Goal: Task Accomplishment & Management: Use online tool/utility

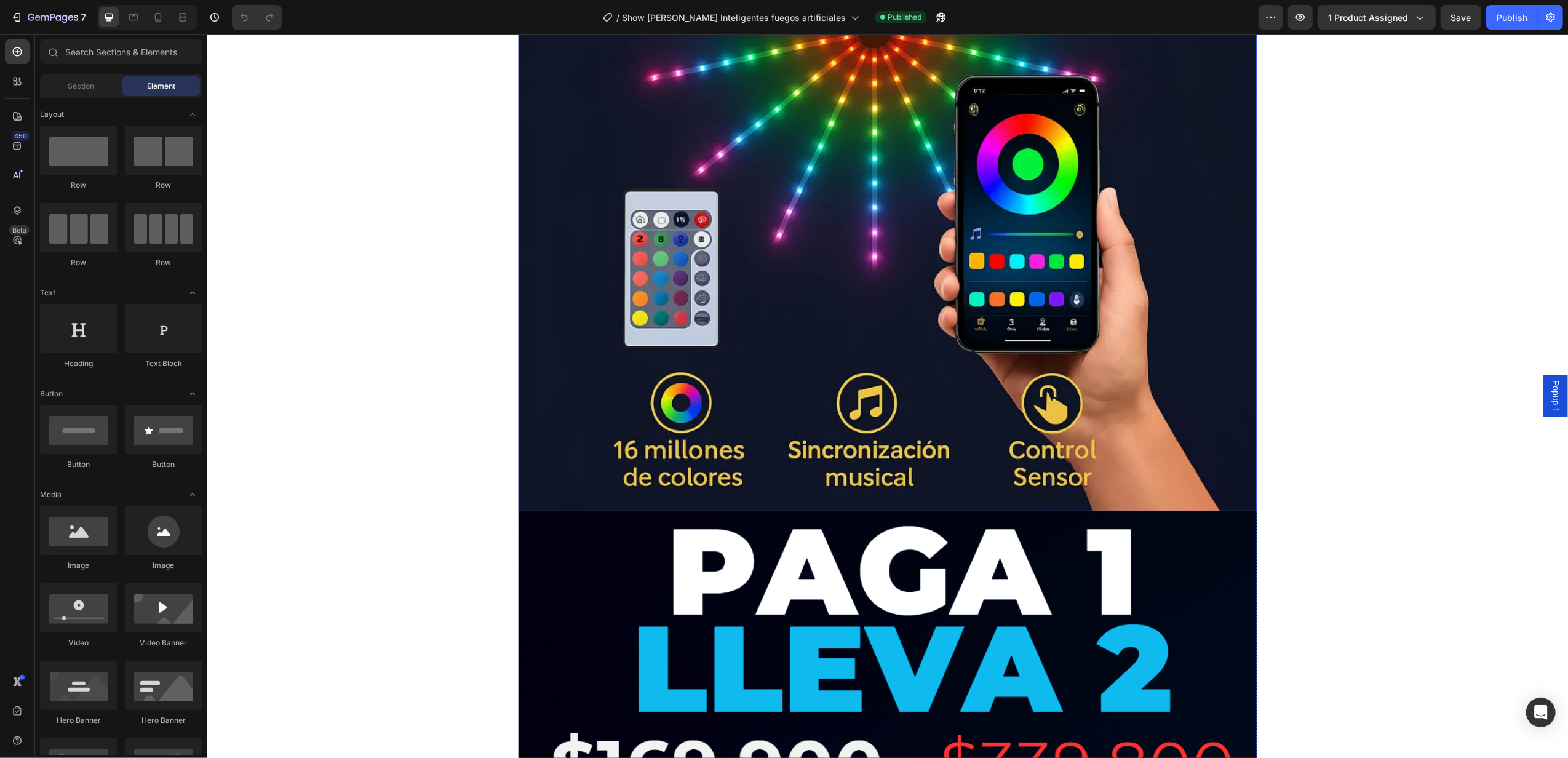
scroll to position [821, 0]
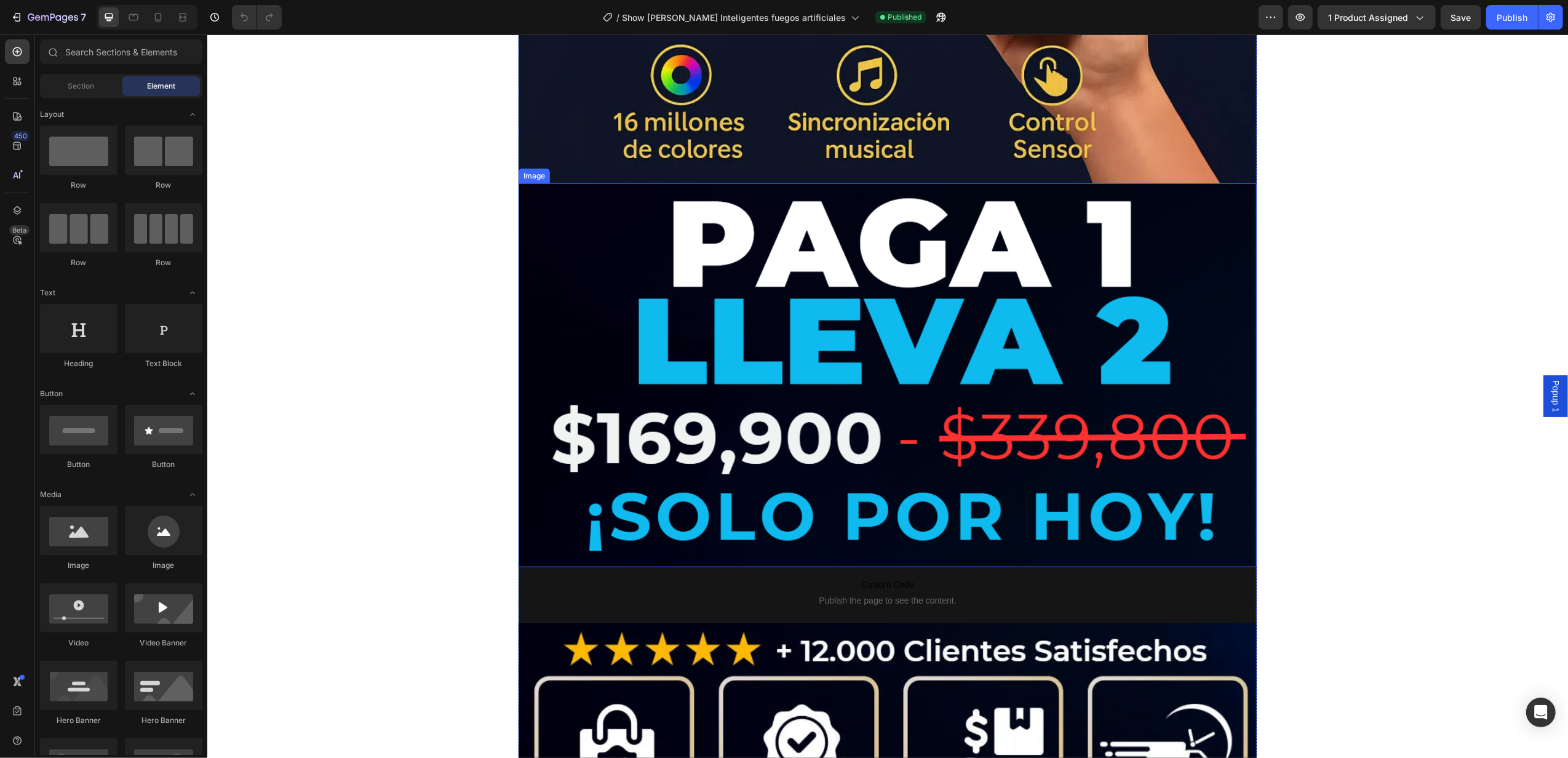
click at [642, 404] on img at bounding box center [887, 375] width 738 height 384
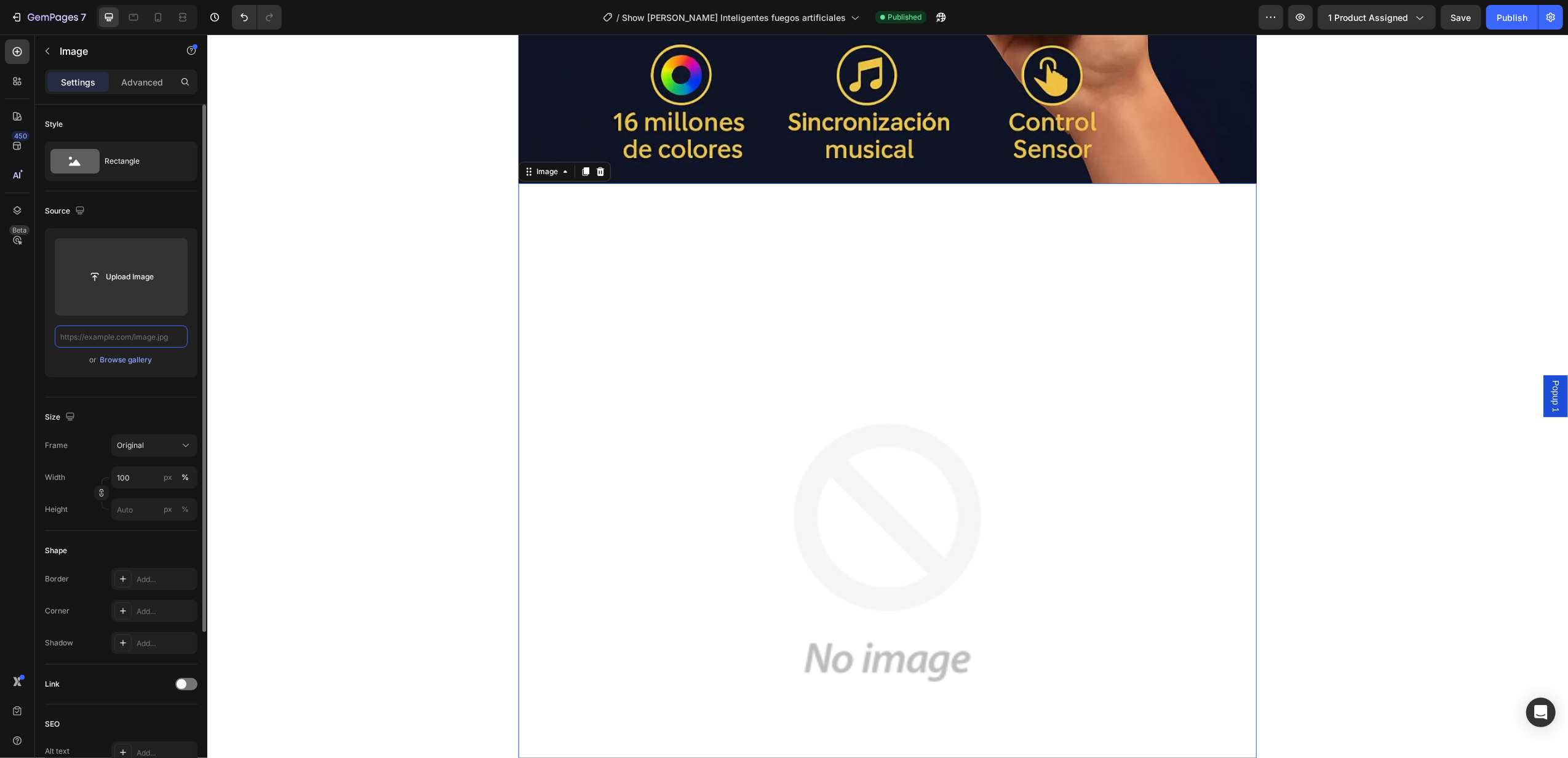
scroll to position [0, 0]
paste input "[URL][DOMAIN_NAME]"
type input "[URL][DOMAIN_NAME]"
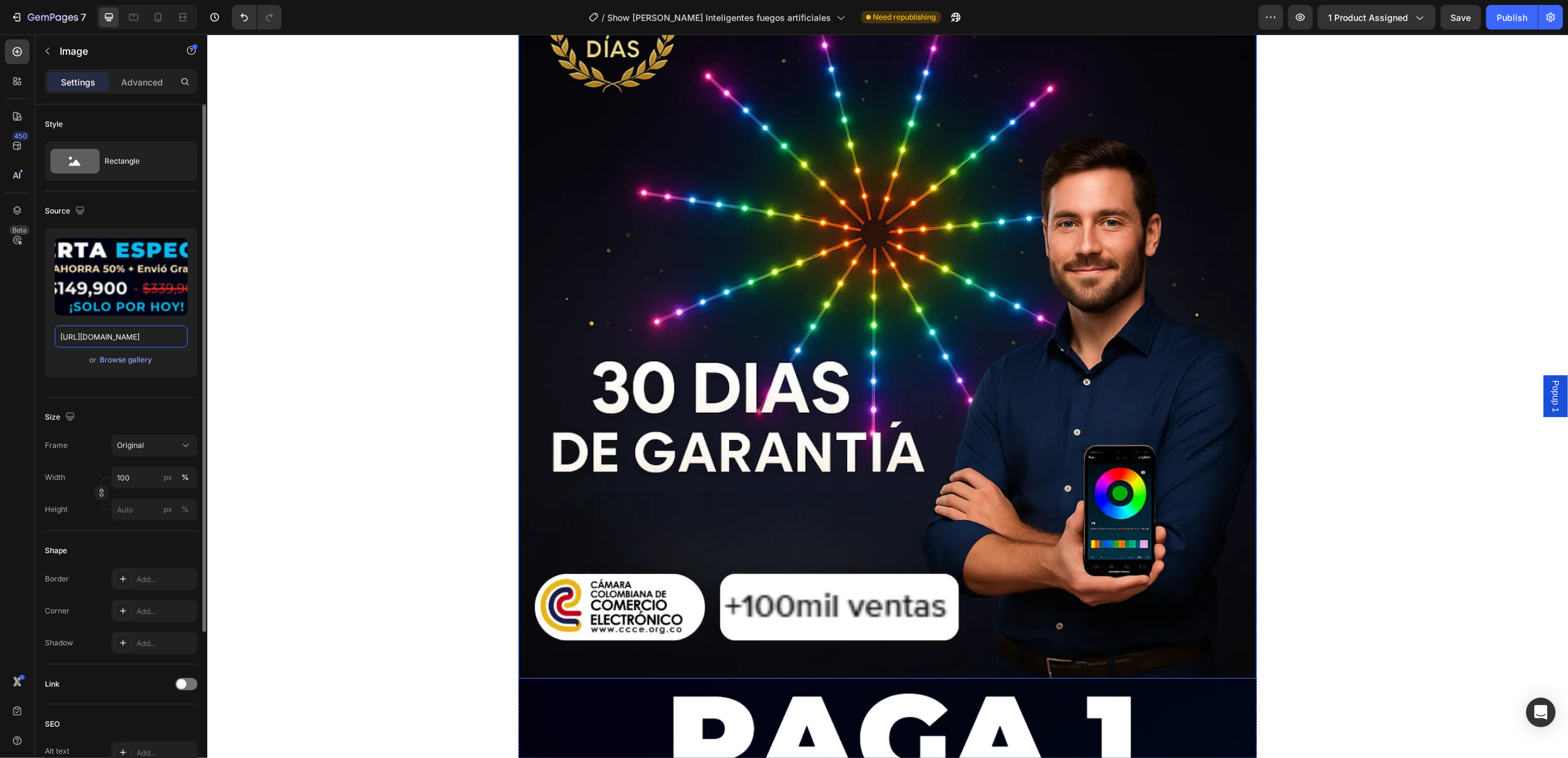
scroll to position [10174, 0]
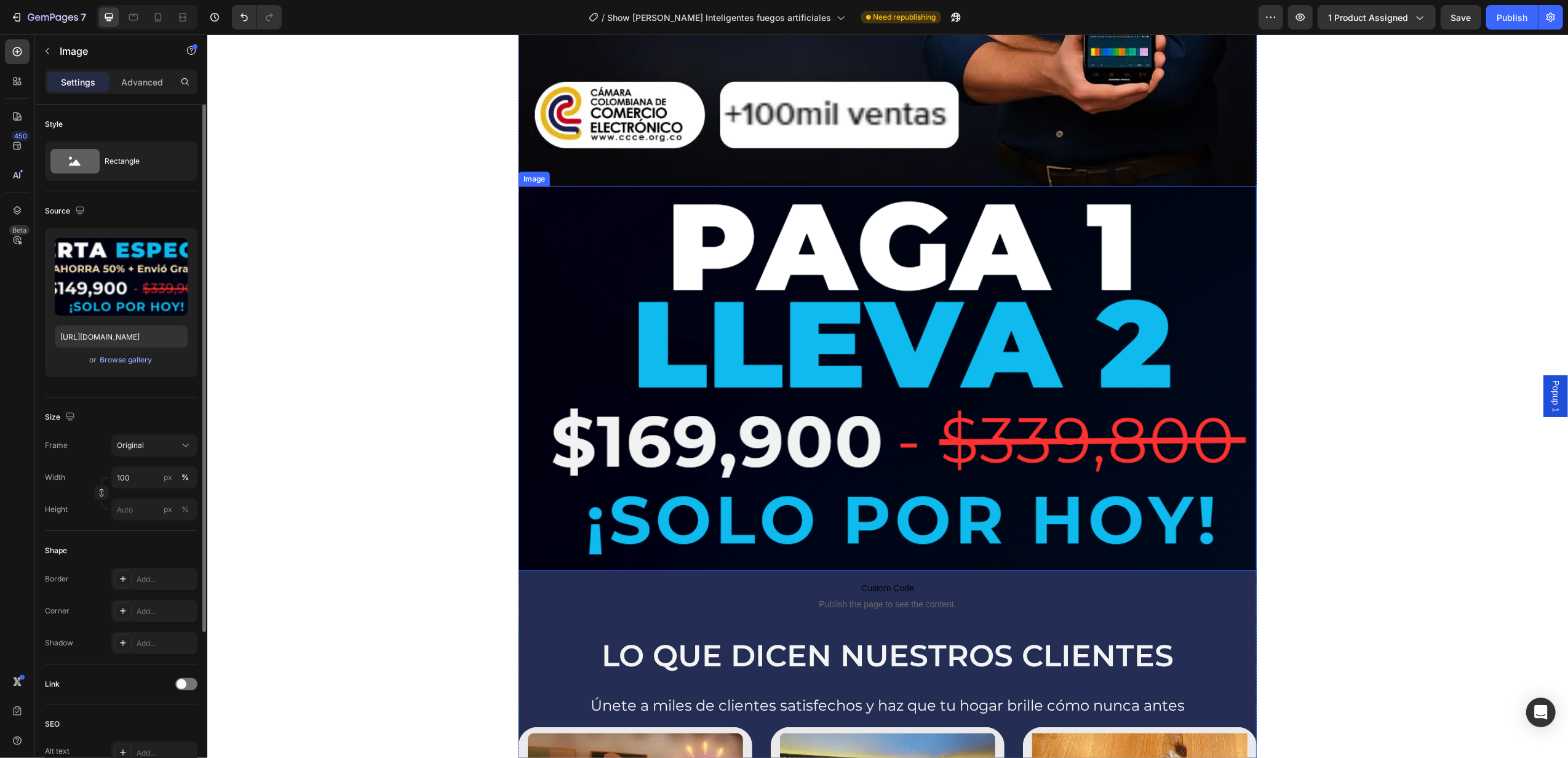
click at [923, 395] on img at bounding box center [887, 378] width 738 height 384
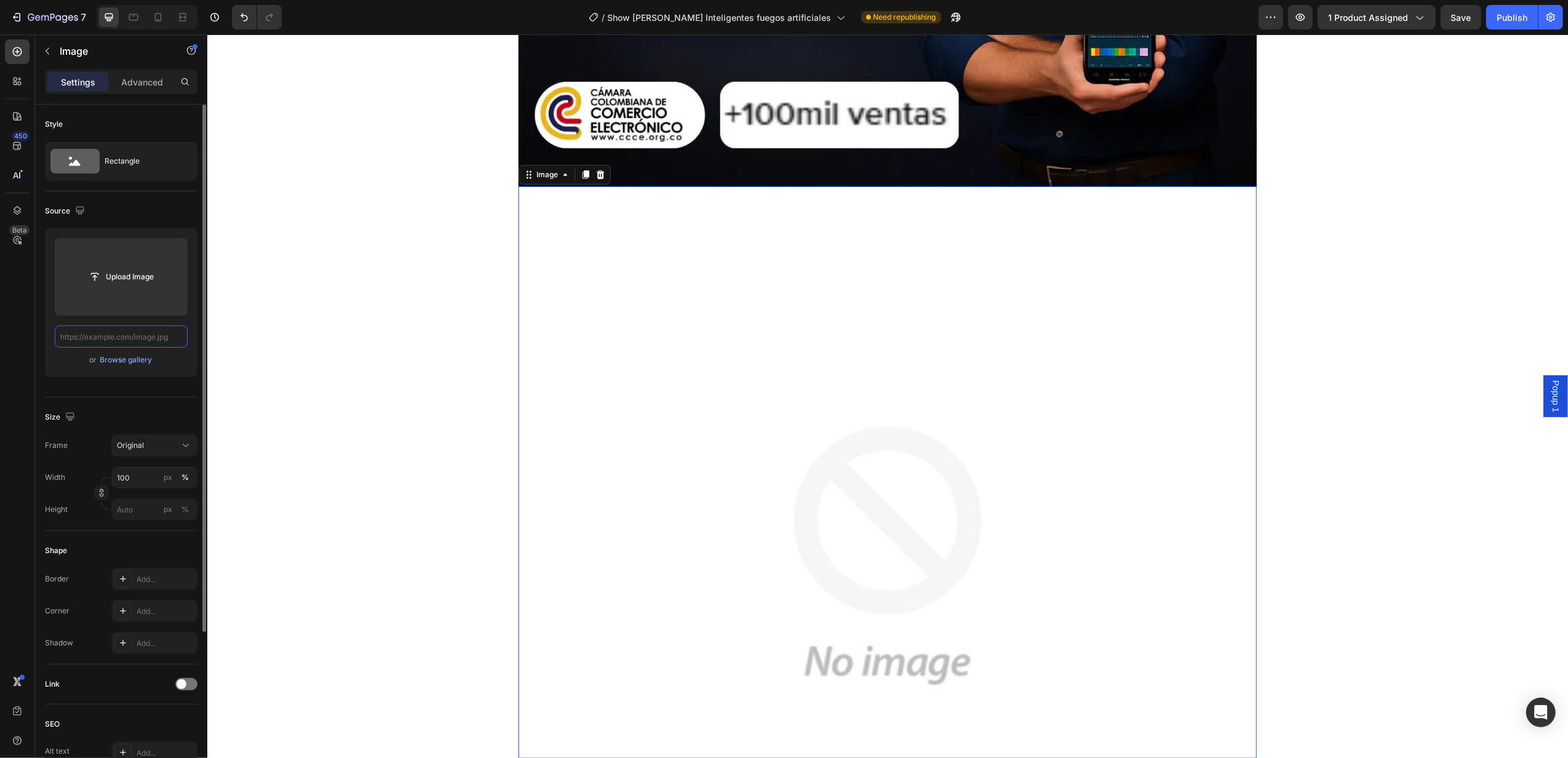
scroll to position [0, 0]
paste input "[URL][DOMAIN_NAME]"
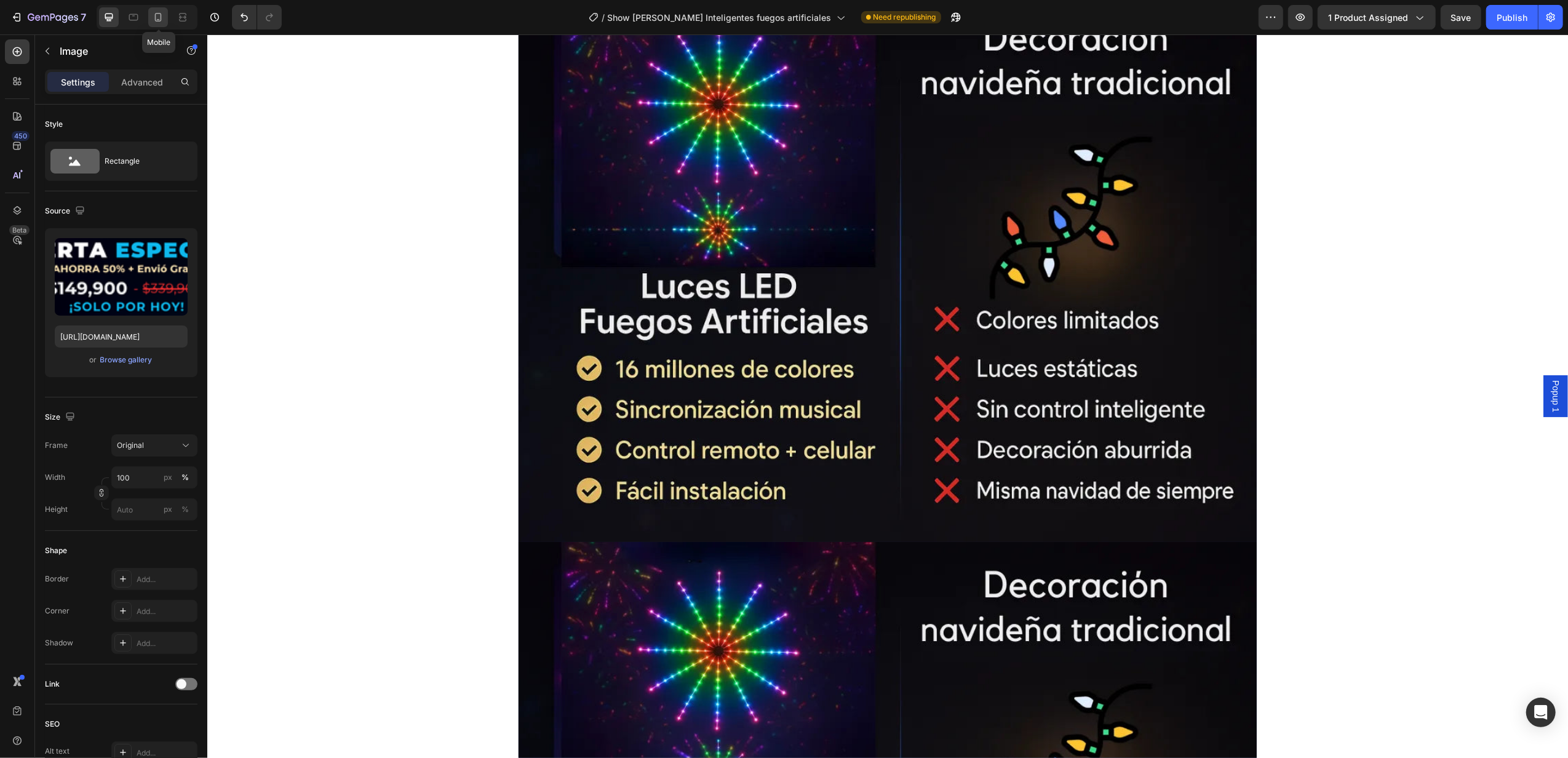
click at [159, 16] on icon at bounding box center [158, 17] width 13 height 13
type input "[URL][DOMAIN_NAME]"
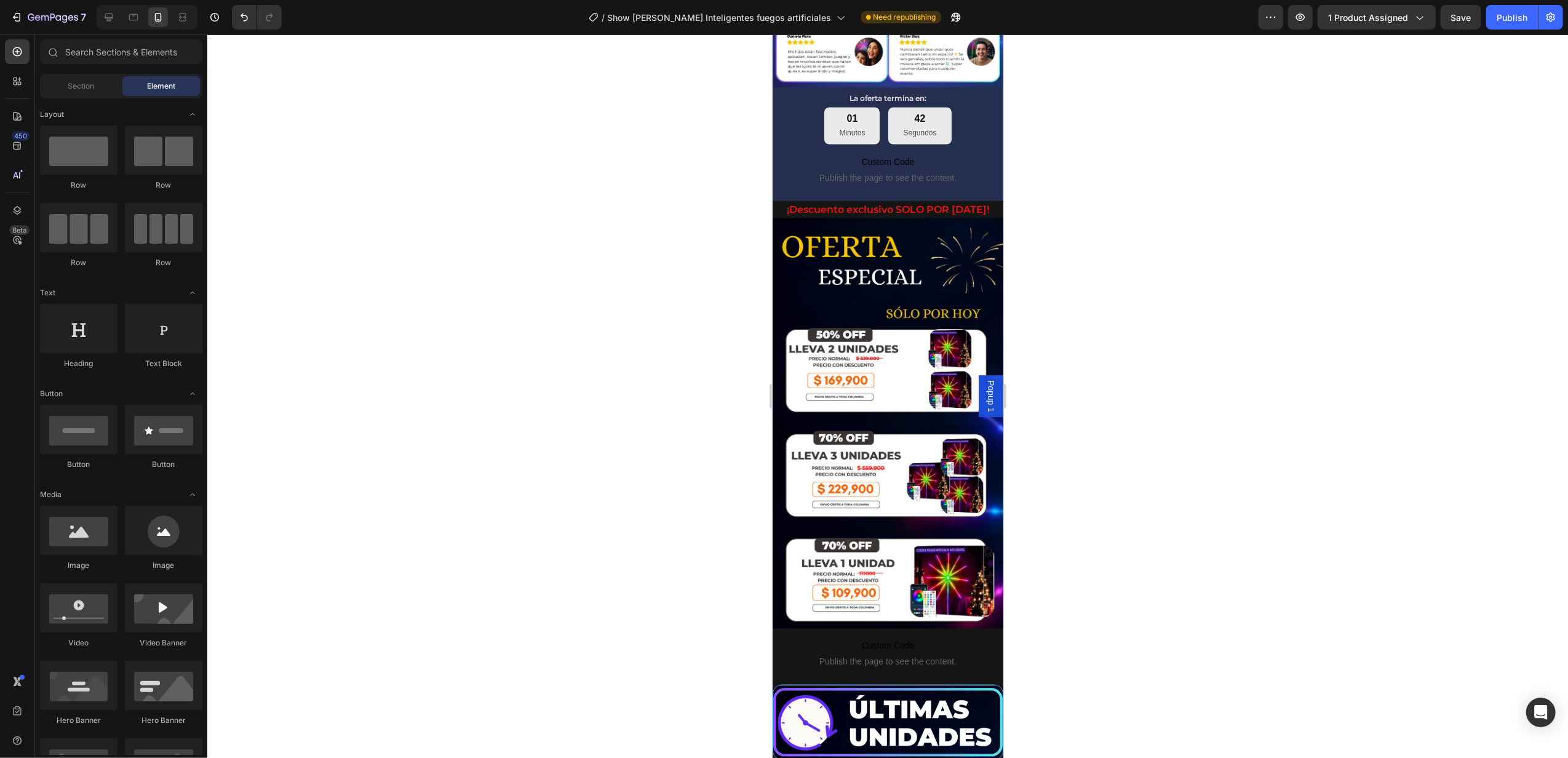
scroll to position [2147, 0]
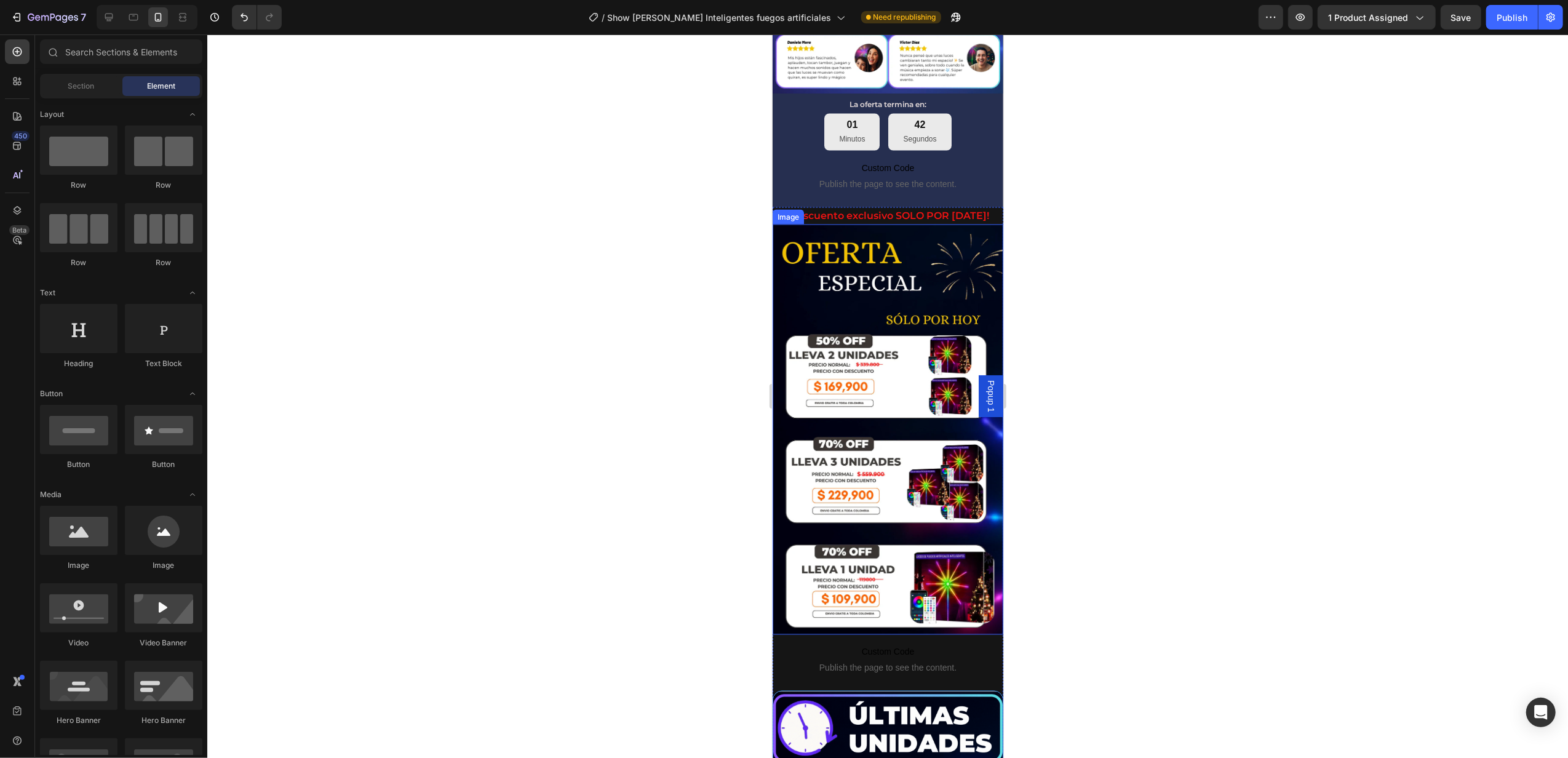
click at [883, 397] on img at bounding box center [887, 430] width 231 height 410
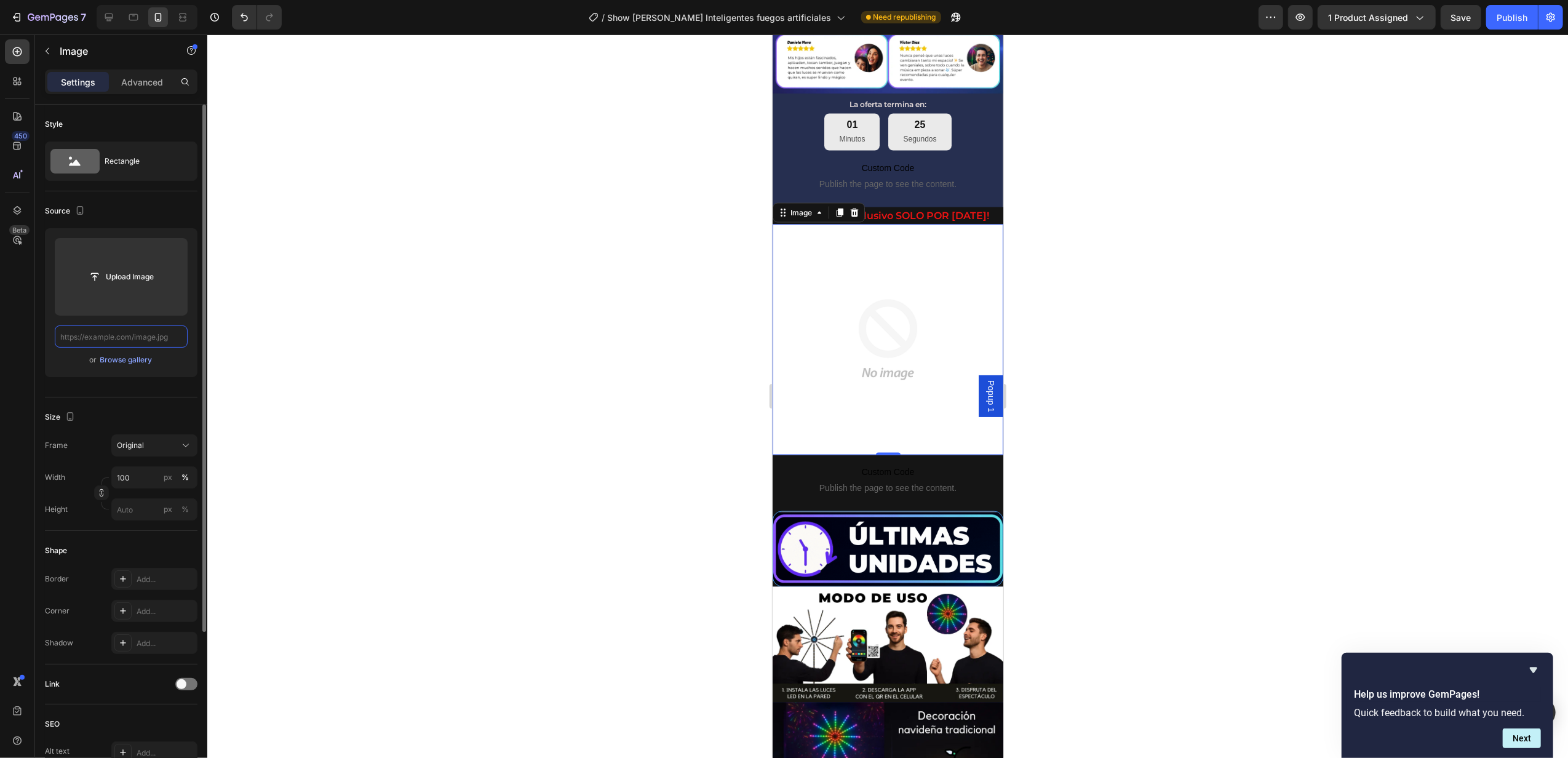
scroll to position [0, 0]
paste input "[URL][DOMAIN_NAME]"
type input "[URL][DOMAIN_NAME]"
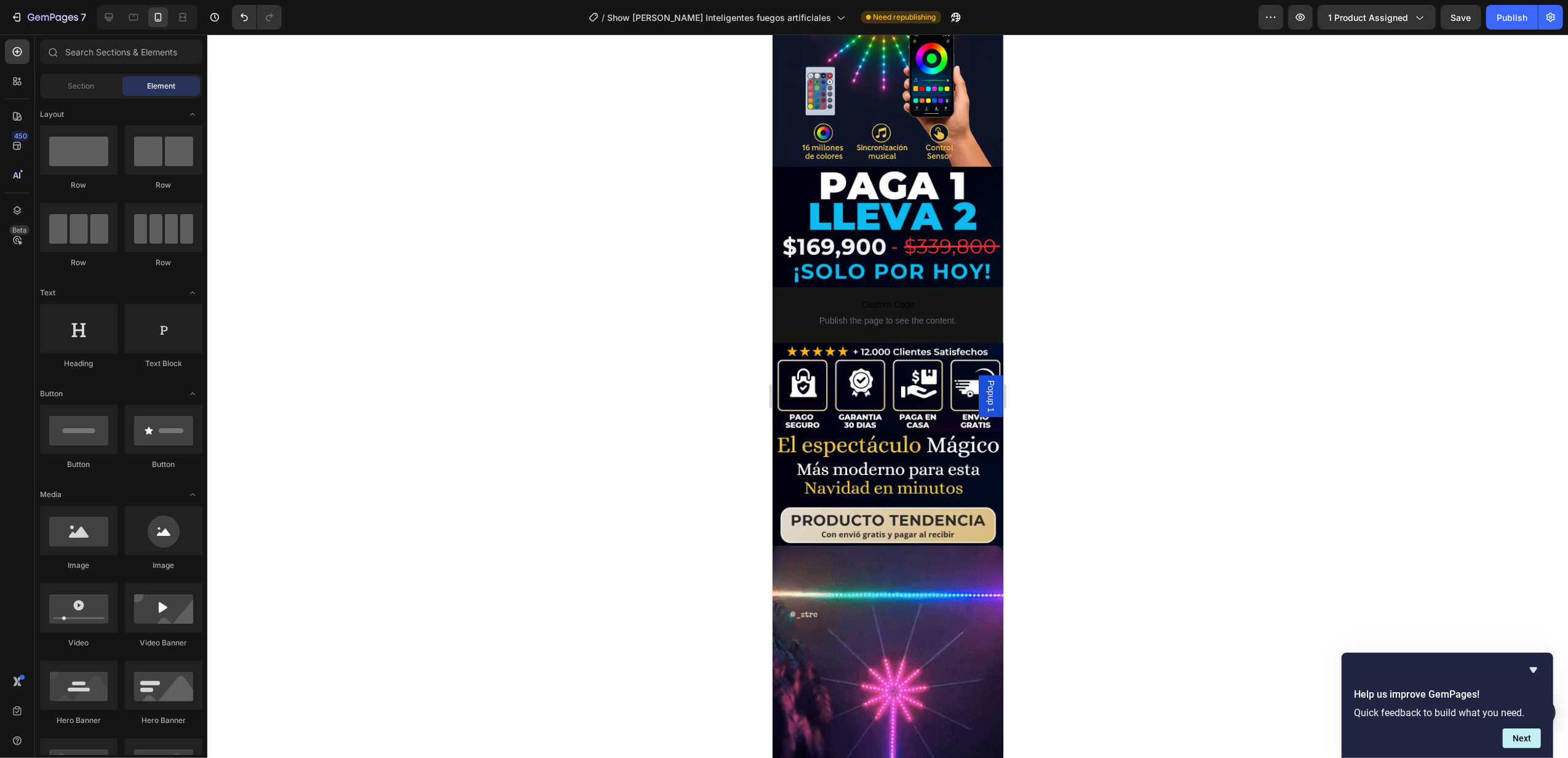
scroll to position [176, 0]
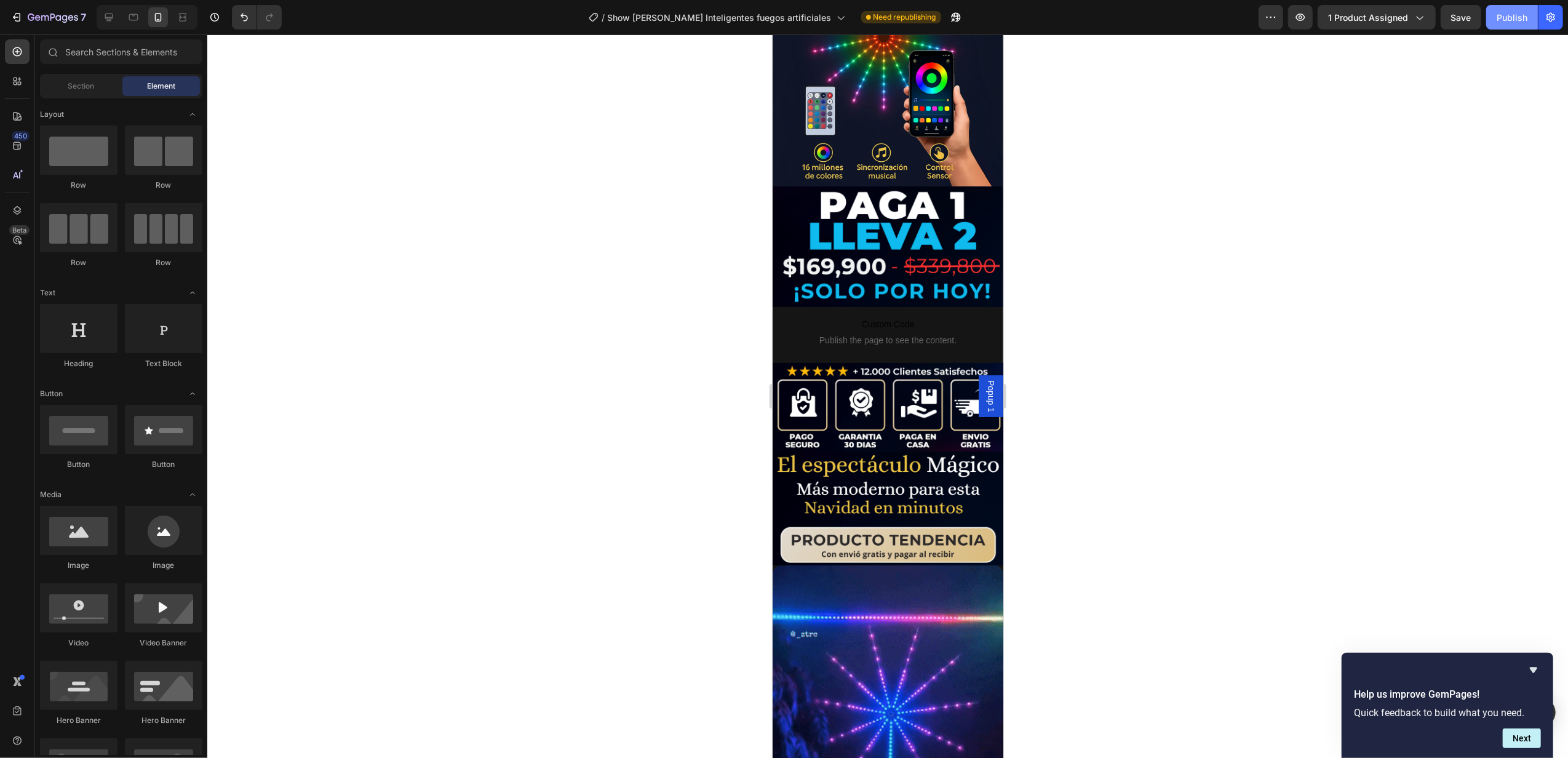
click at [1509, 13] on div "Publish" at bounding box center [1511, 17] width 31 height 13
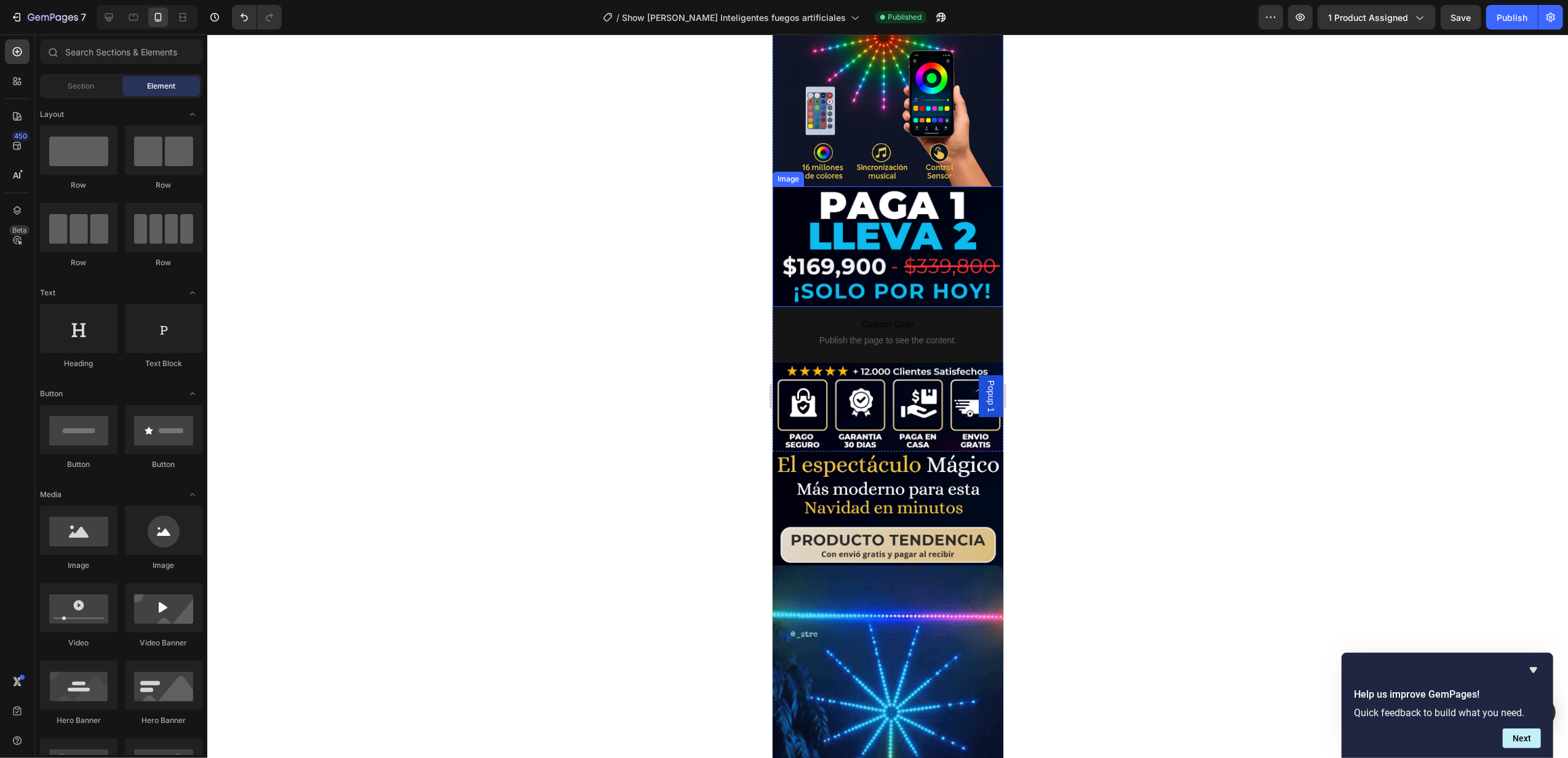
click at [875, 232] on img at bounding box center [887, 246] width 231 height 120
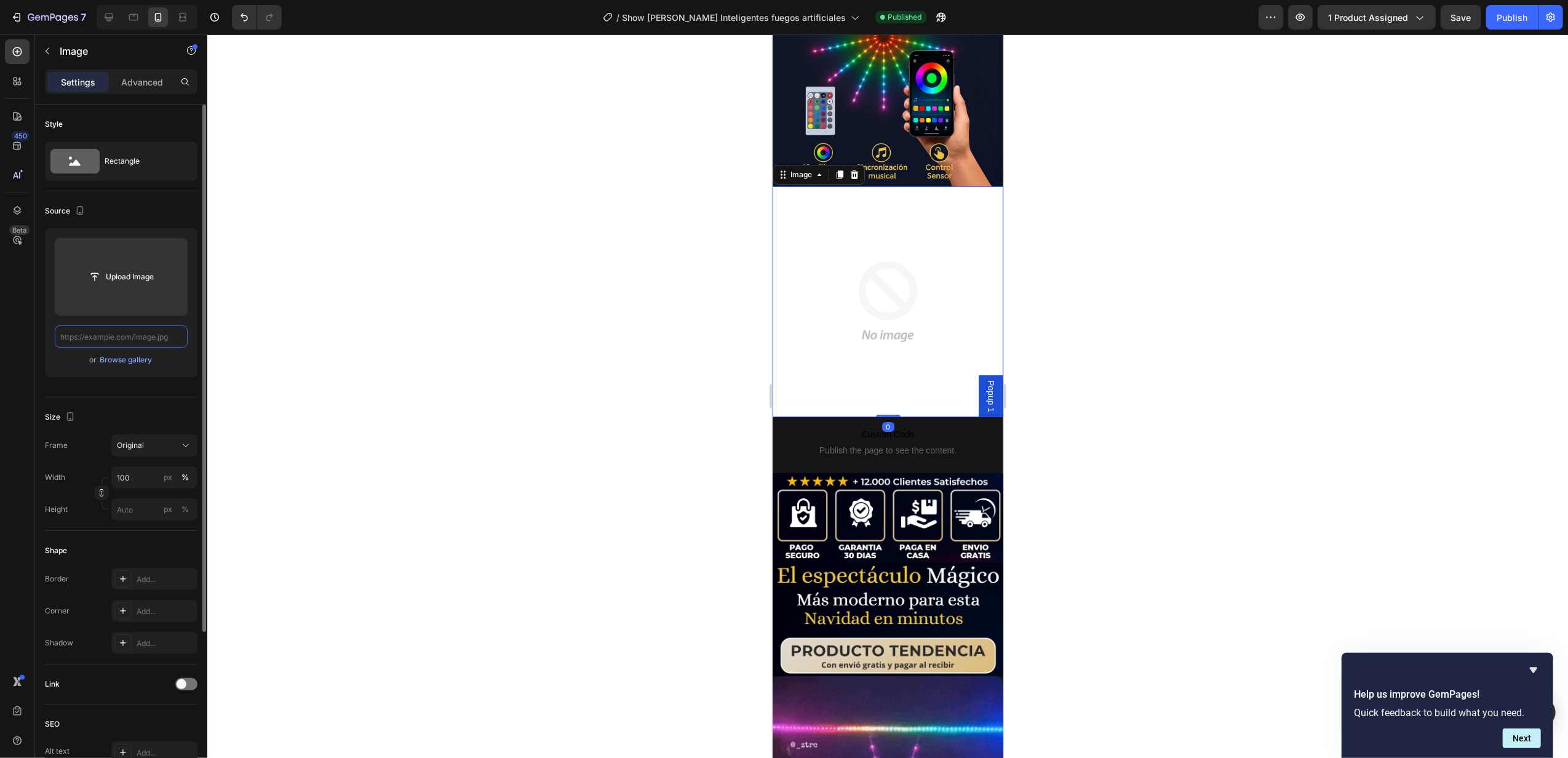
scroll to position [0, 0]
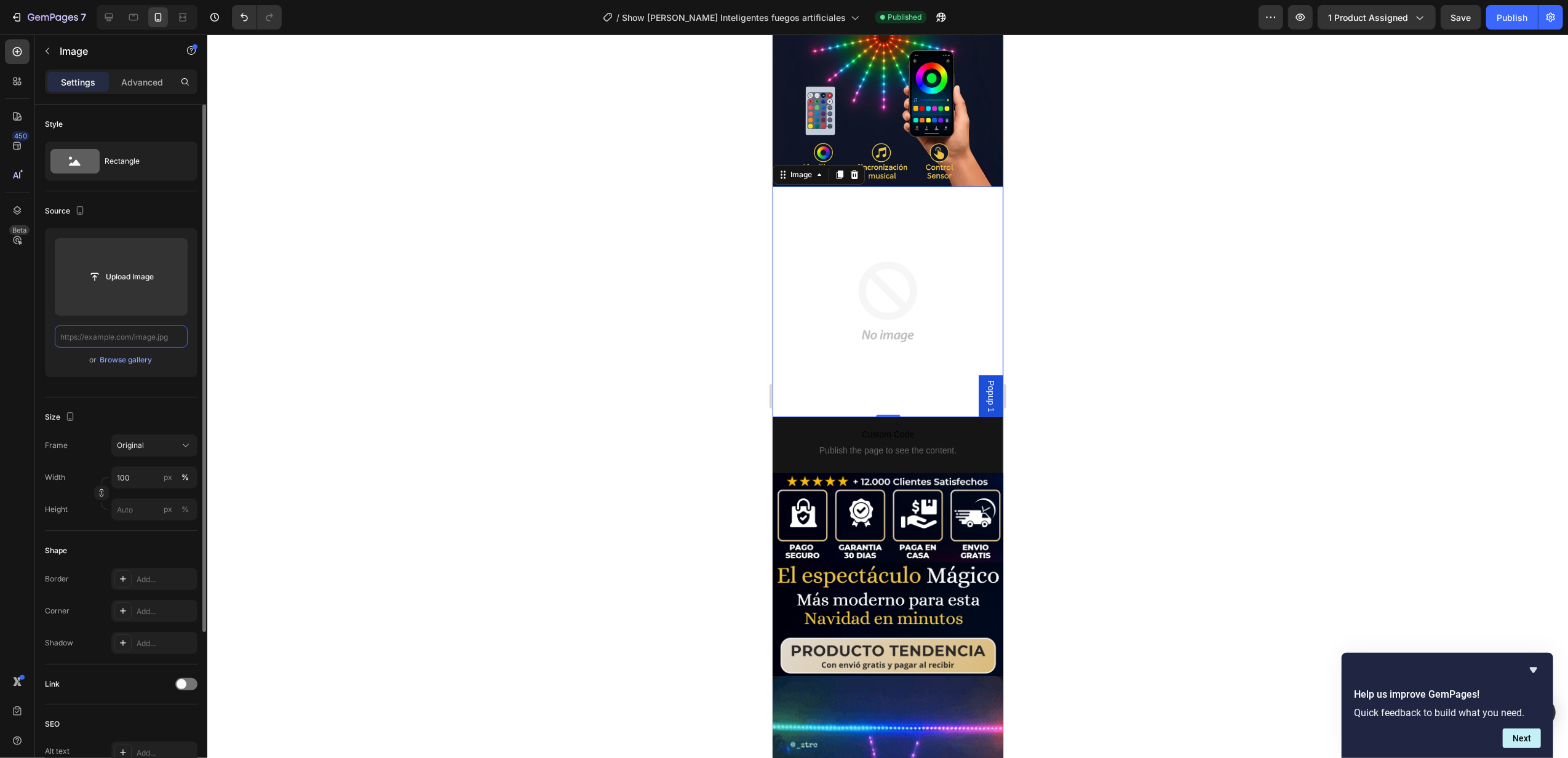
paste input "[URL][DOMAIN_NAME]"
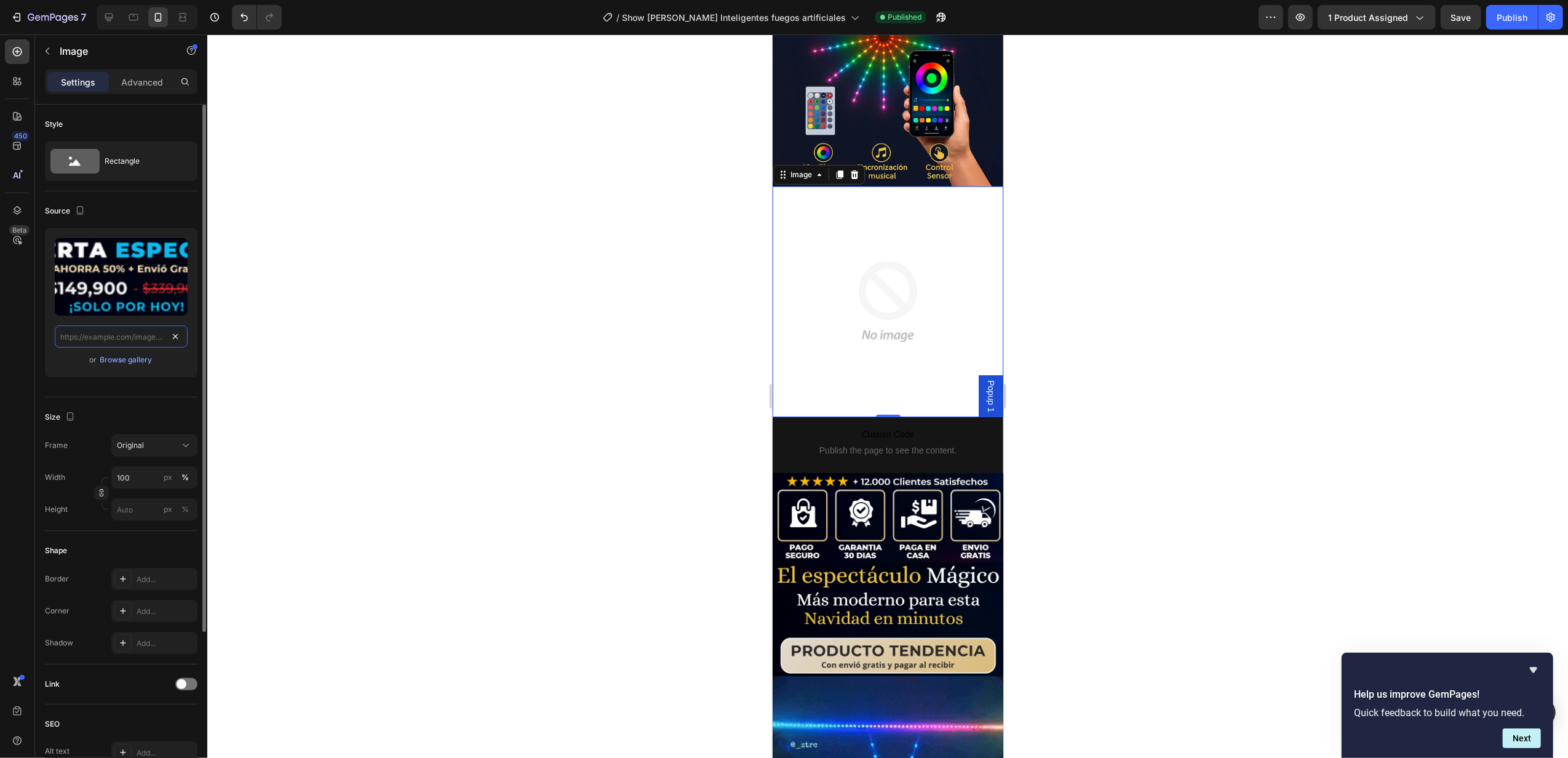
type input "[URL][DOMAIN_NAME]"
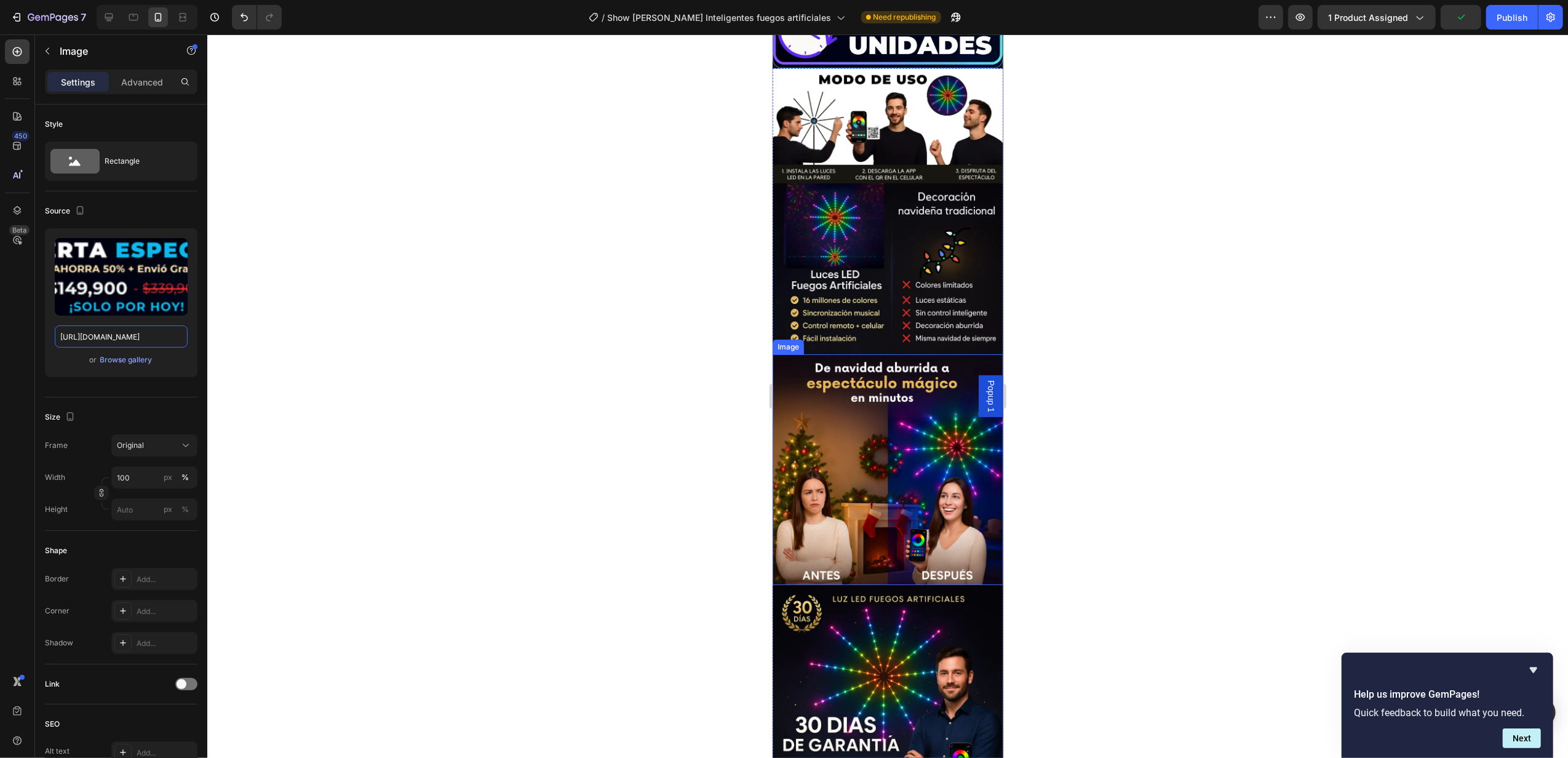
scroll to position [3048, 0]
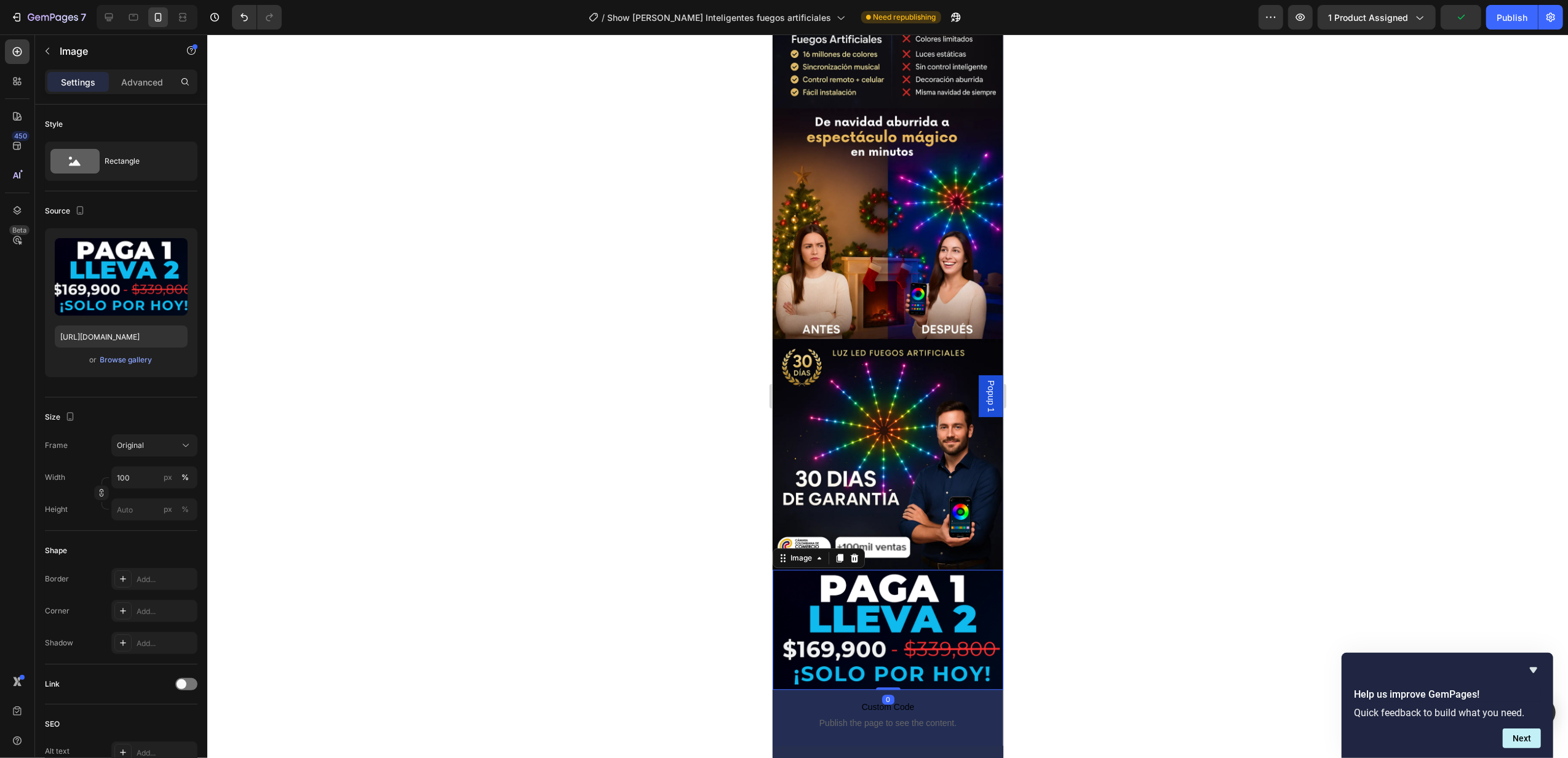
drag, startPoint x: 903, startPoint y: 460, endPoint x: 912, endPoint y: 446, distance: 16.6
click at [903, 570] on img at bounding box center [887, 629] width 231 height 120
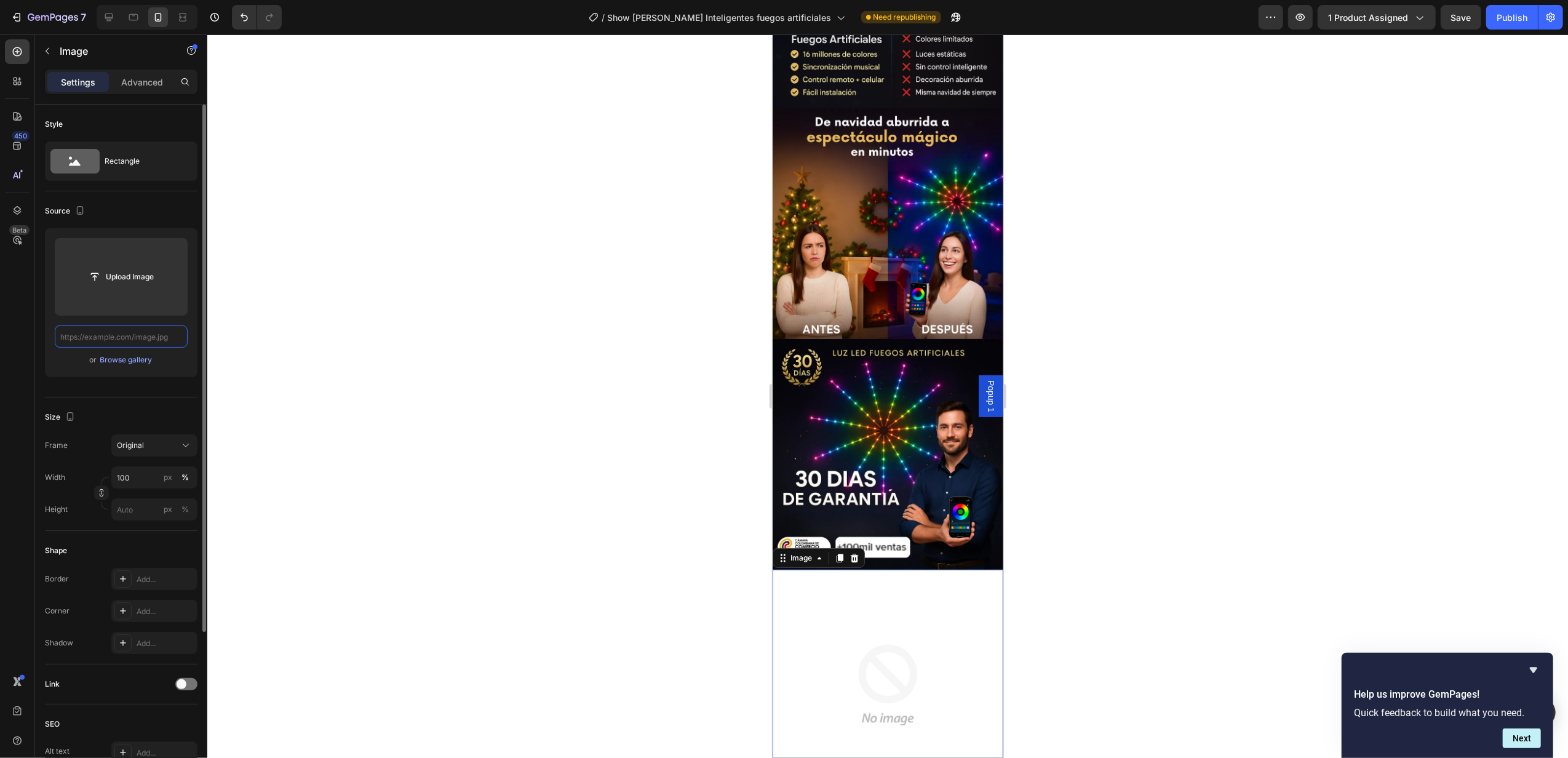
scroll to position [0, 0]
paste input "[URL][DOMAIN_NAME]"
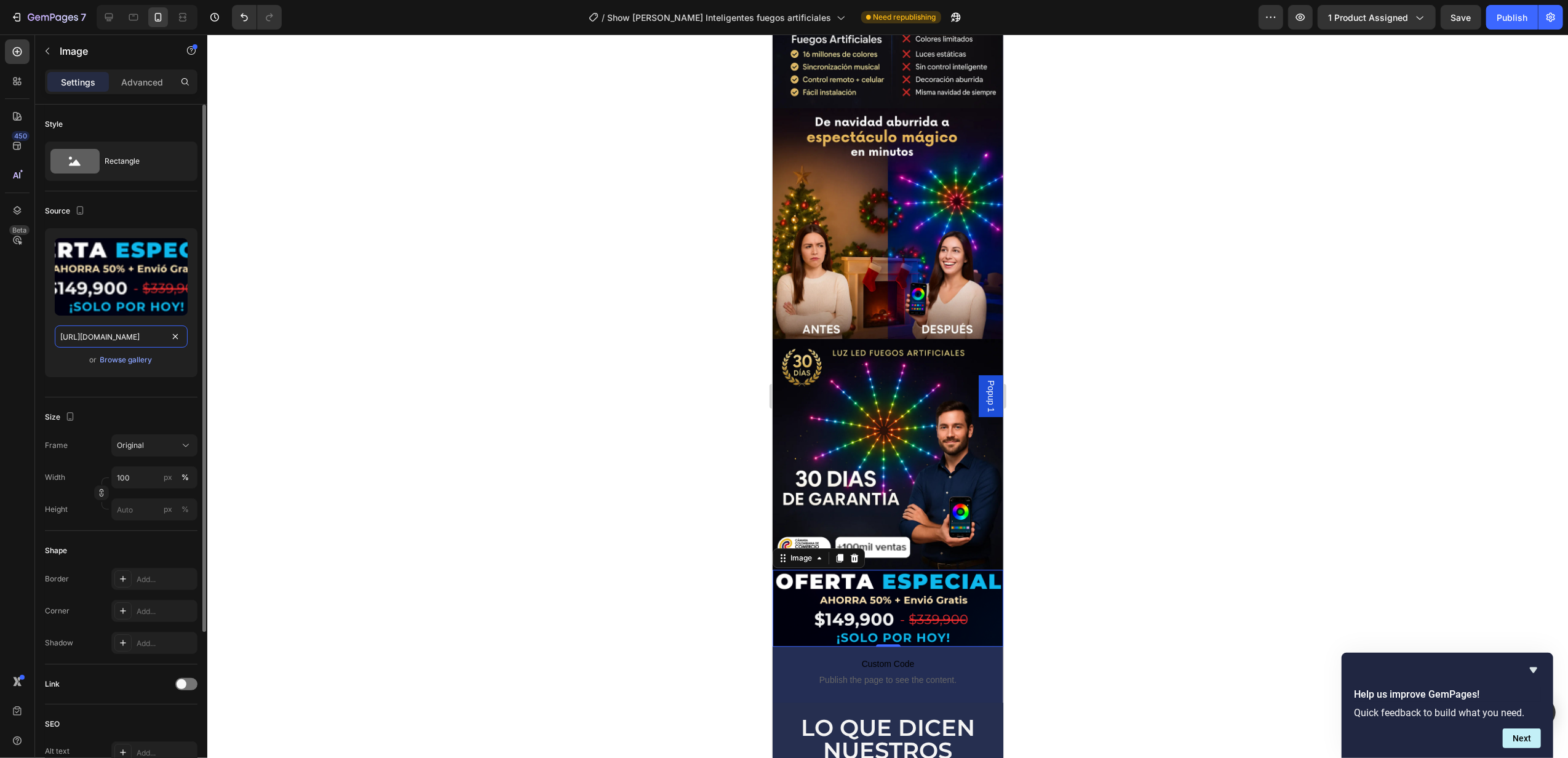
scroll to position [0, 356]
type input "[URL][DOMAIN_NAME]"
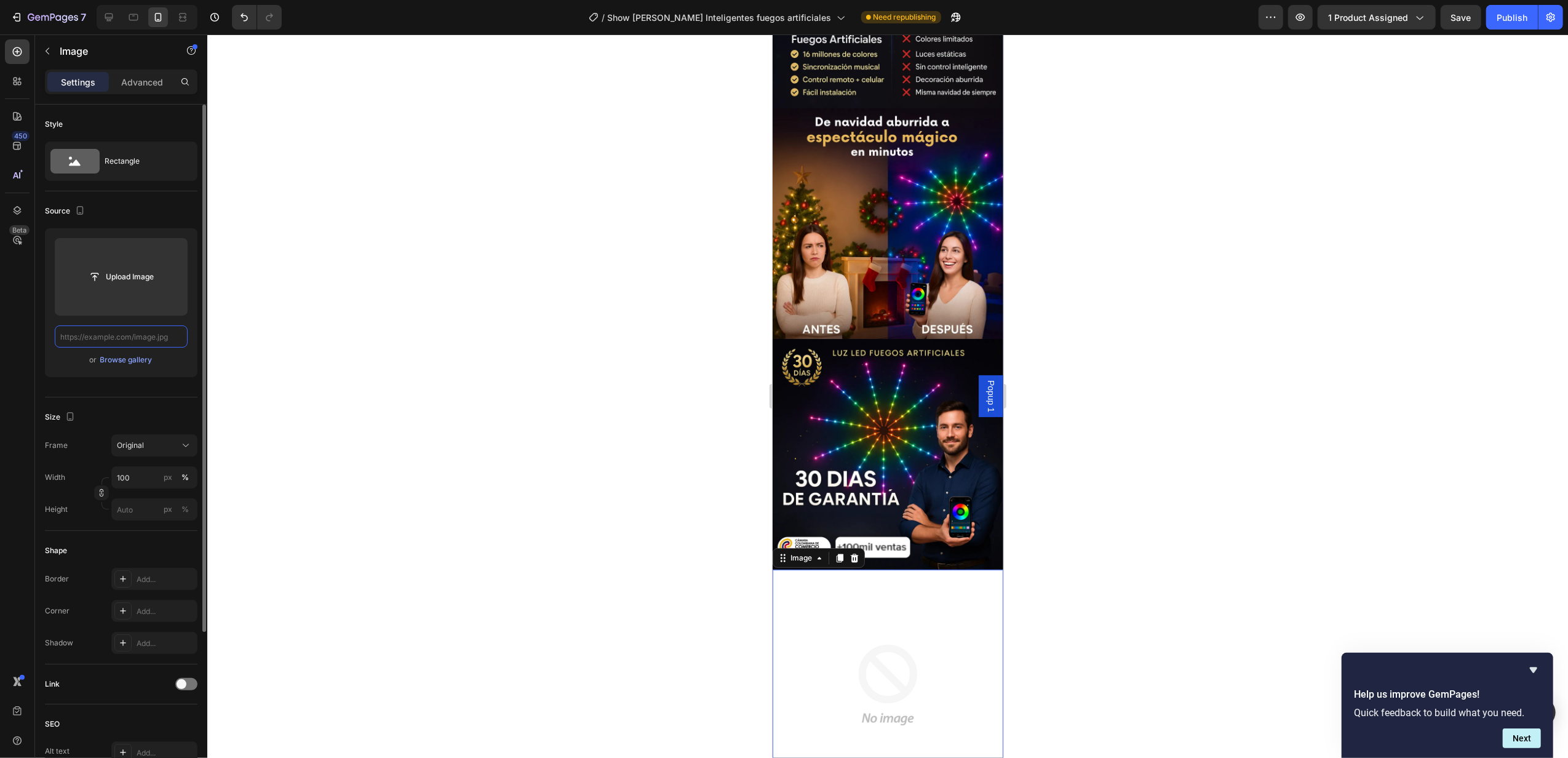
paste input "[URL][DOMAIN_NAME]"
type input "[URL][DOMAIN_NAME]"
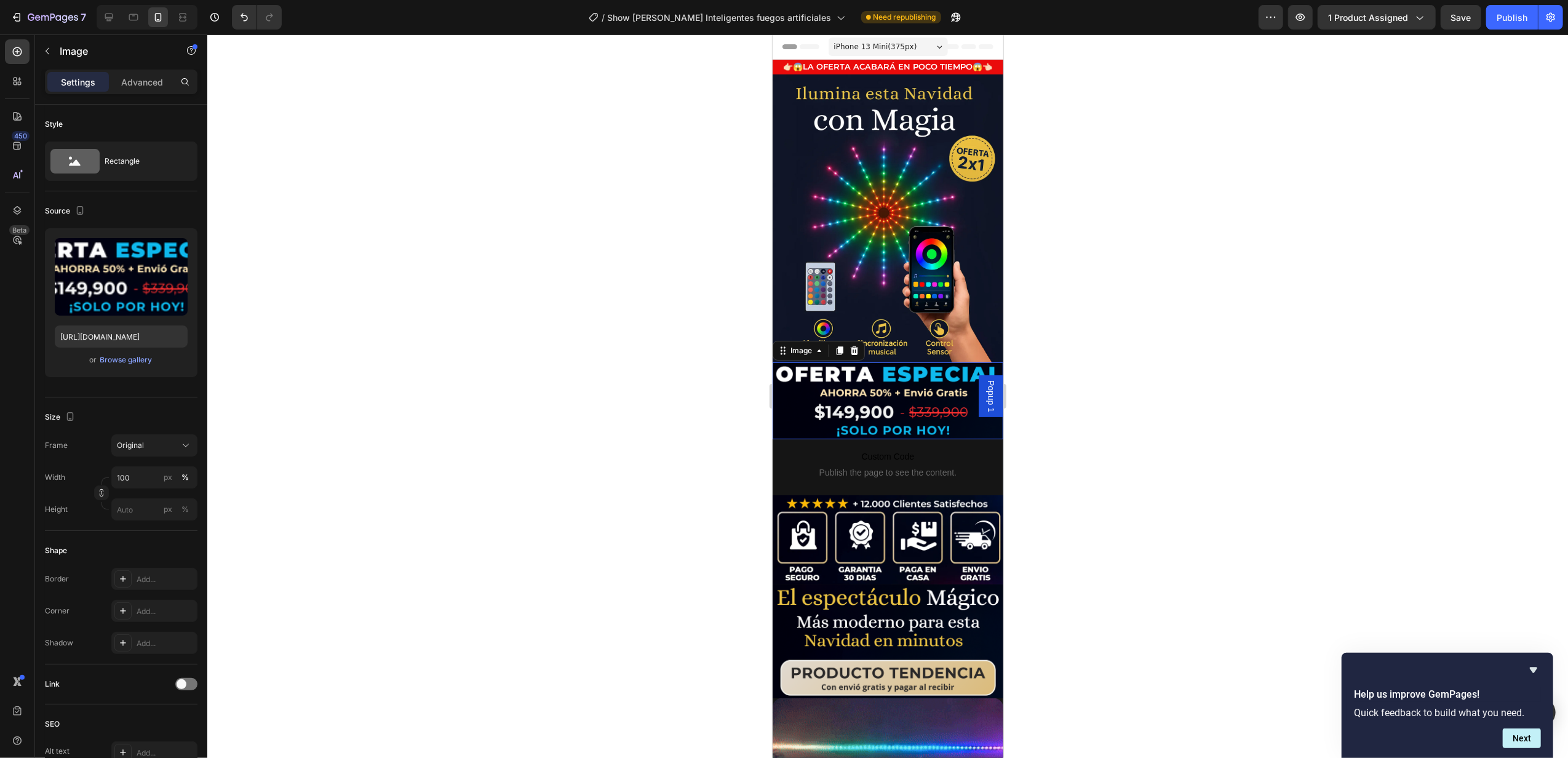
click at [897, 379] on img at bounding box center [887, 401] width 231 height 77
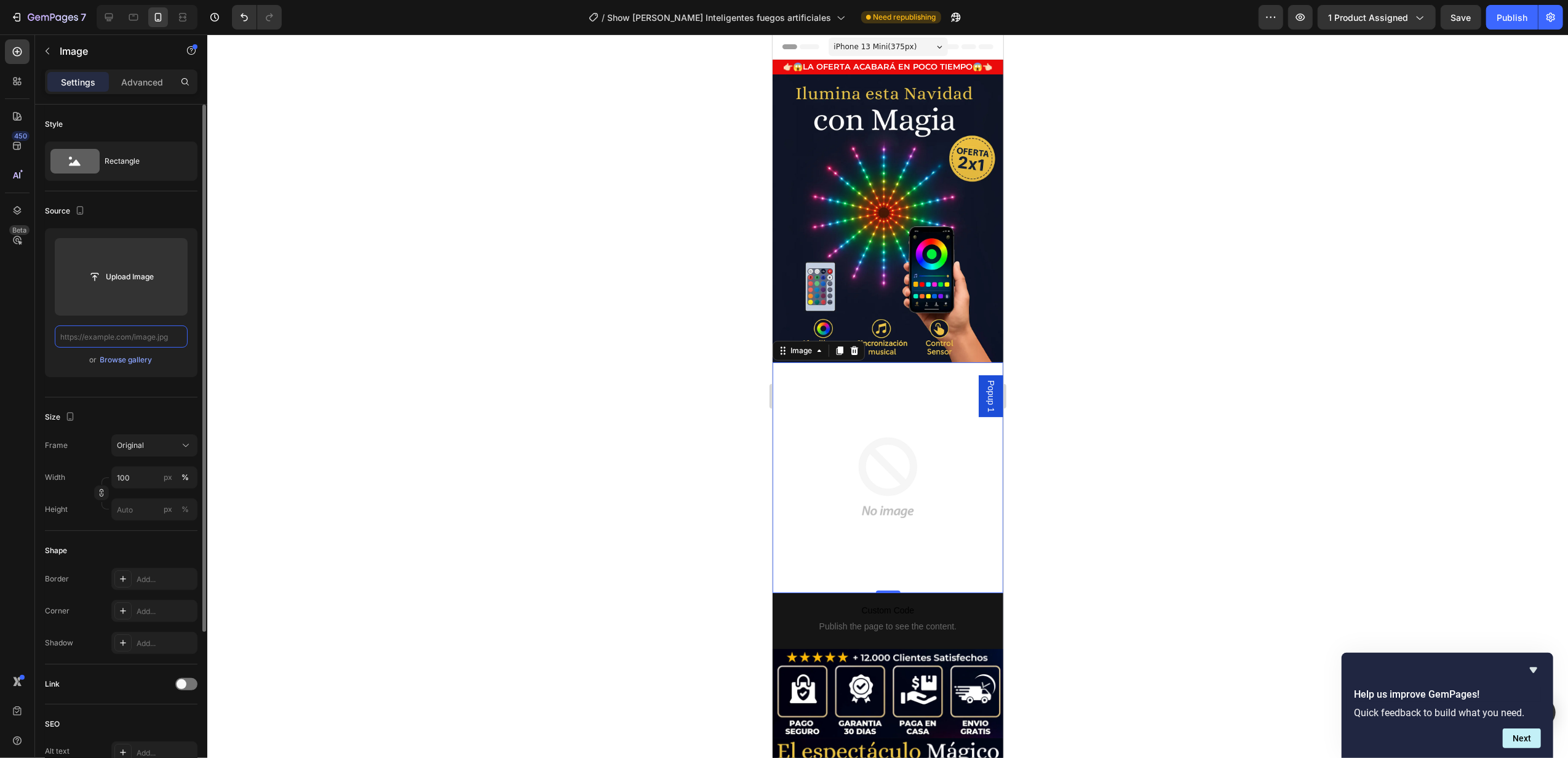
paste input "[URL][DOMAIN_NAME]"
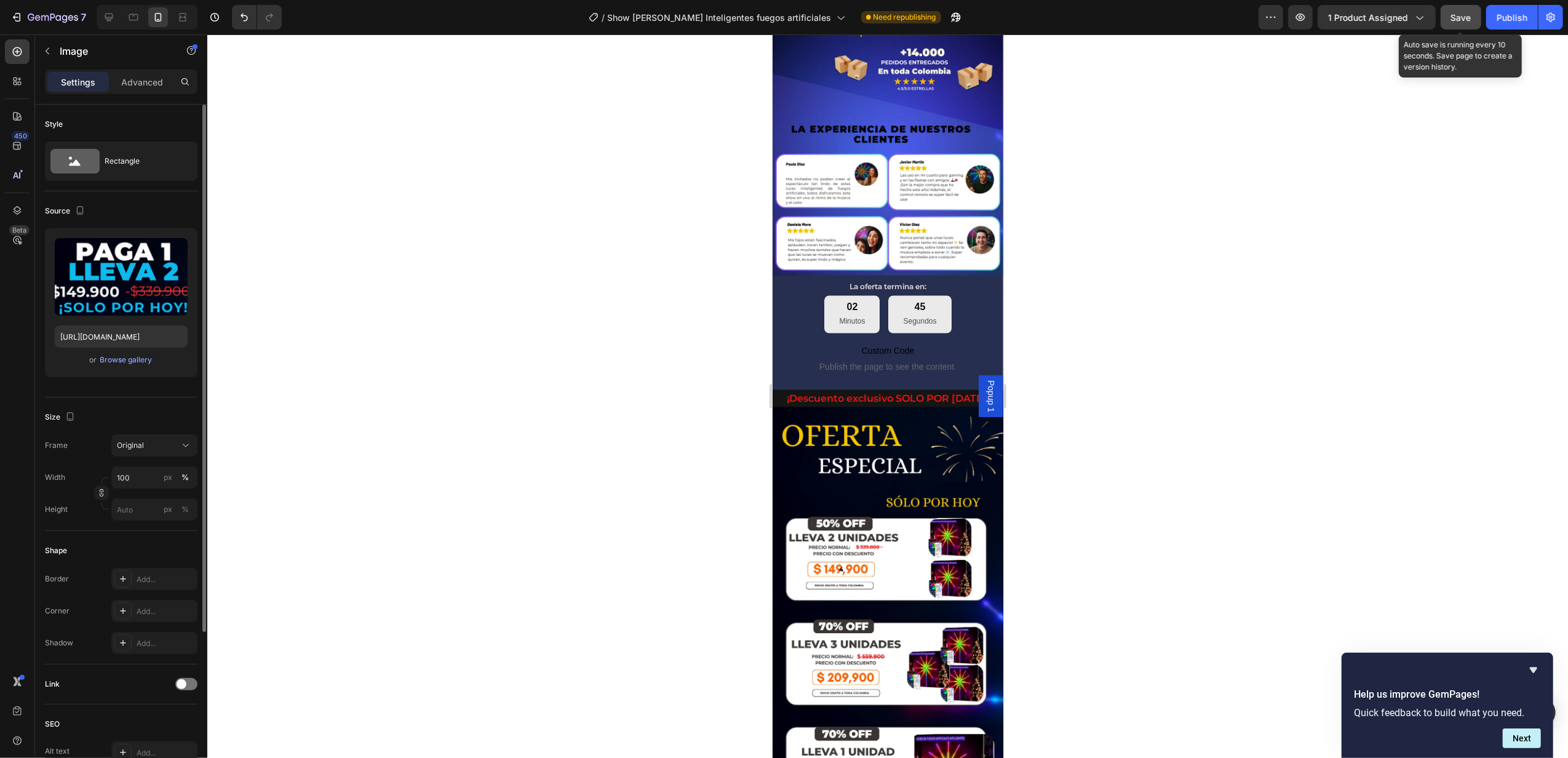
click at [1464, 13] on span "Save" at bounding box center [1461, 18] width 20 height 10
drag, startPoint x: 112, startPoint y: 16, endPoint x: 127, endPoint y: 18, distance: 15.1
click at [112, 16] on icon at bounding box center [109, 17] width 13 height 13
type input "[URL][DOMAIN_NAME]"
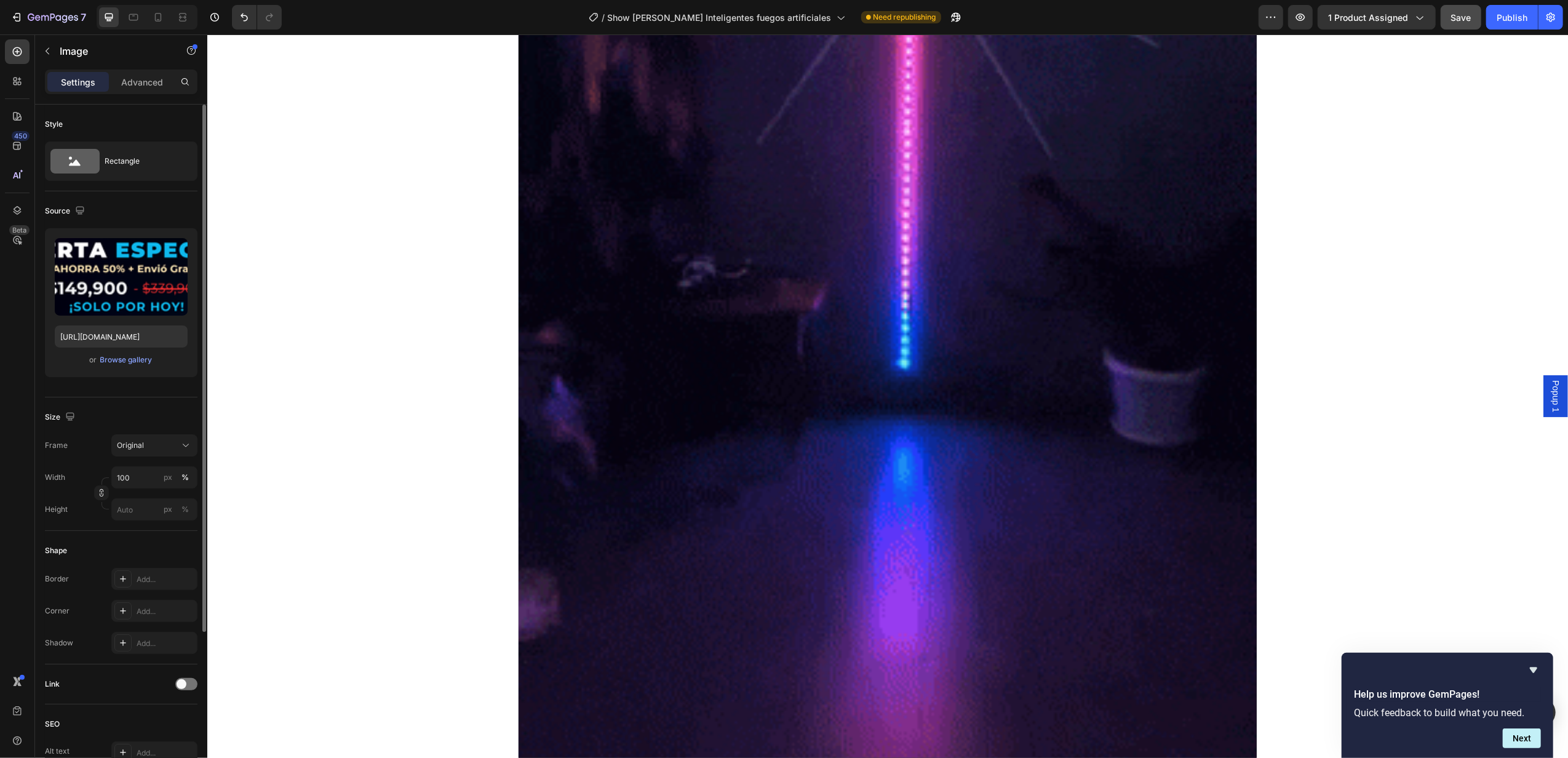
scroll to position [926, 0]
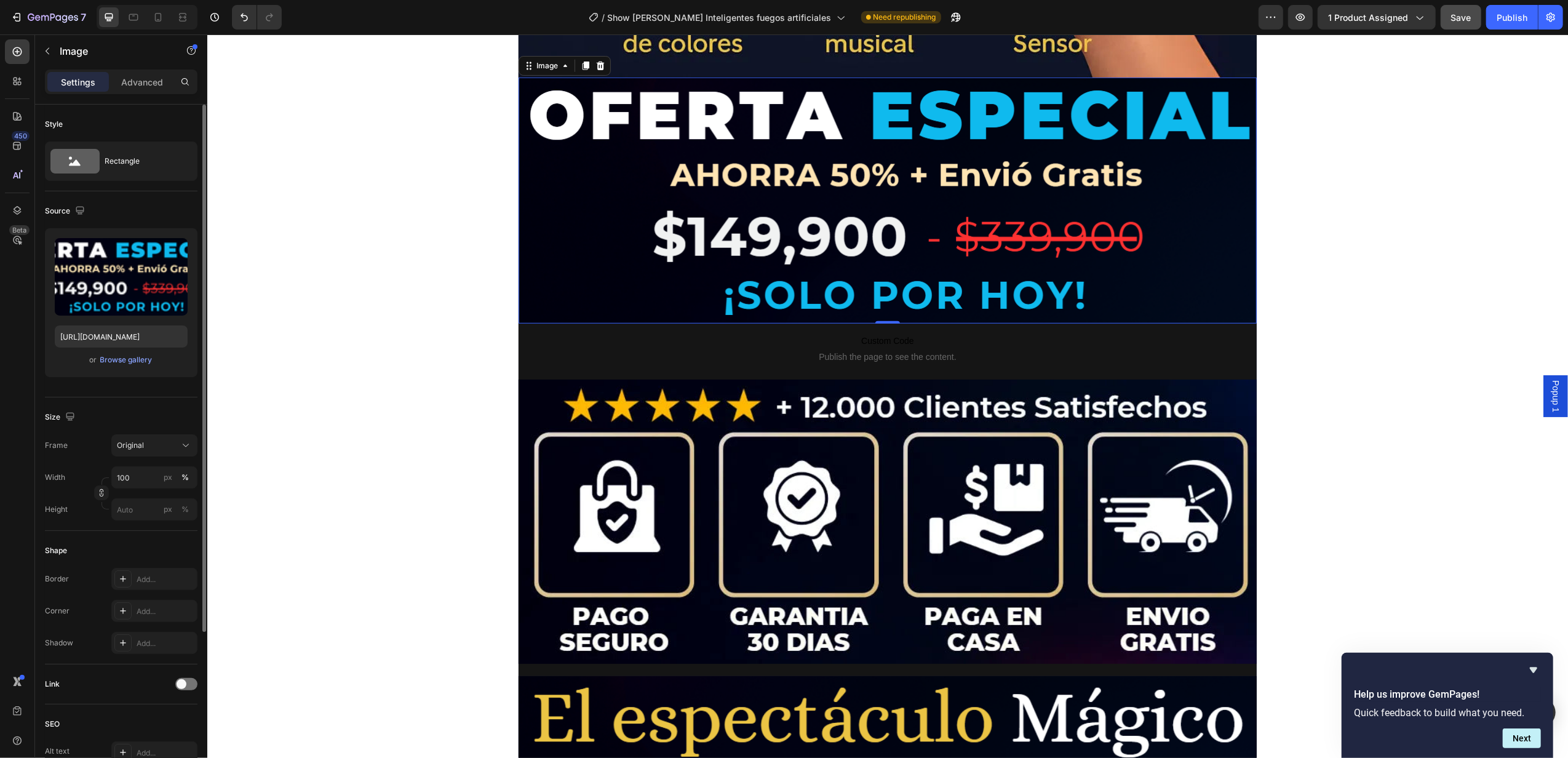
click at [980, 254] on img at bounding box center [887, 200] width 738 height 246
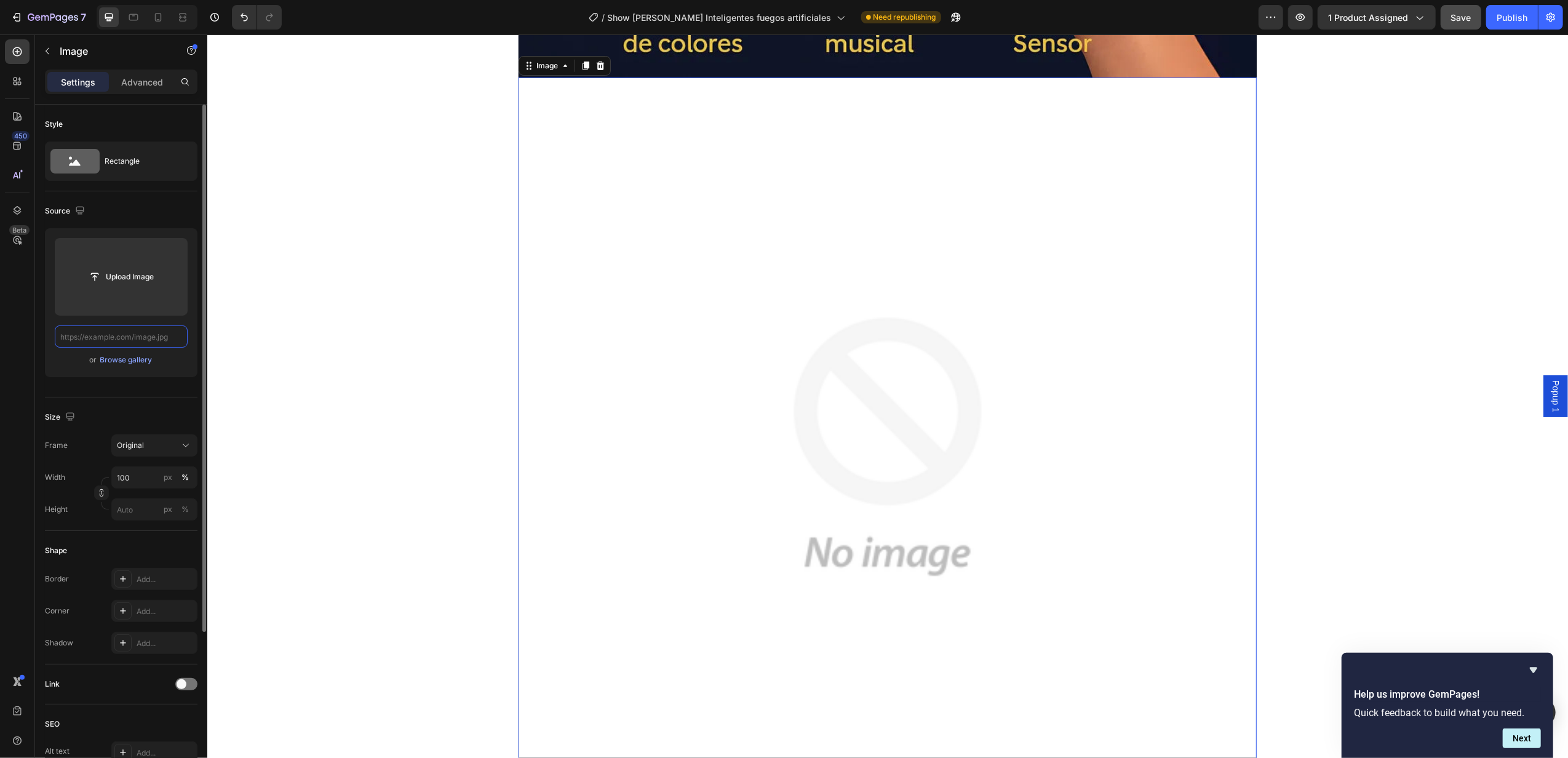
paste input "[URL][DOMAIN_NAME]"
type input "[URL][DOMAIN_NAME]"
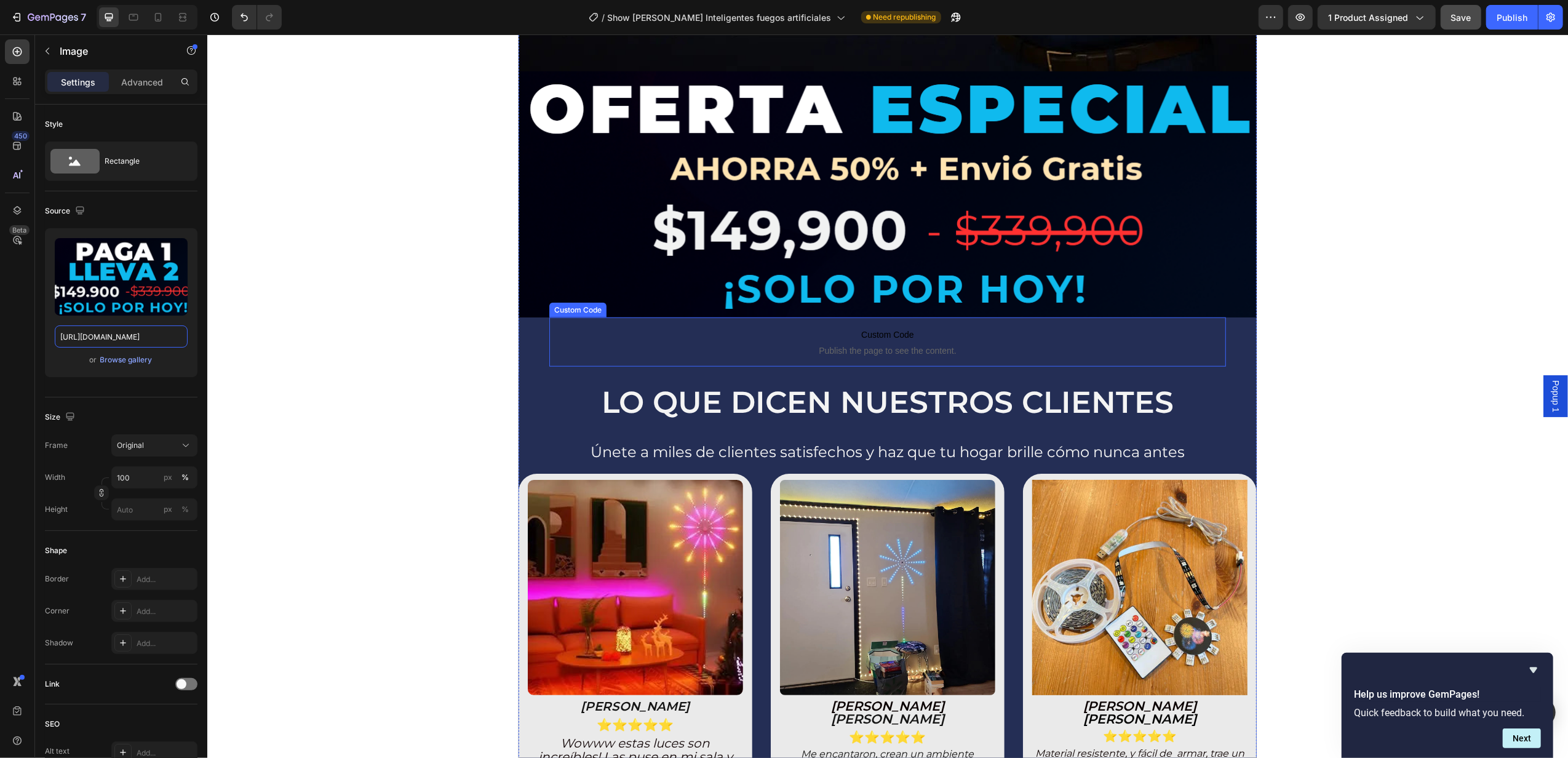
scroll to position [10198, 0]
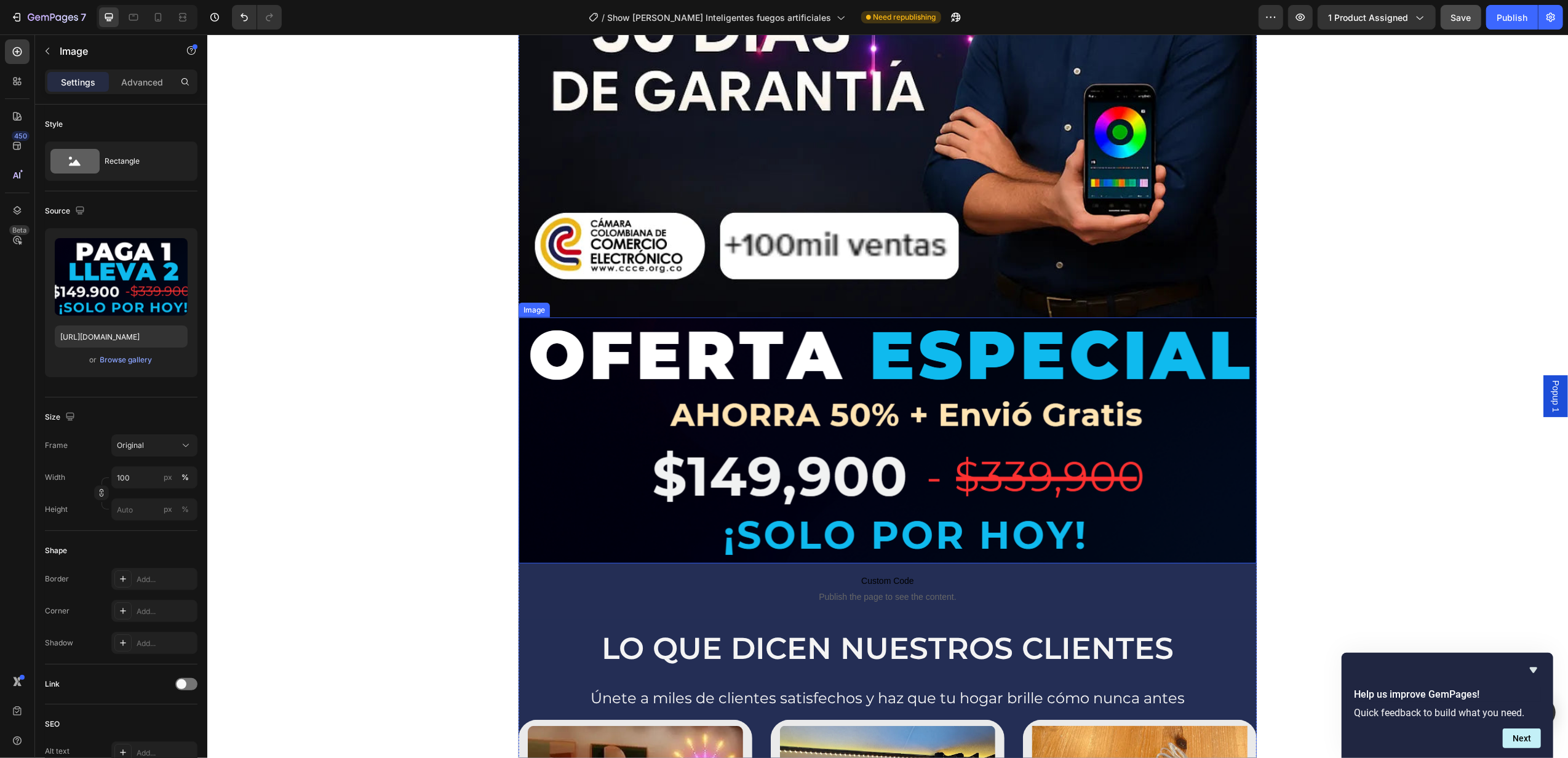
click at [637, 375] on img at bounding box center [887, 440] width 738 height 246
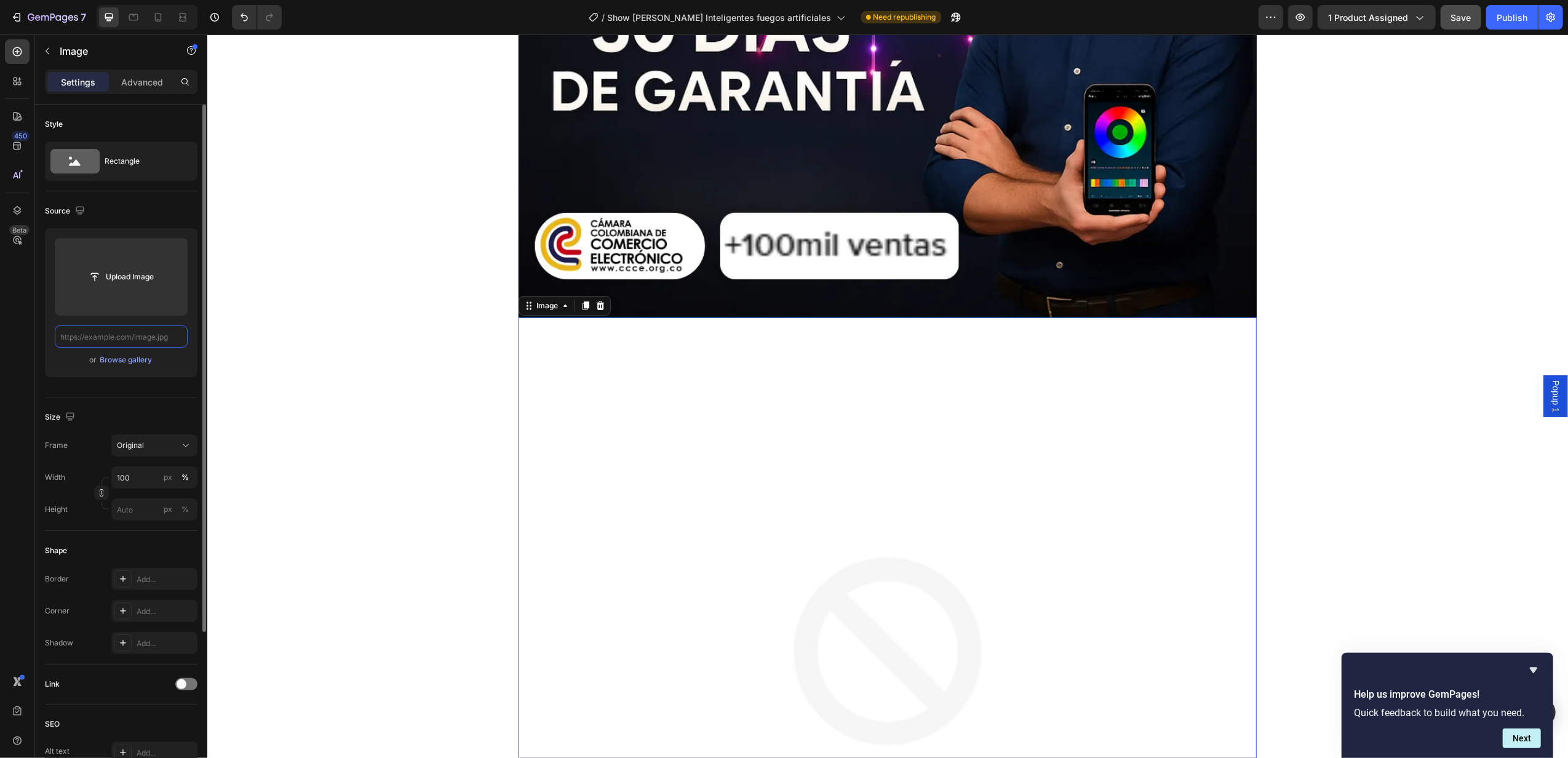
scroll to position [0, 0]
paste input "[URL][DOMAIN_NAME]"
type input "[URL][DOMAIN_NAME]"
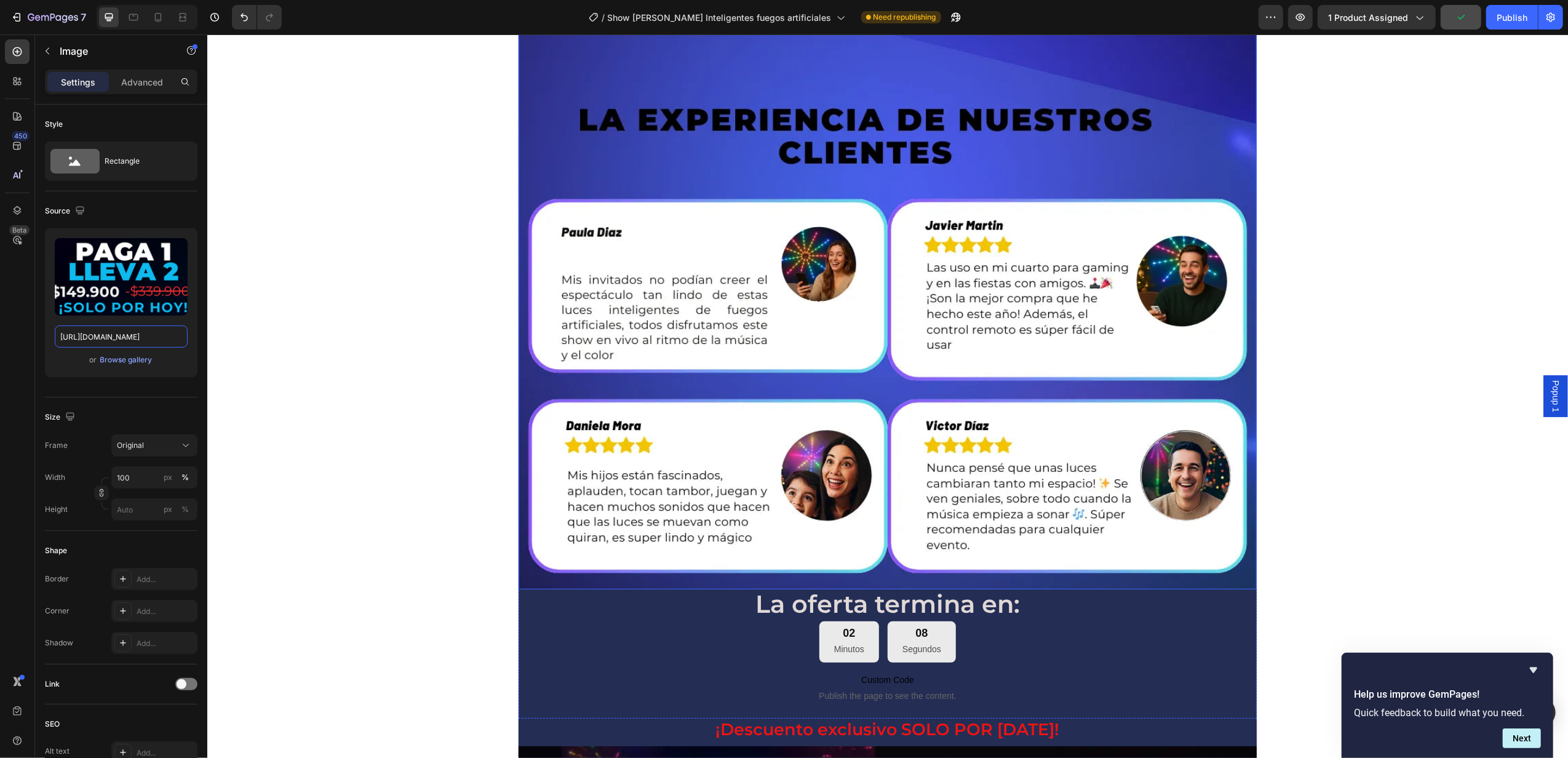
scroll to position [6669, 0]
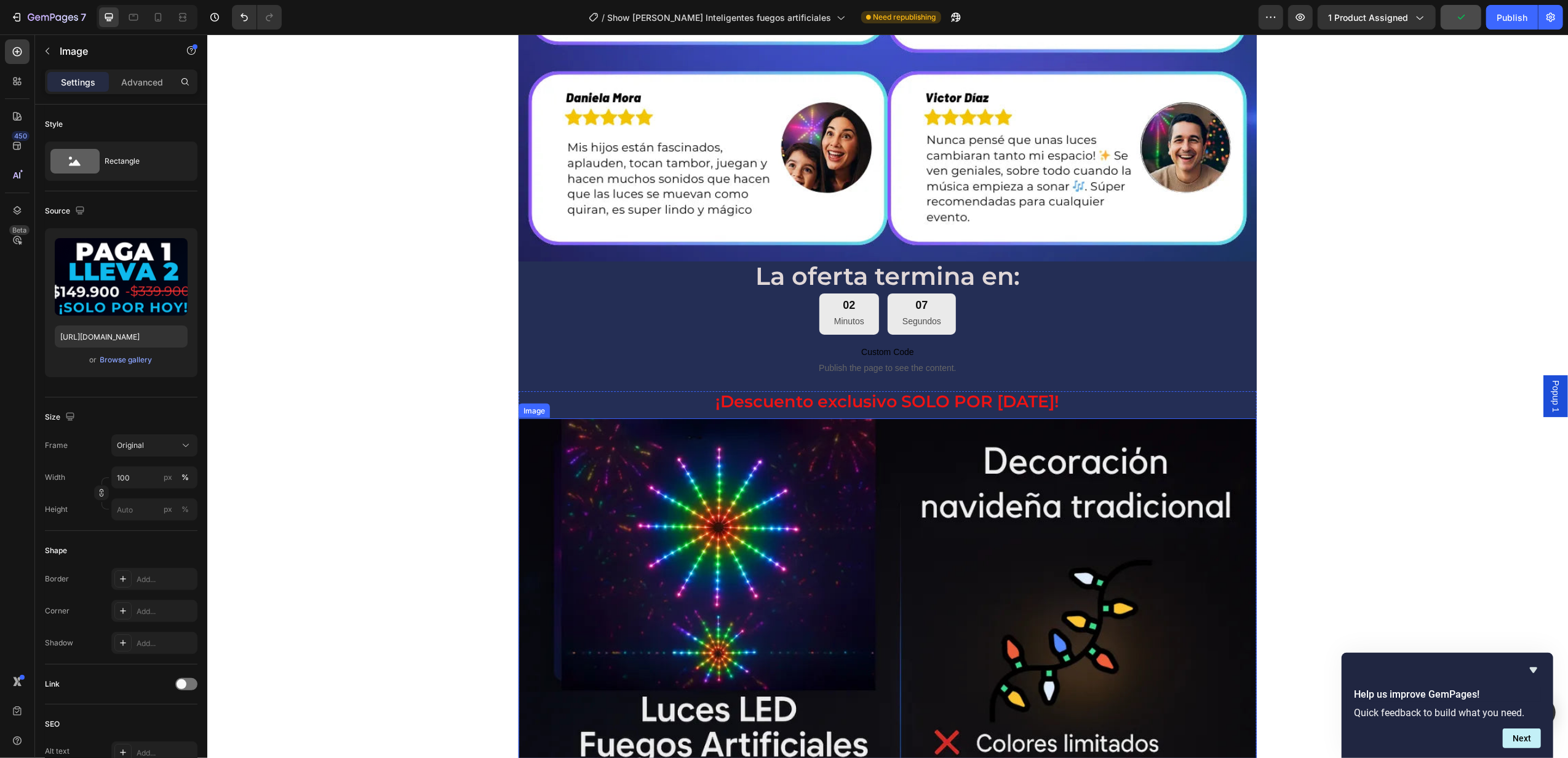
click at [844, 494] on img at bounding box center [887, 692] width 738 height 547
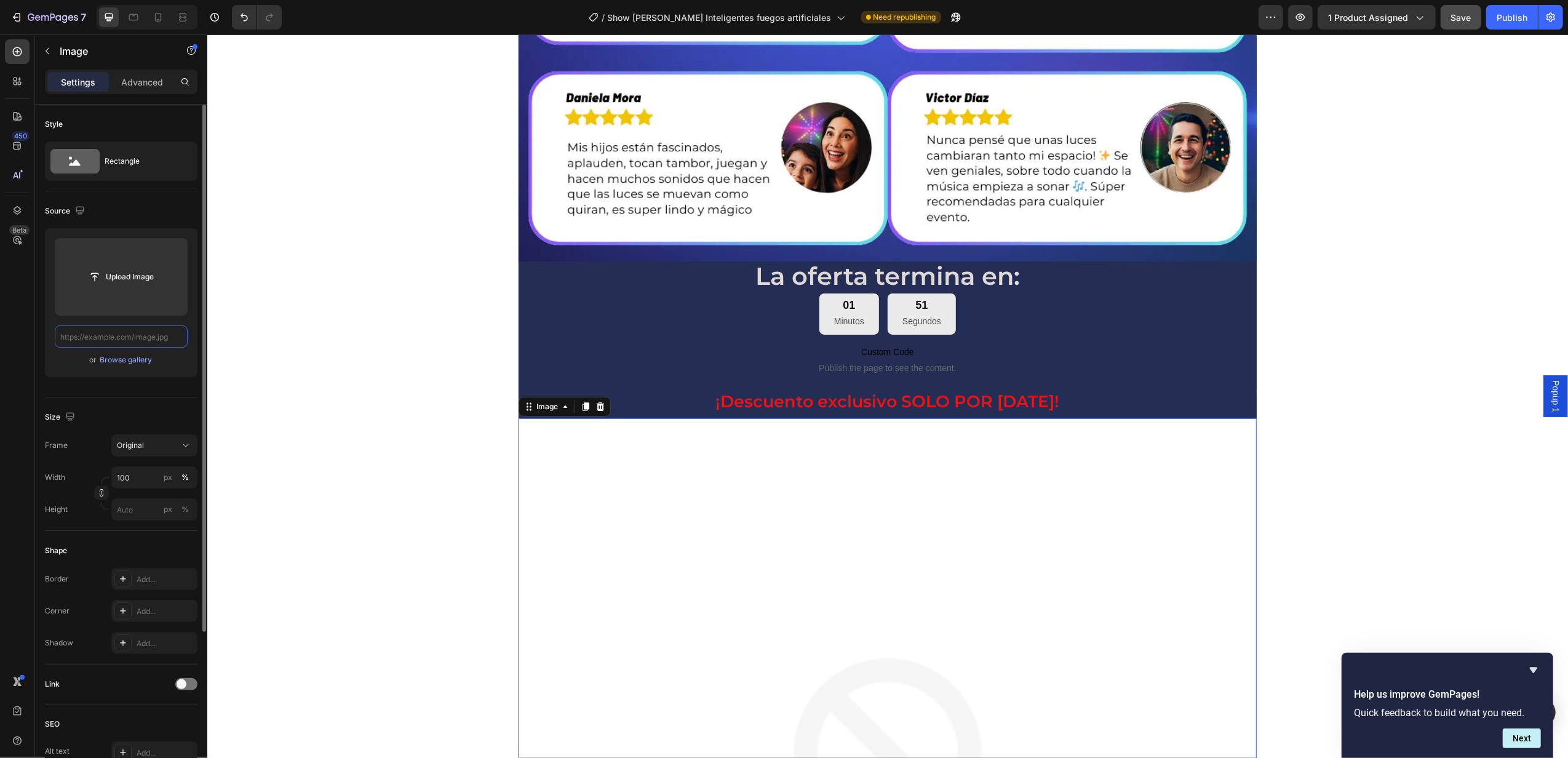
scroll to position [0, 0]
paste input "[URL][DOMAIN_NAME]"
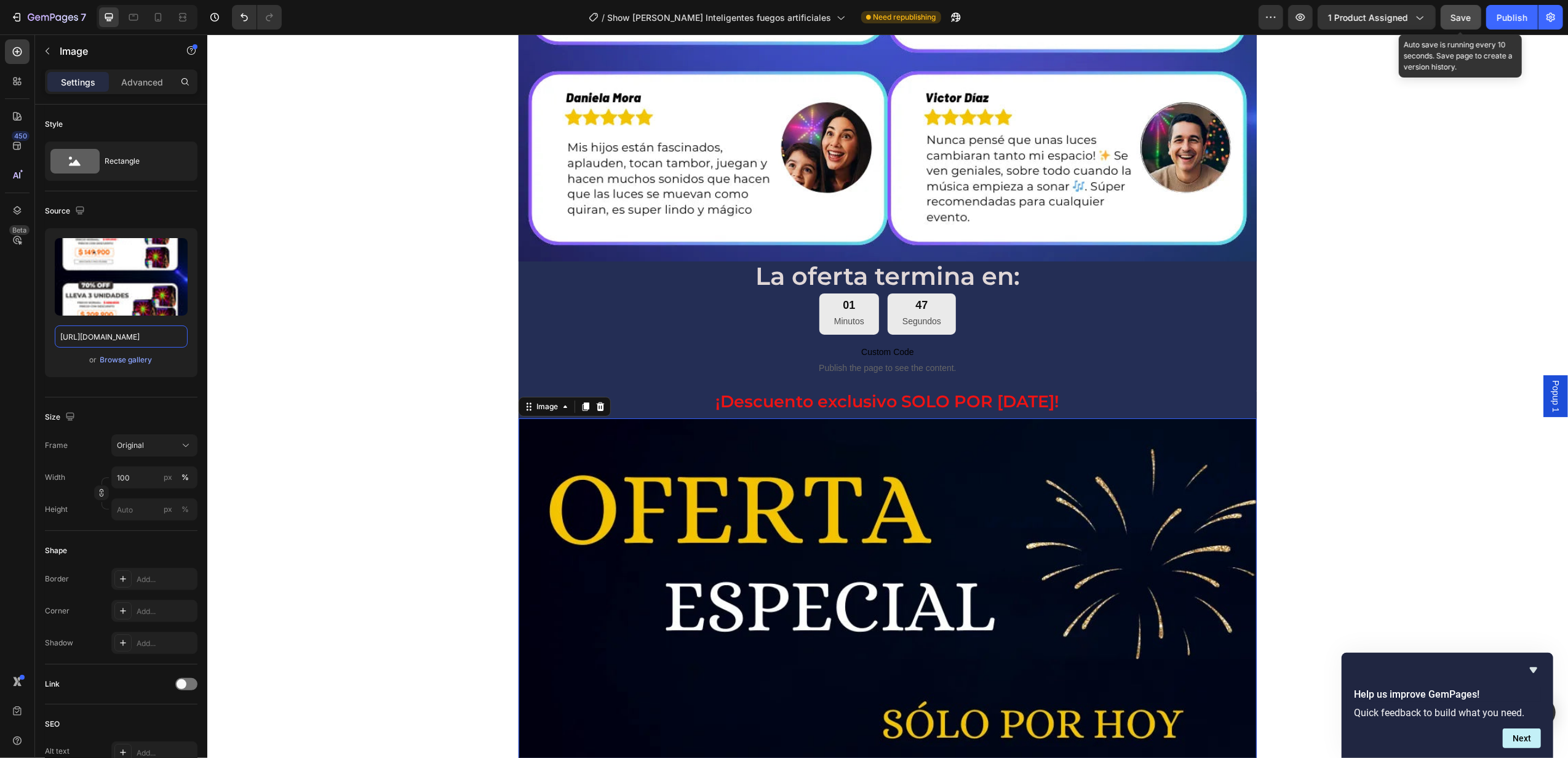
type input "[URL][DOMAIN_NAME]"
click at [1460, 16] on span "Save" at bounding box center [1461, 18] width 20 height 10
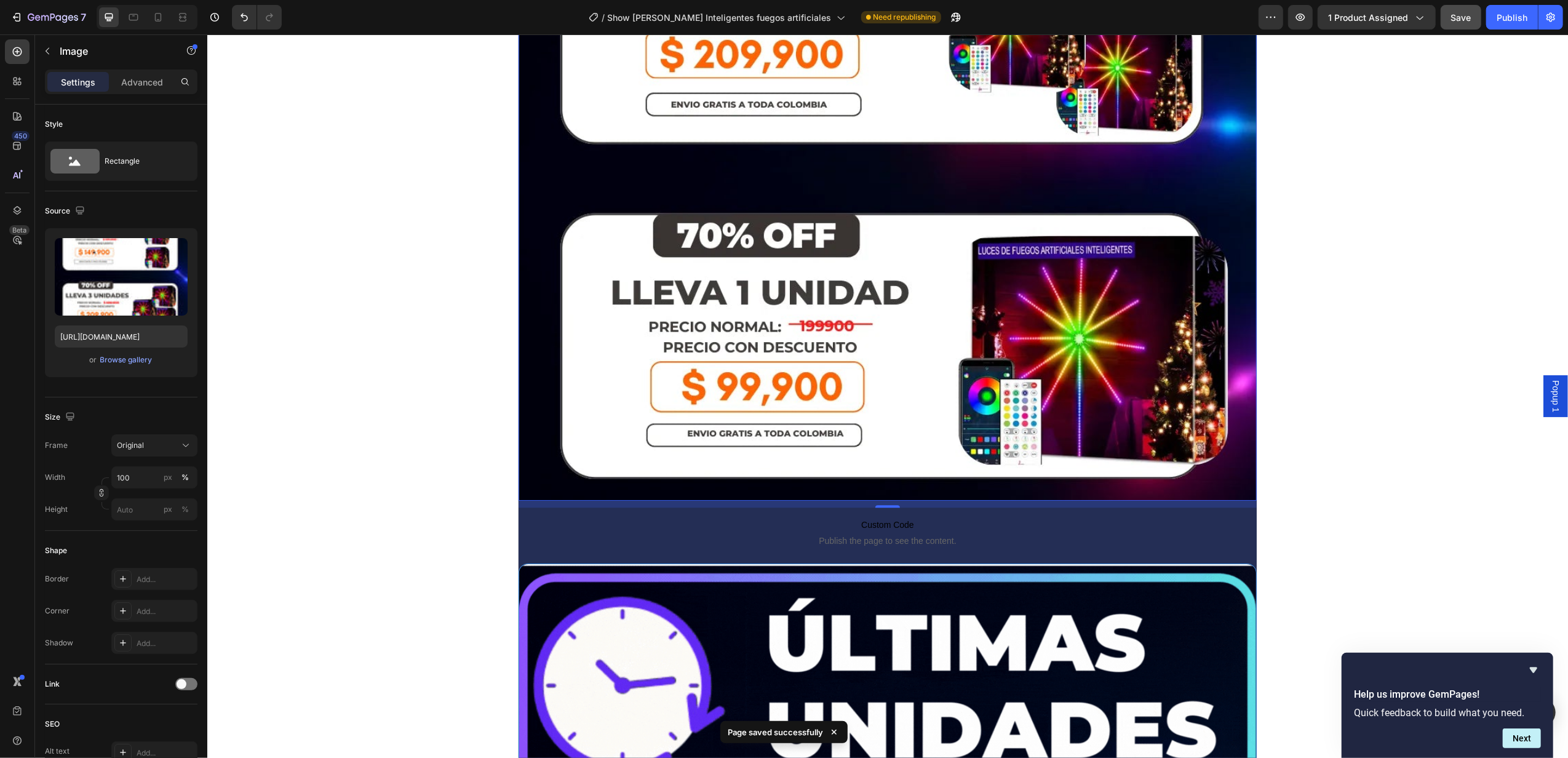
scroll to position [8310, 0]
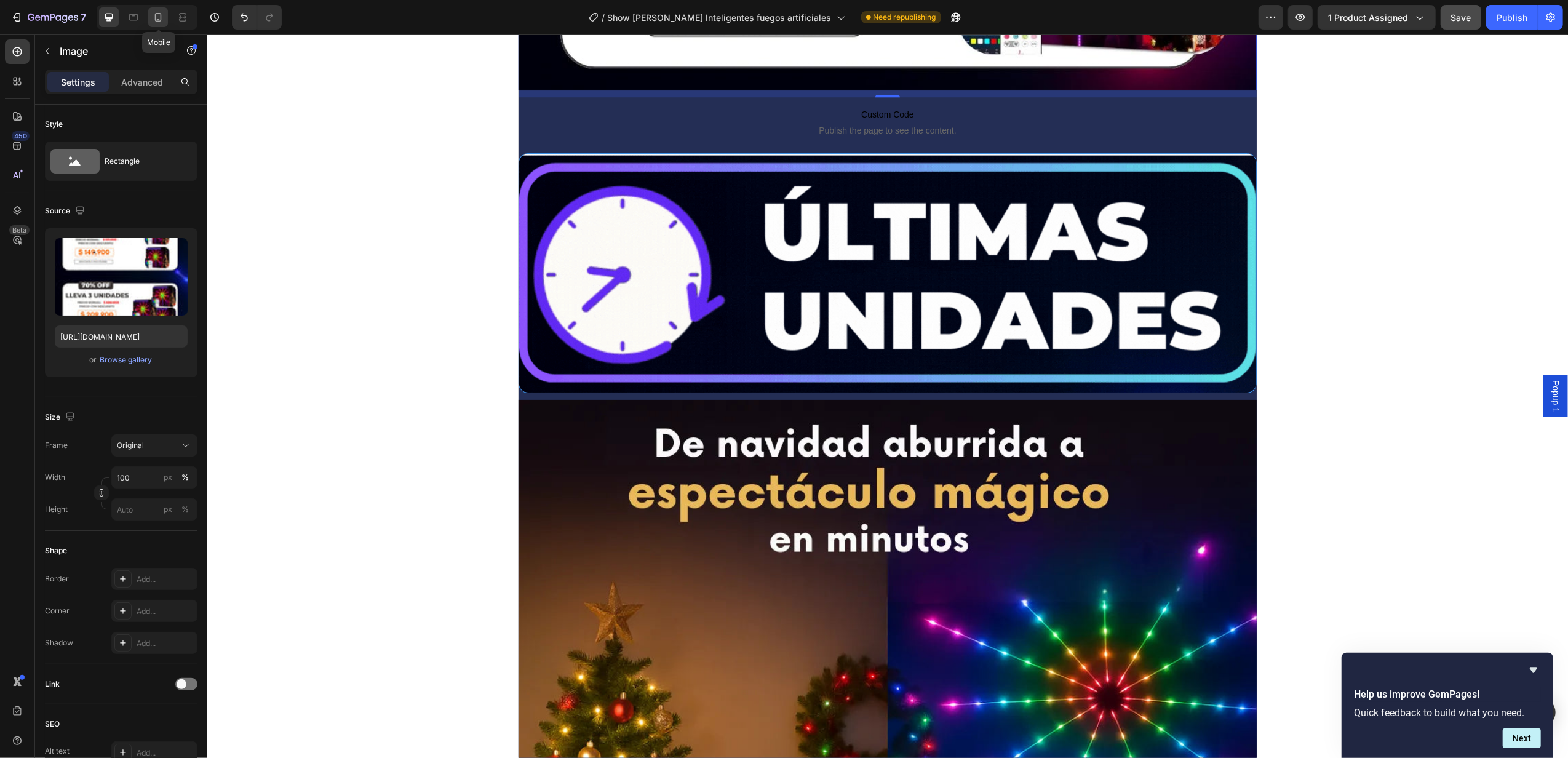
click at [159, 15] on icon at bounding box center [158, 17] width 13 height 13
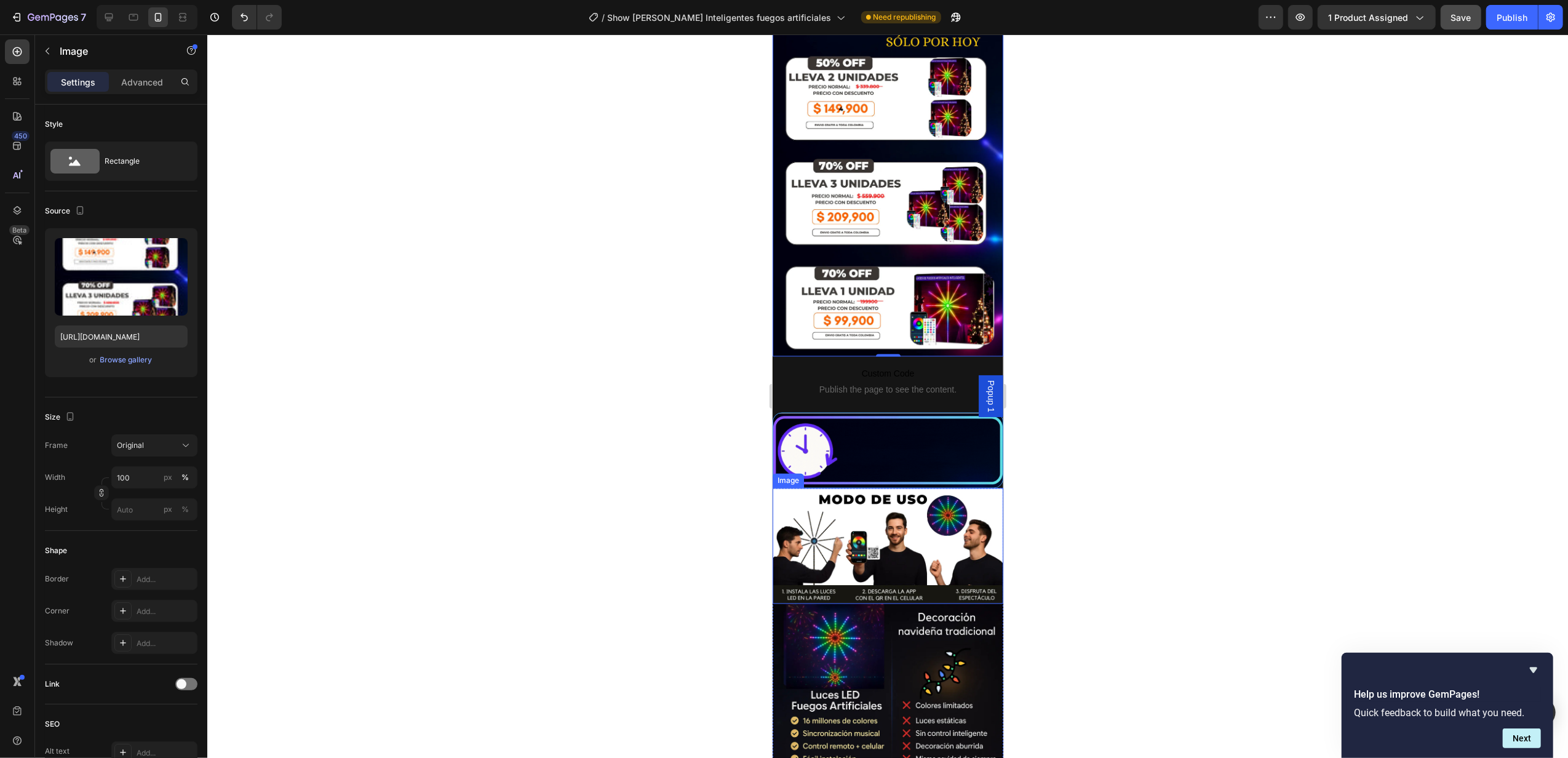
scroll to position [2594, 0]
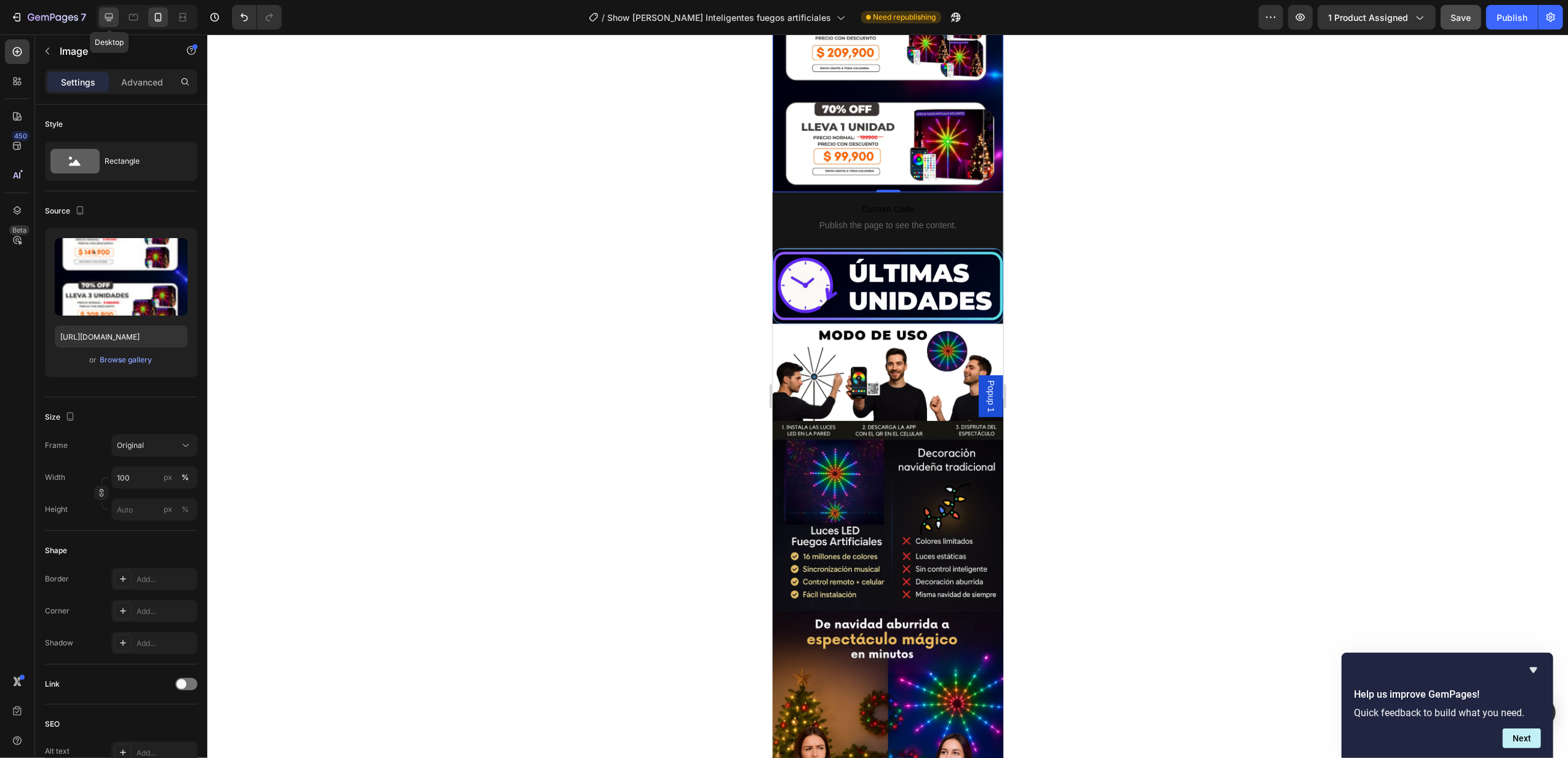
click at [111, 17] on icon at bounding box center [109, 17] width 8 height 8
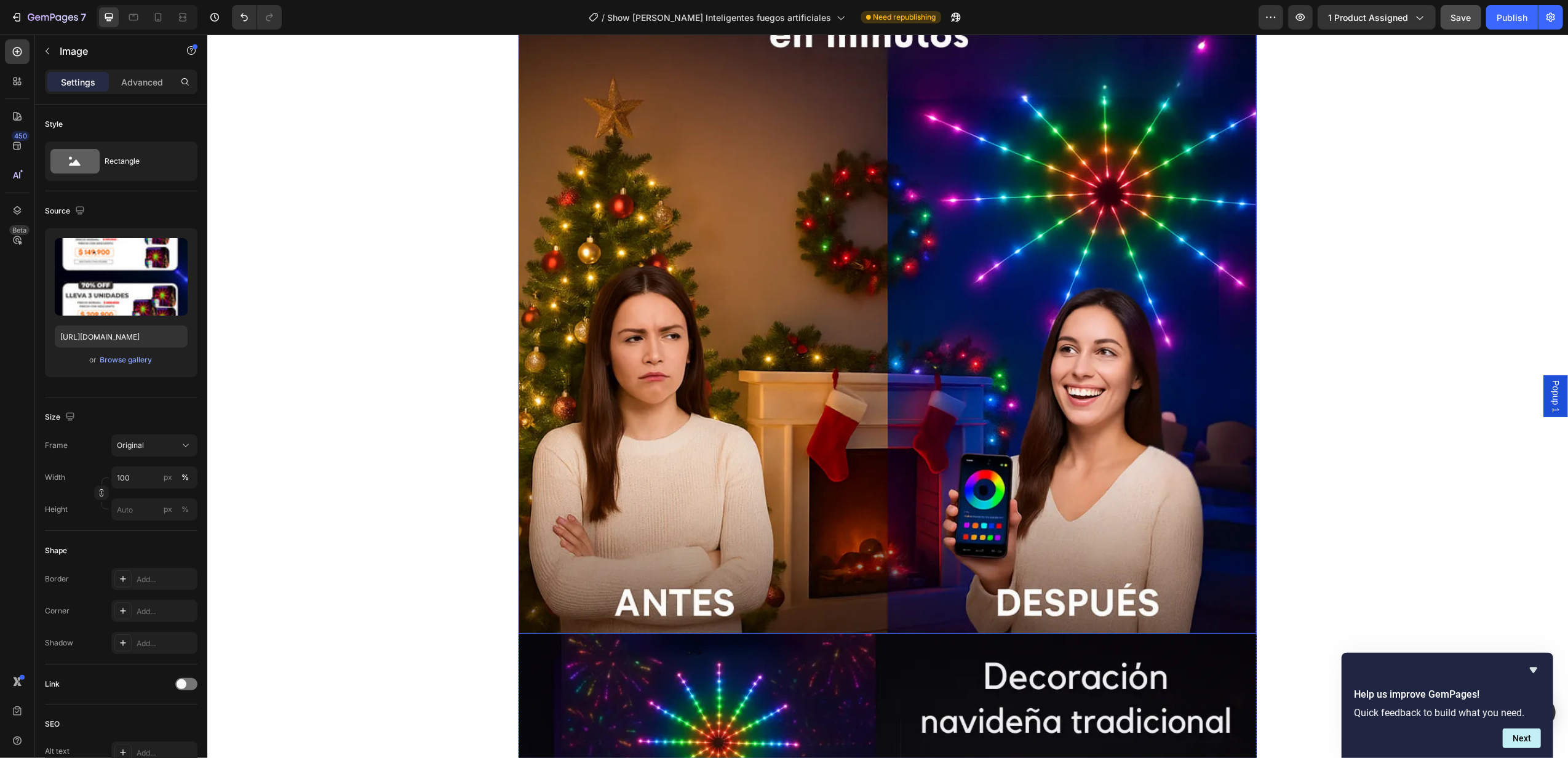
scroll to position [9143, 0]
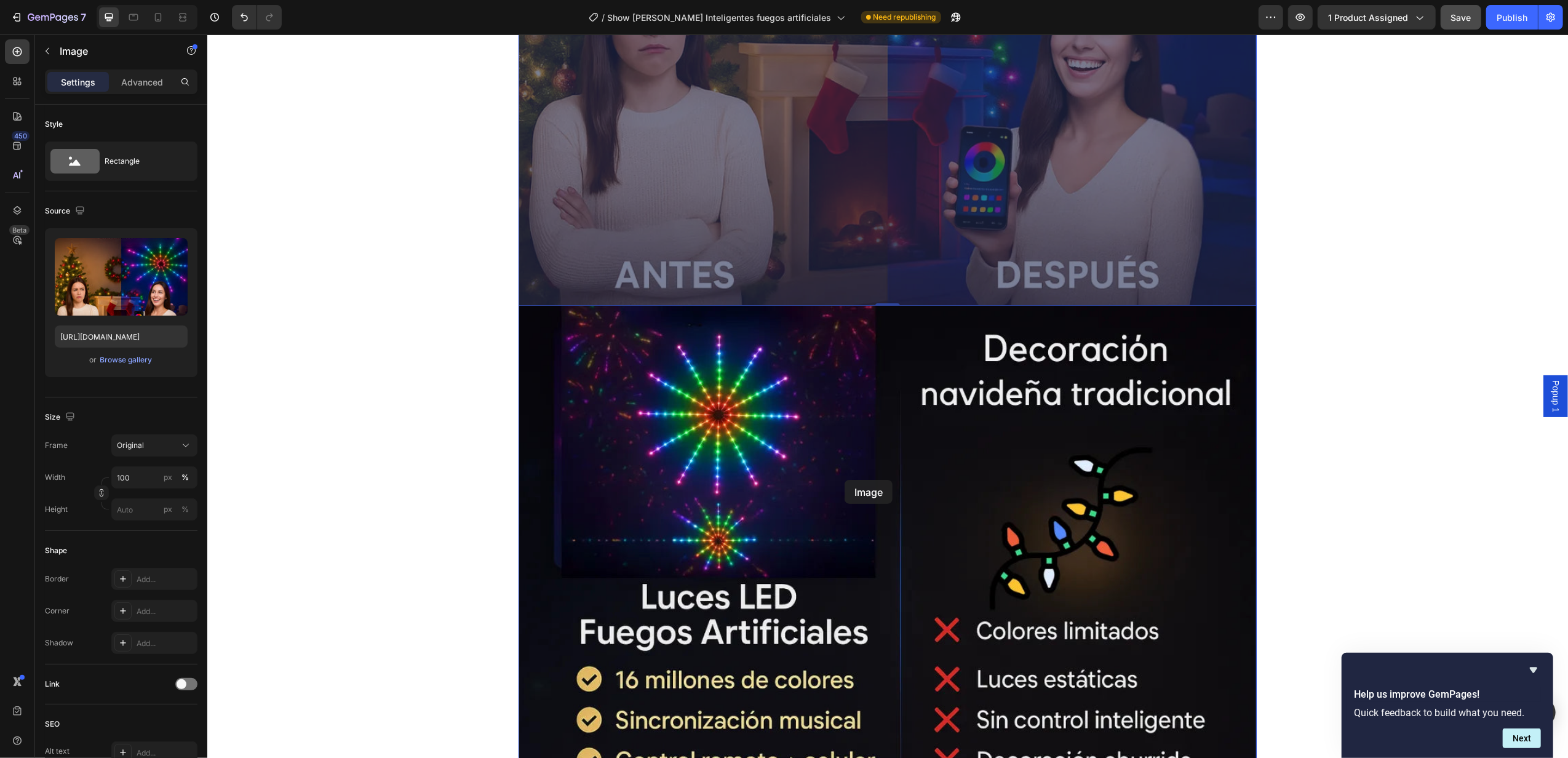
drag, startPoint x: 852, startPoint y: 196, endPoint x: 840, endPoint y: 466, distance: 270.3
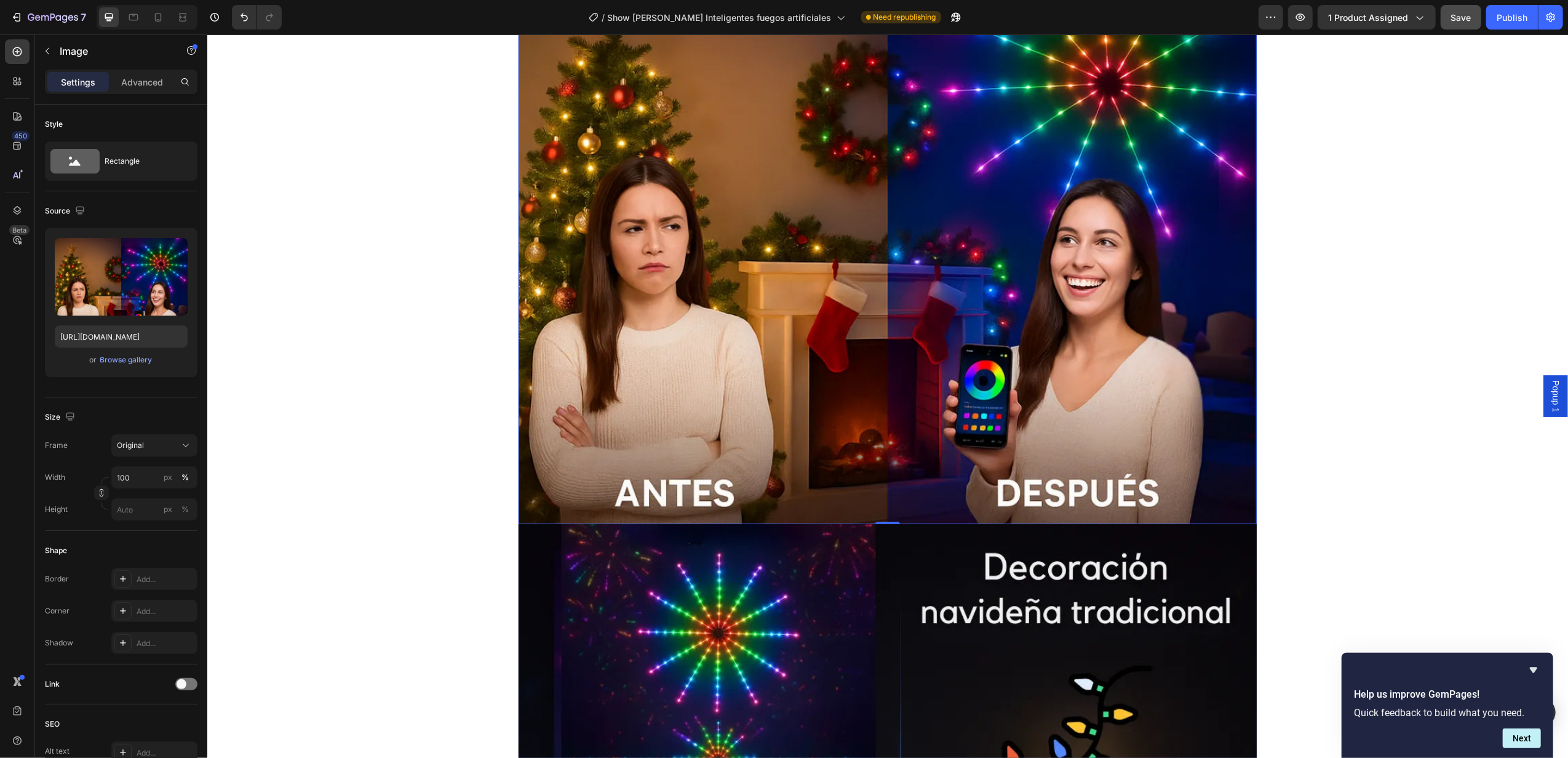
scroll to position [9636, 0]
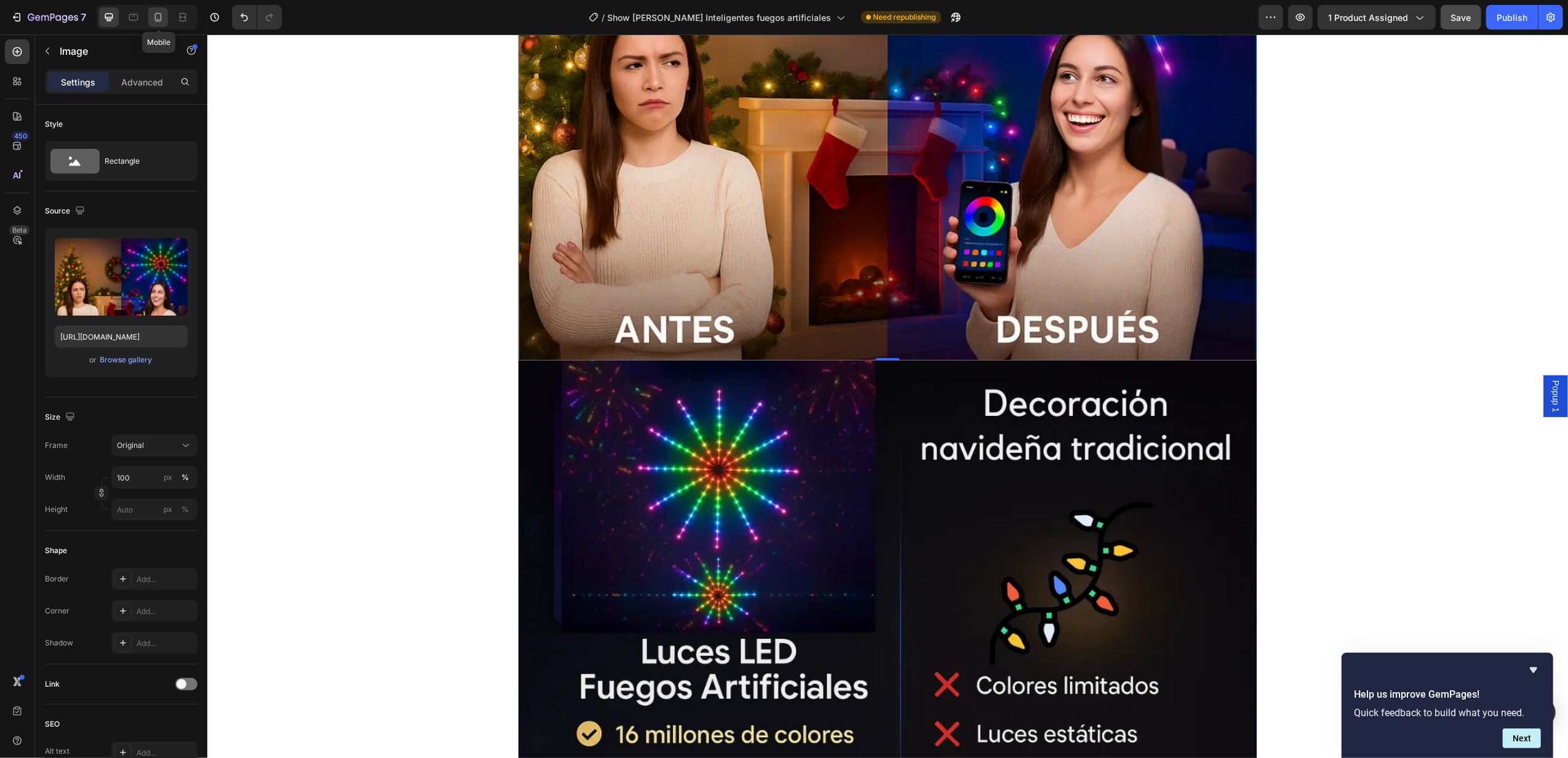
click at [158, 18] on icon at bounding box center [158, 17] width 13 height 13
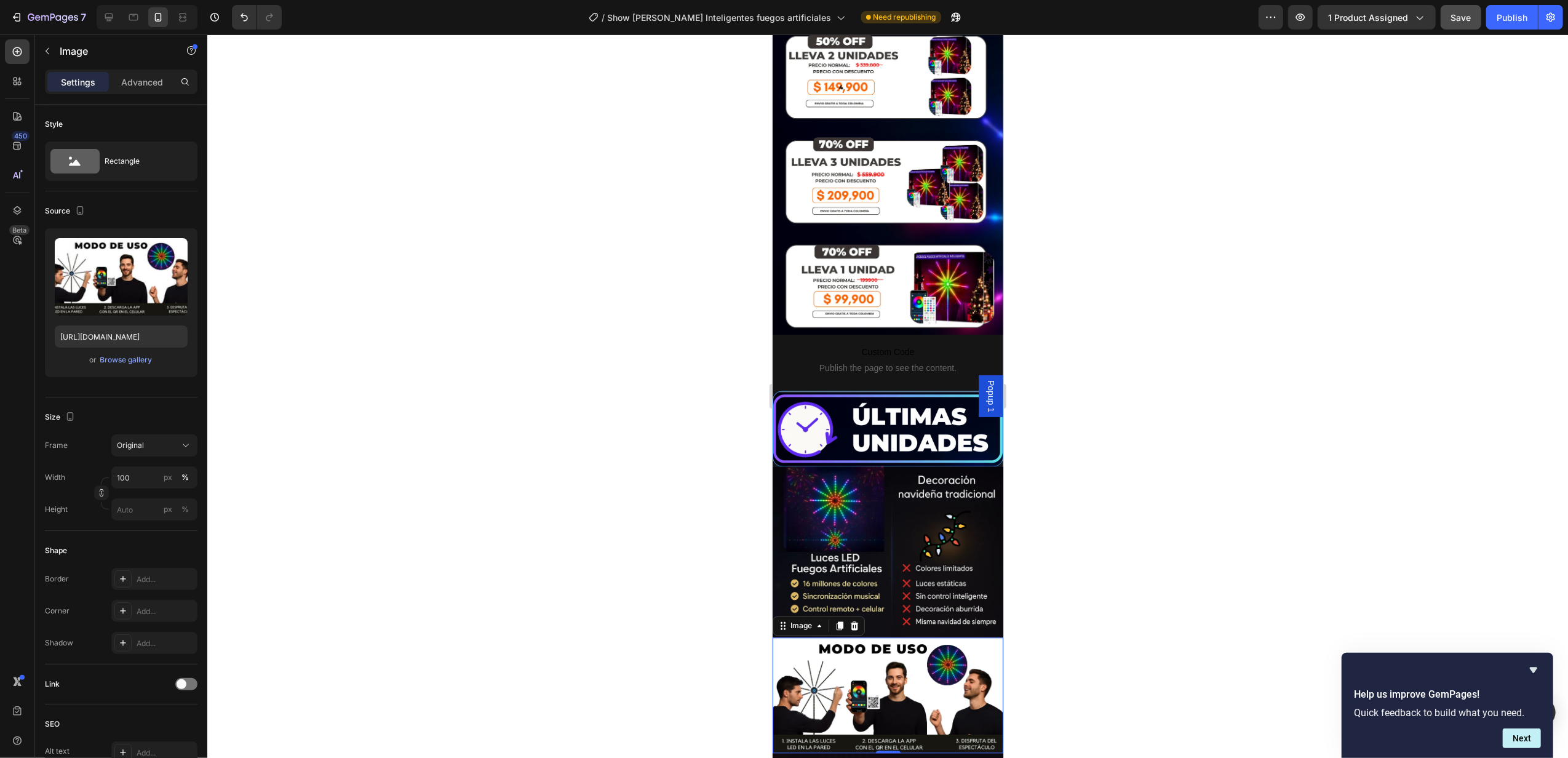
scroll to position [2287, 0]
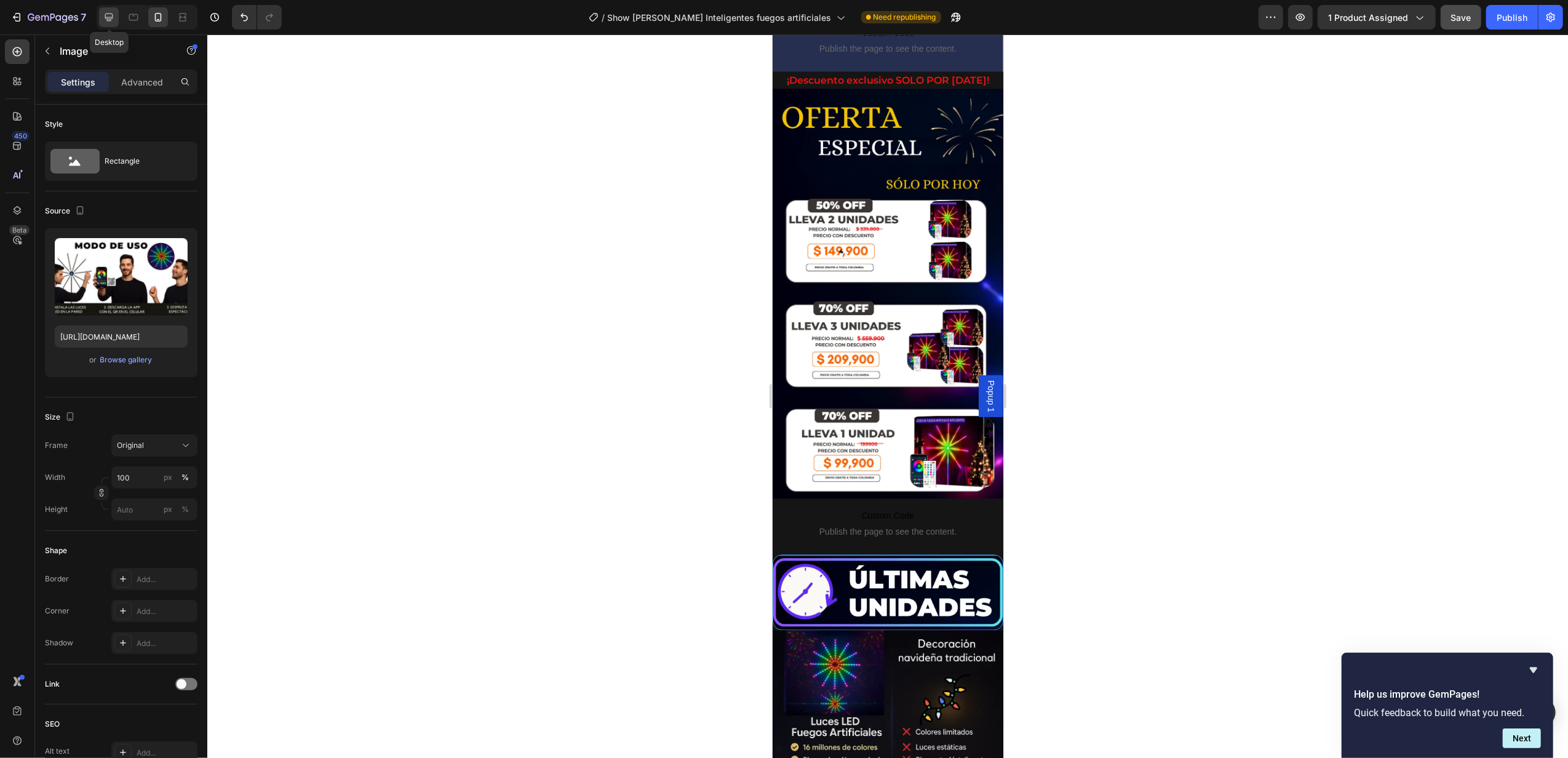
click at [109, 13] on icon at bounding box center [109, 17] width 8 height 8
type input "[URL][DOMAIN_NAME]"
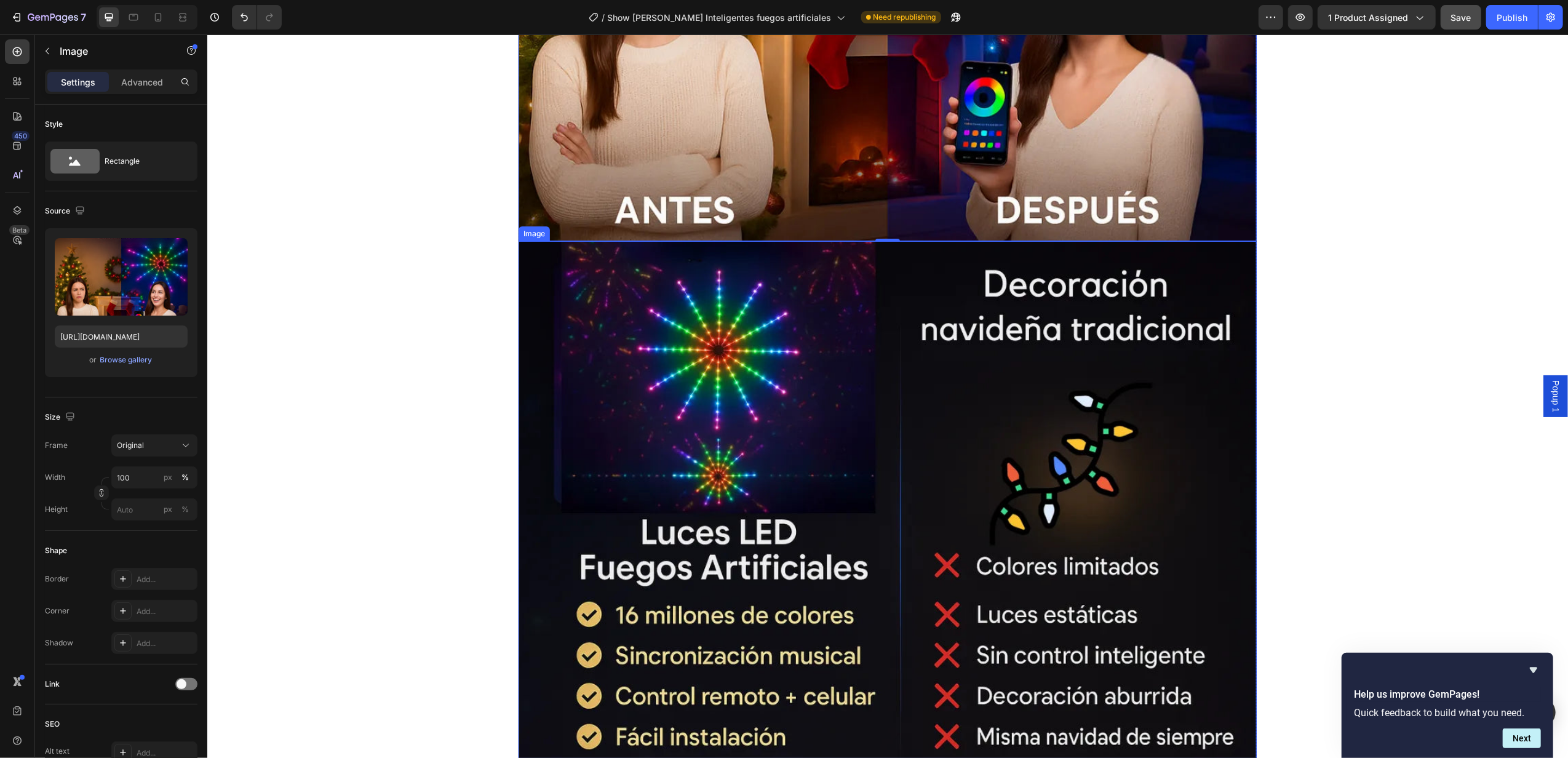
scroll to position [9672, 0]
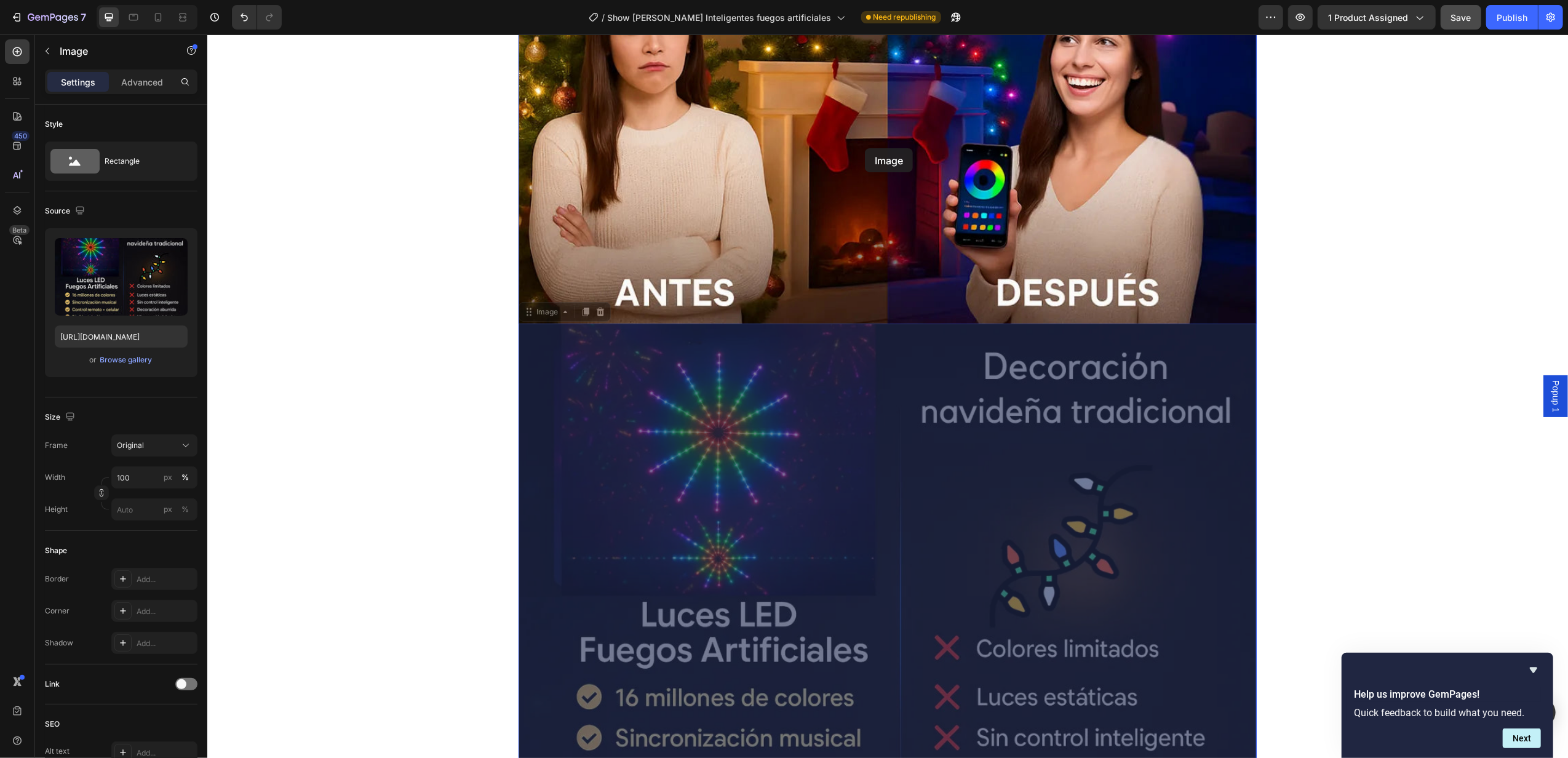
drag, startPoint x: 880, startPoint y: 453, endPoint x: 871, endPoint y: 158, distance: 295.1
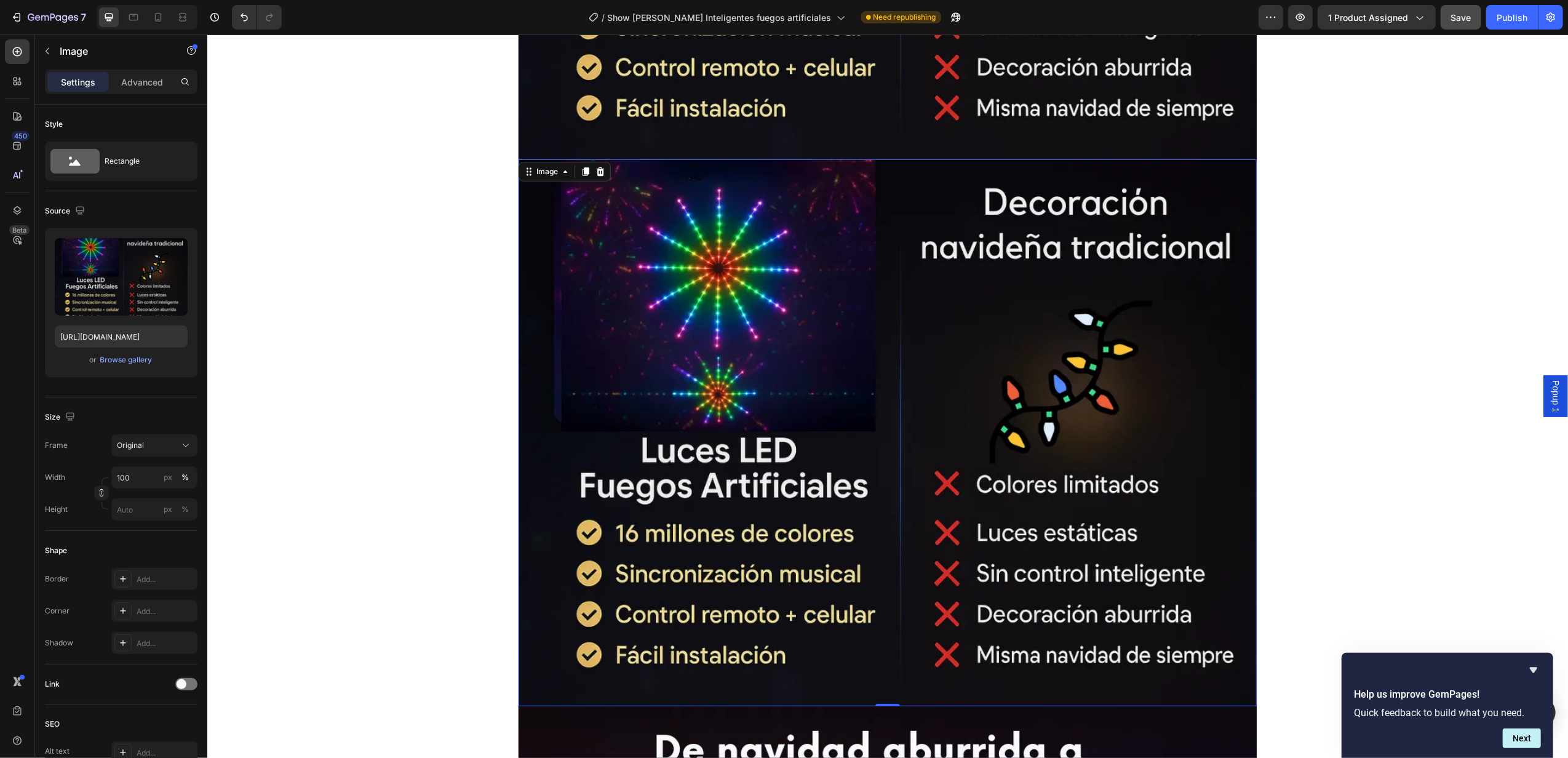
scroll to position [8852, 0]
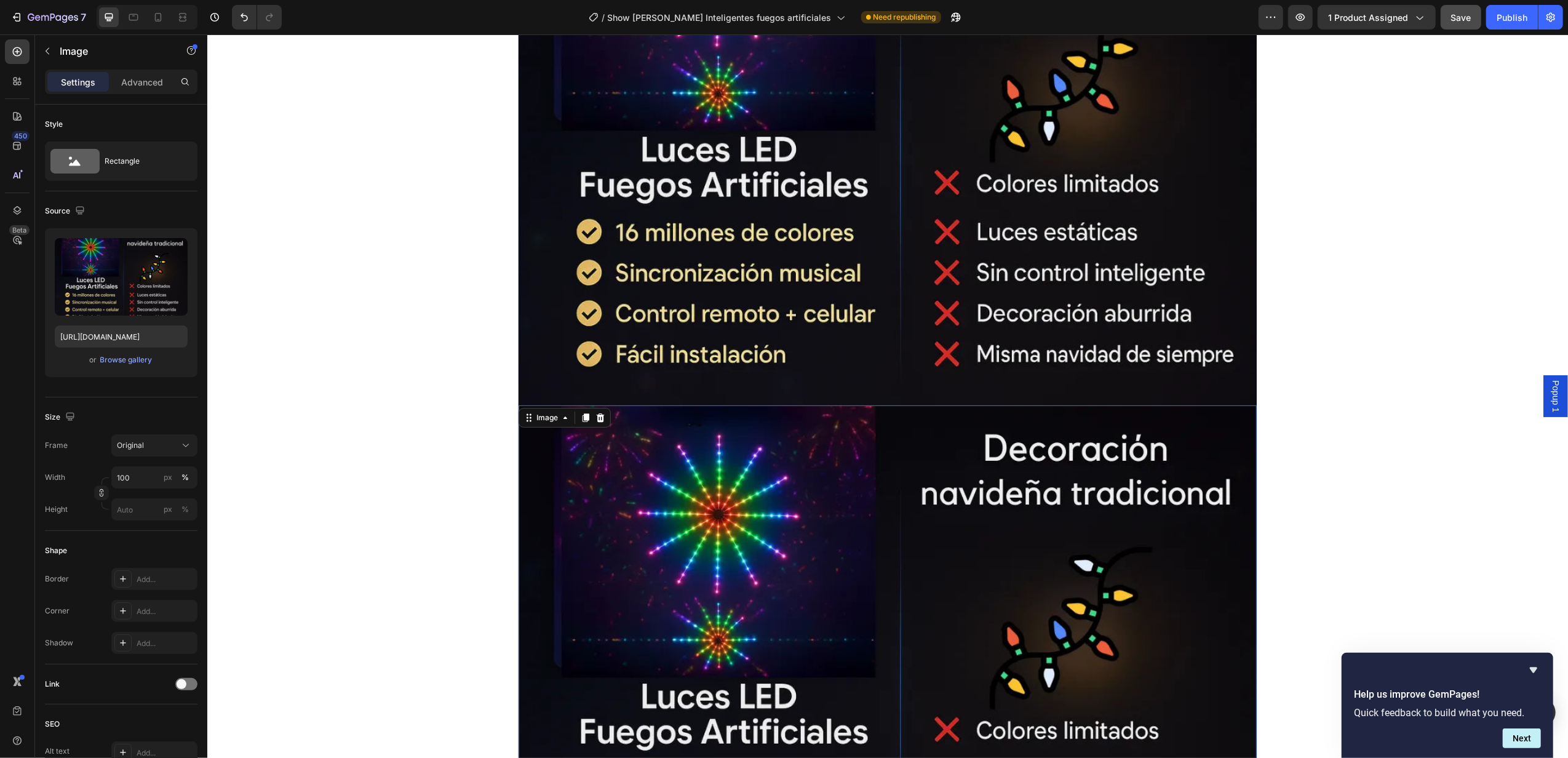
click at [704, 569] on img at bounding box center [887, 679] width 738 height 547
click at [154, 19] on icon at bounding box center [158, 17] width 13 height 13
type input "[URL][DOMAIN_NAME]"
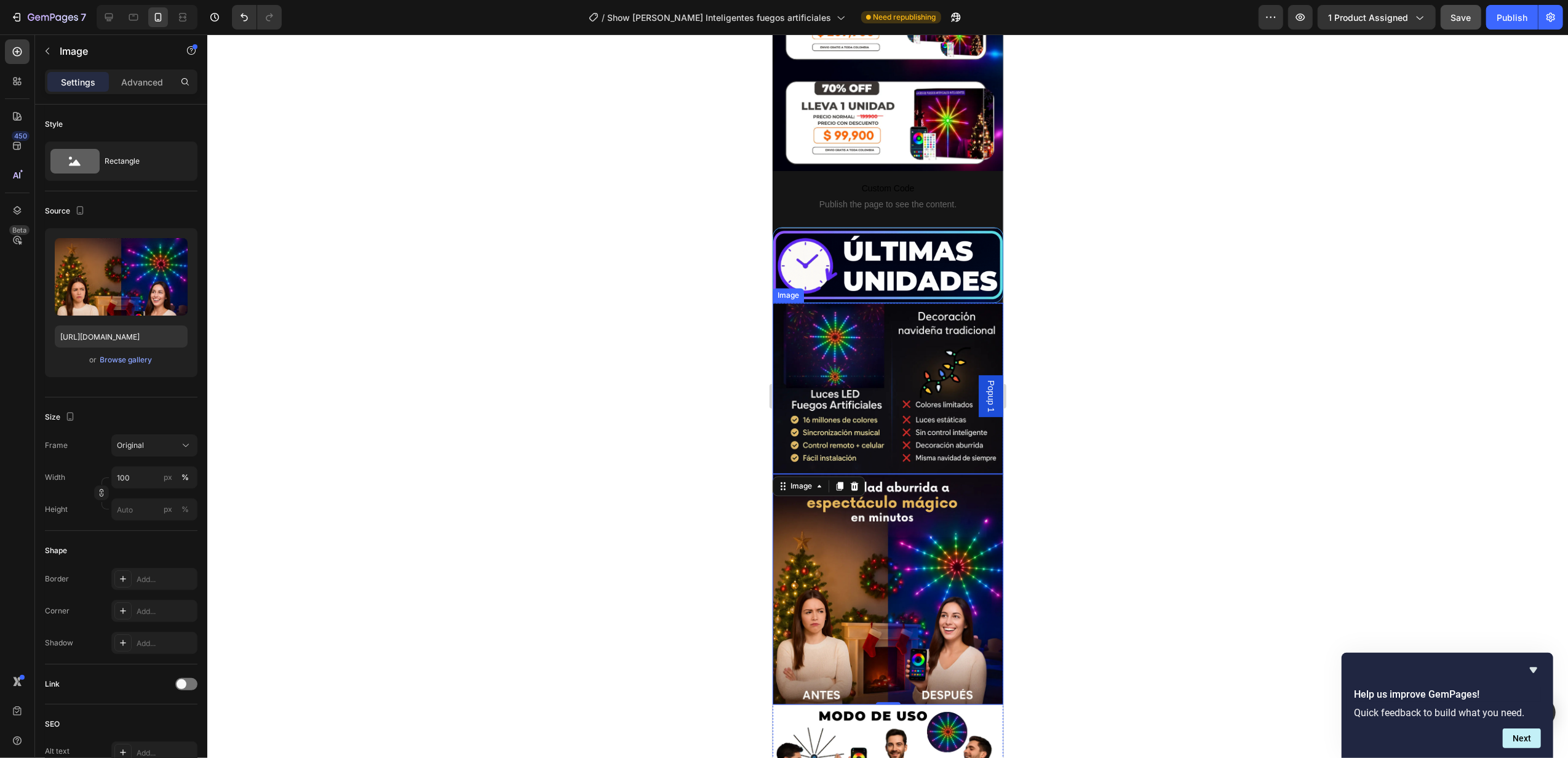
scroll to position [2780, 0]
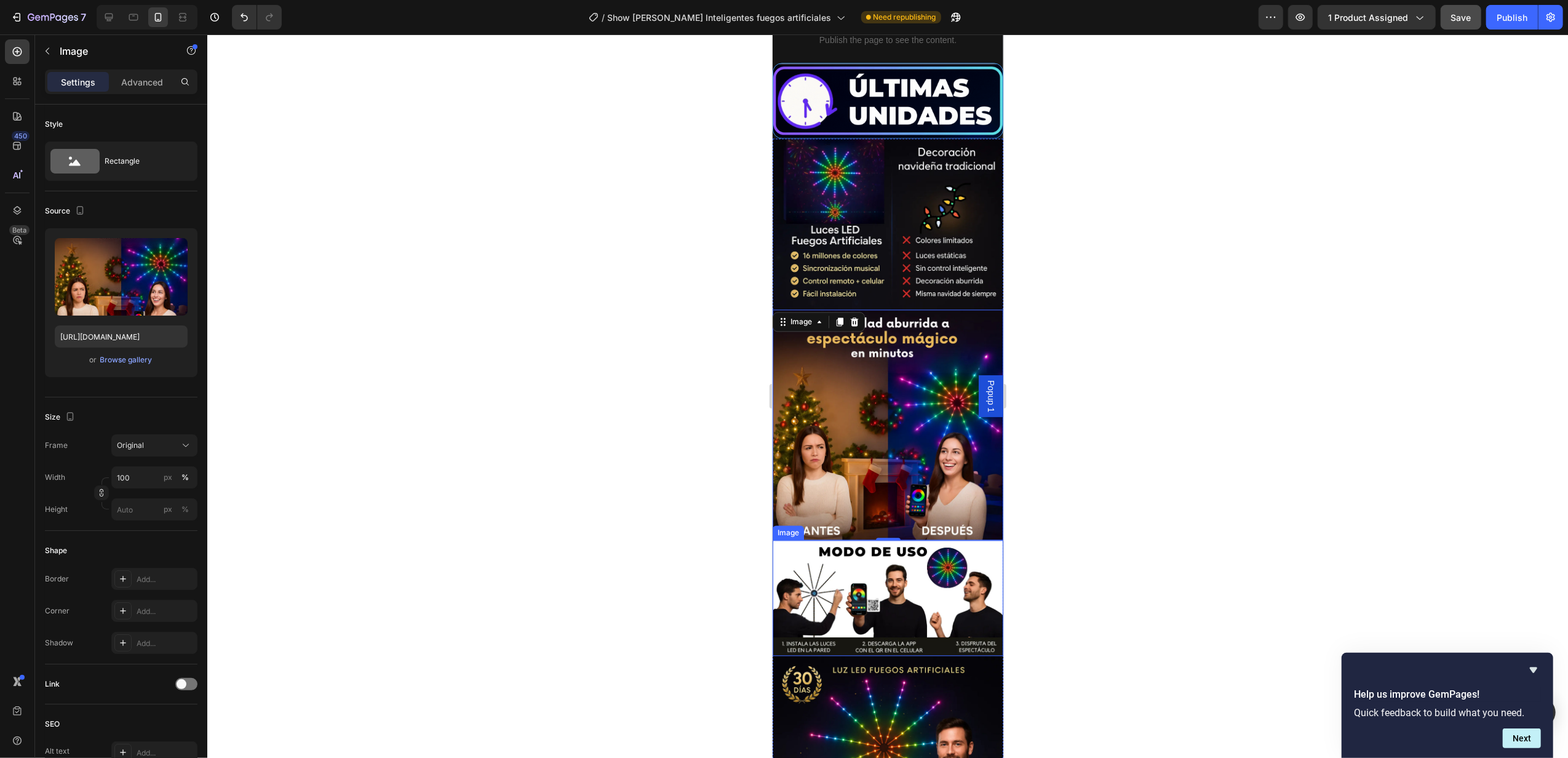
click at [920, 541] on img at bounding box center [887, 598] width 231 height 115
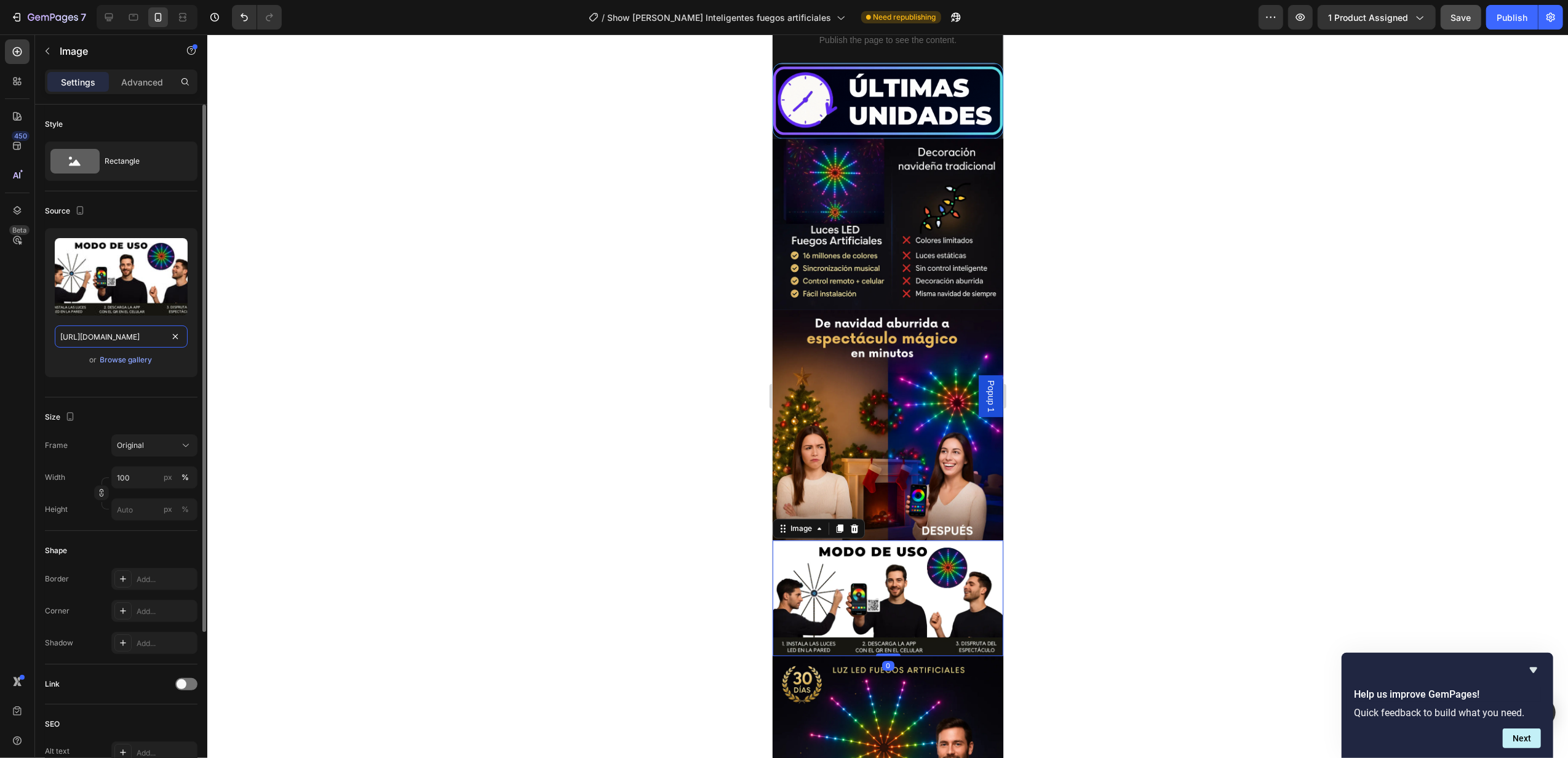
click at [133, 336] on input "[URL][DOMAIN_NAME]" at bounding box center [121, 337] width 133 height 22
click at [109, 16] on icon at bounding box center [109, 17] width 13 height 13
type input "[URL][DOMAIN_NAME]"
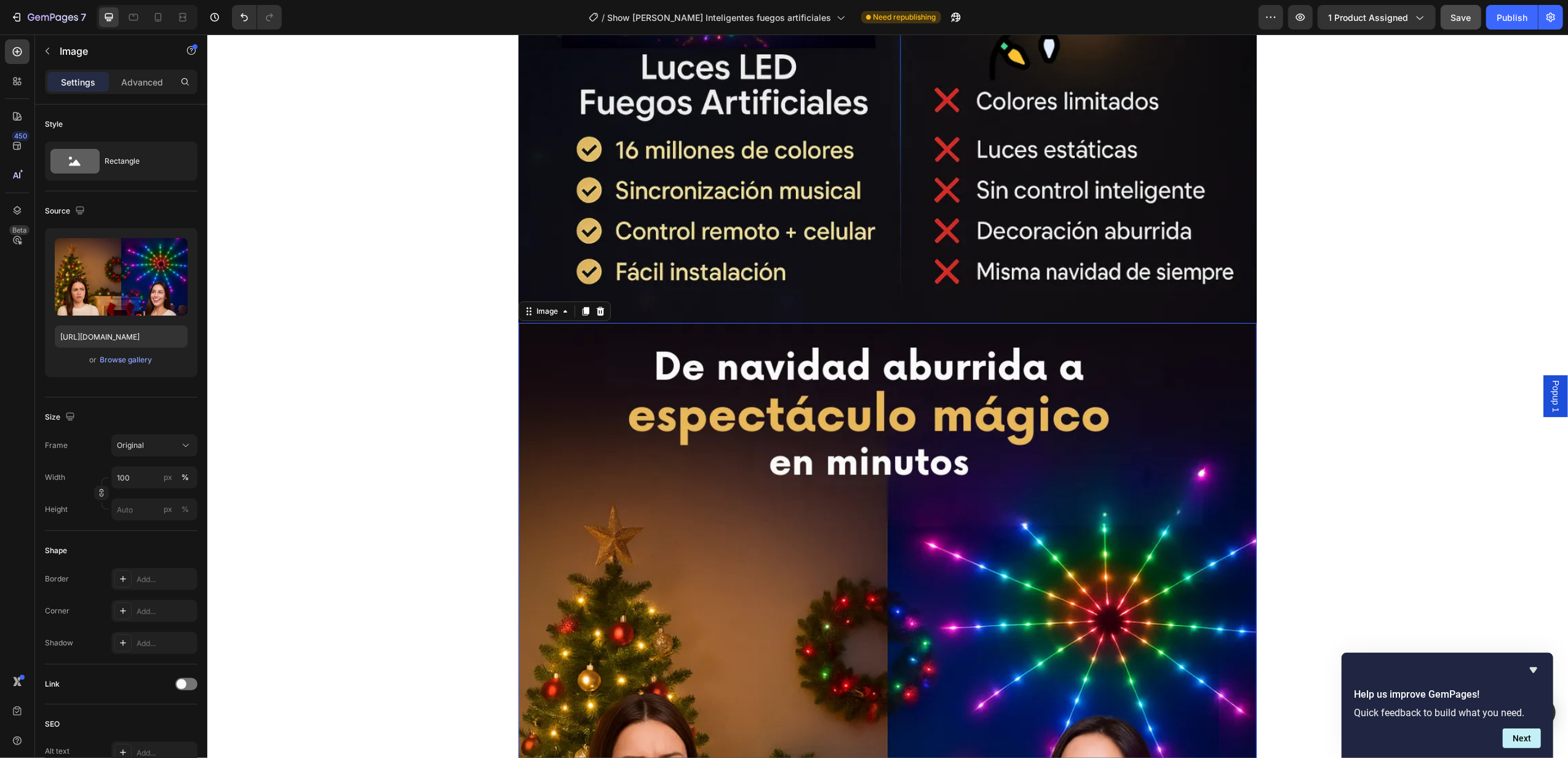
scroll to position [8990, 0]
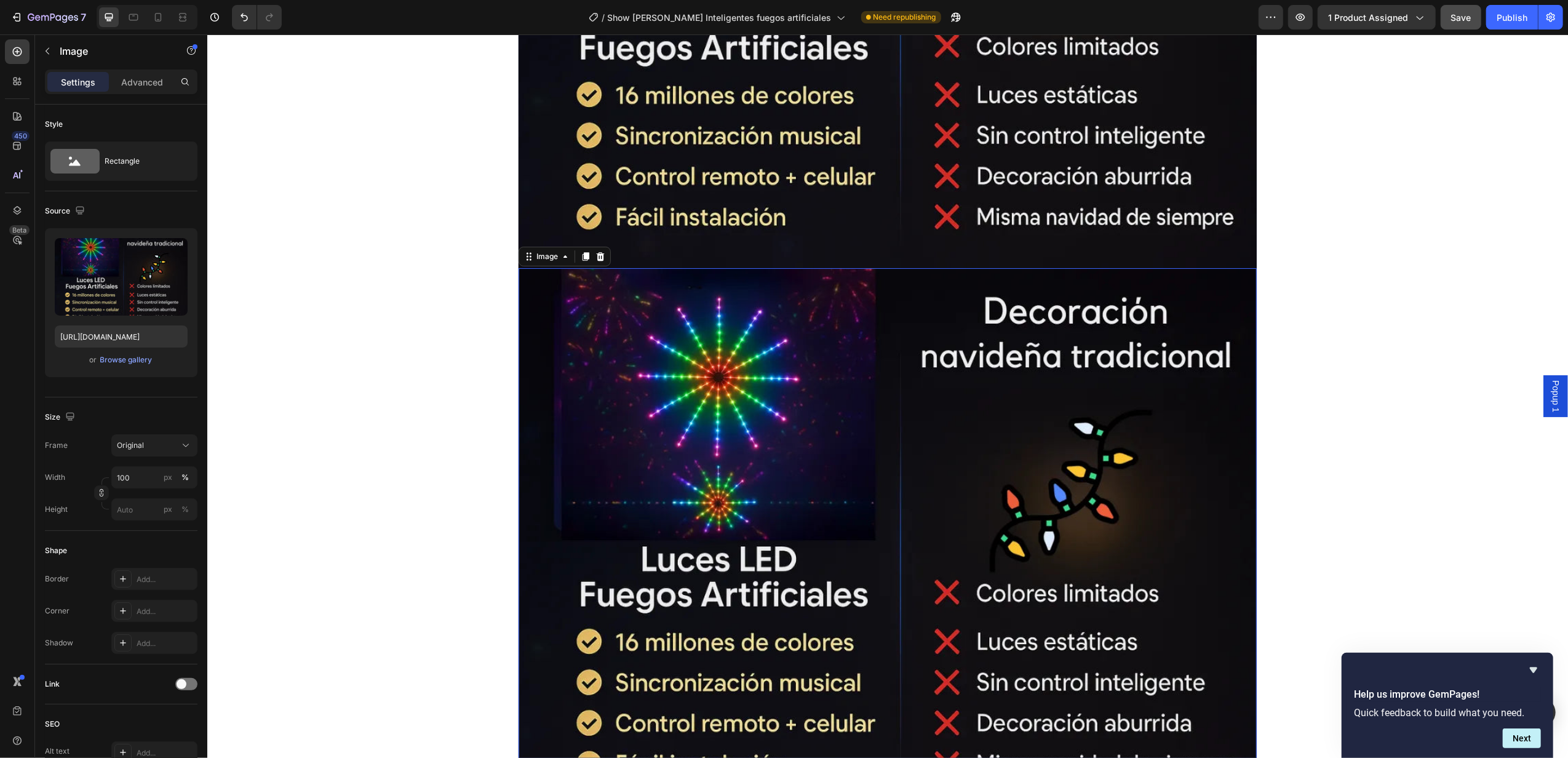
click at [921, 446] on img at bounding box center [887, 541] width 738 height 547
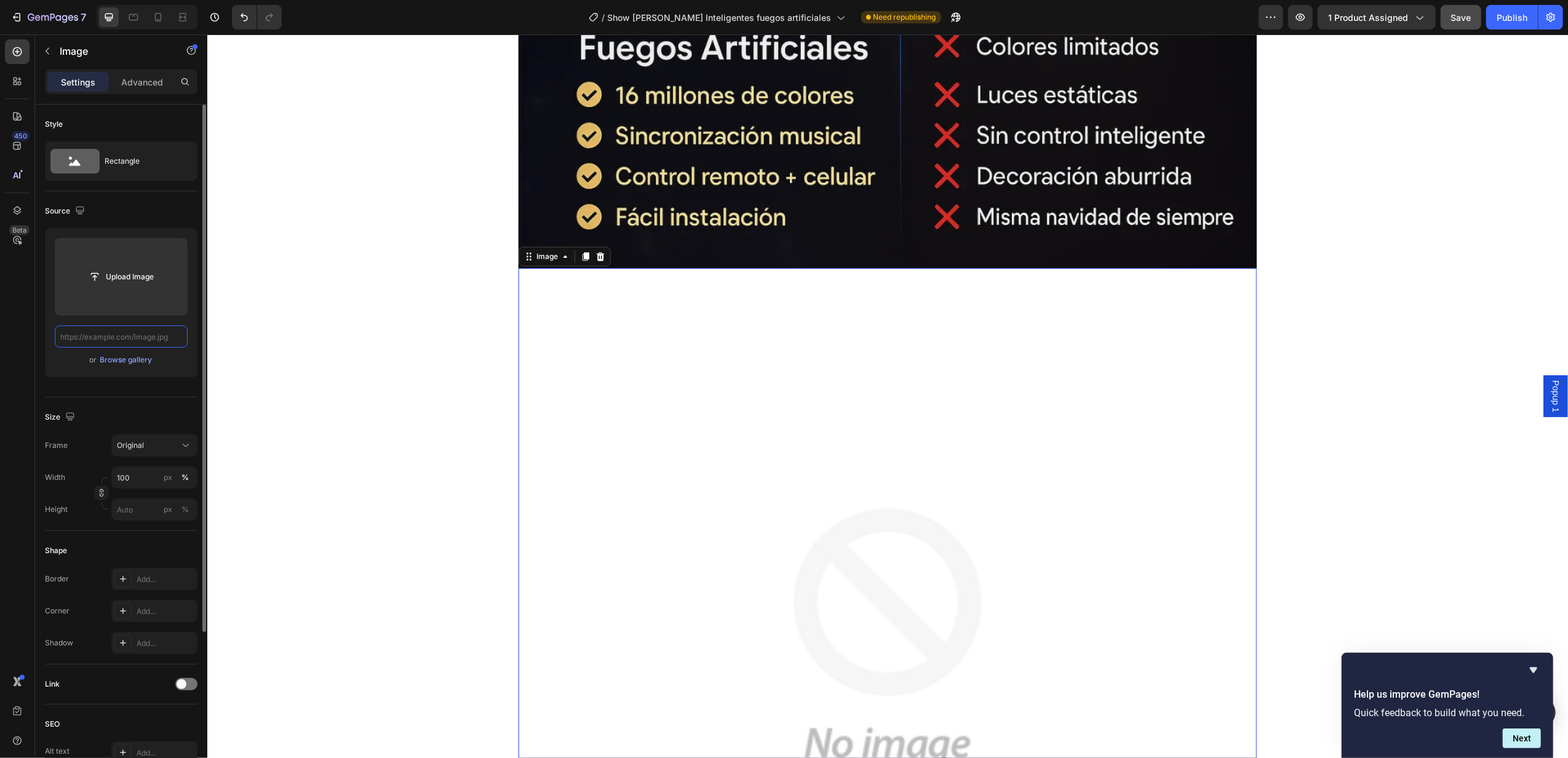
scroll to position [0, 0]
paste input "[URL][DOMAIN_NAME]"
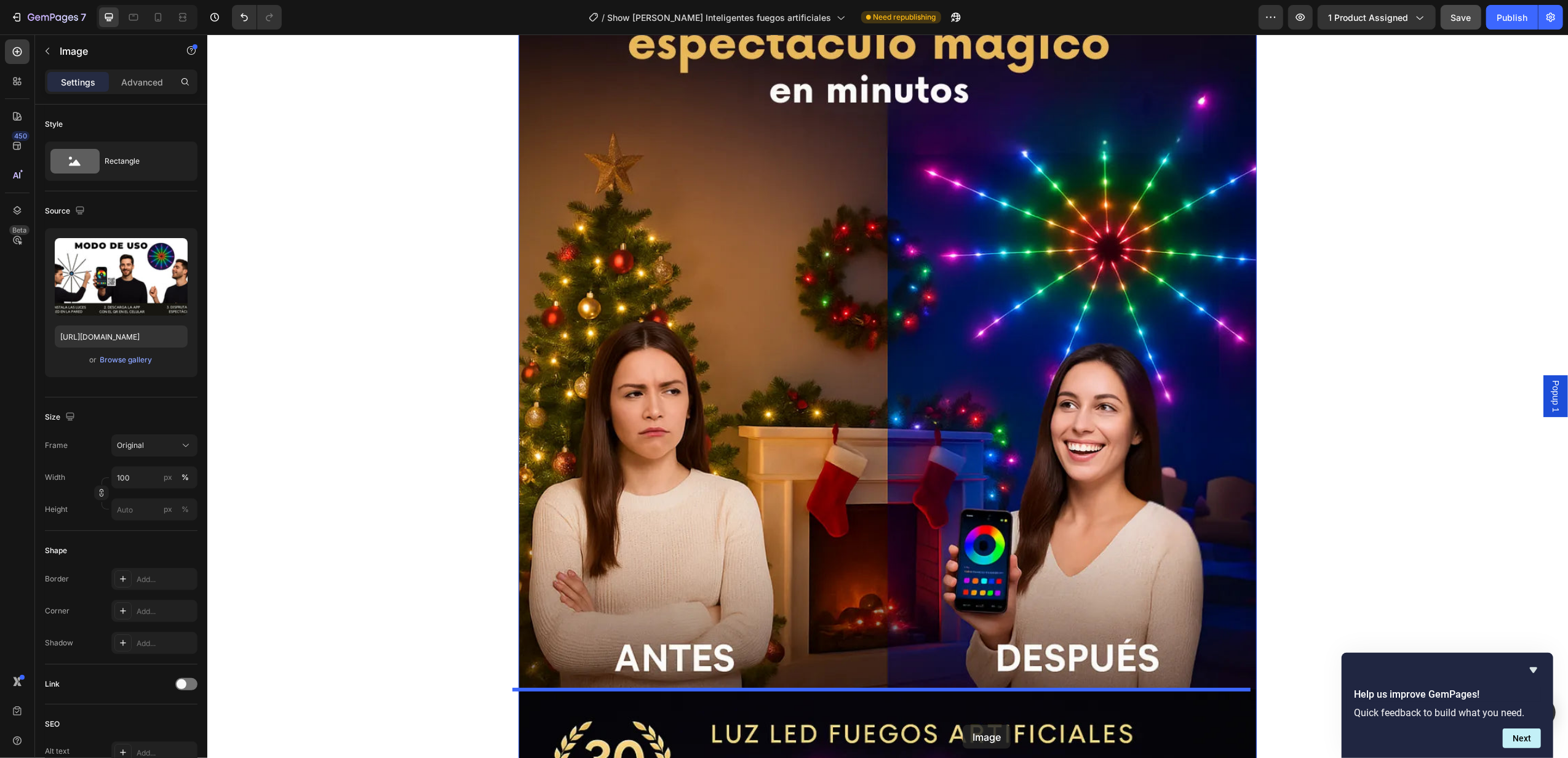
scroll to position [9731, 0]
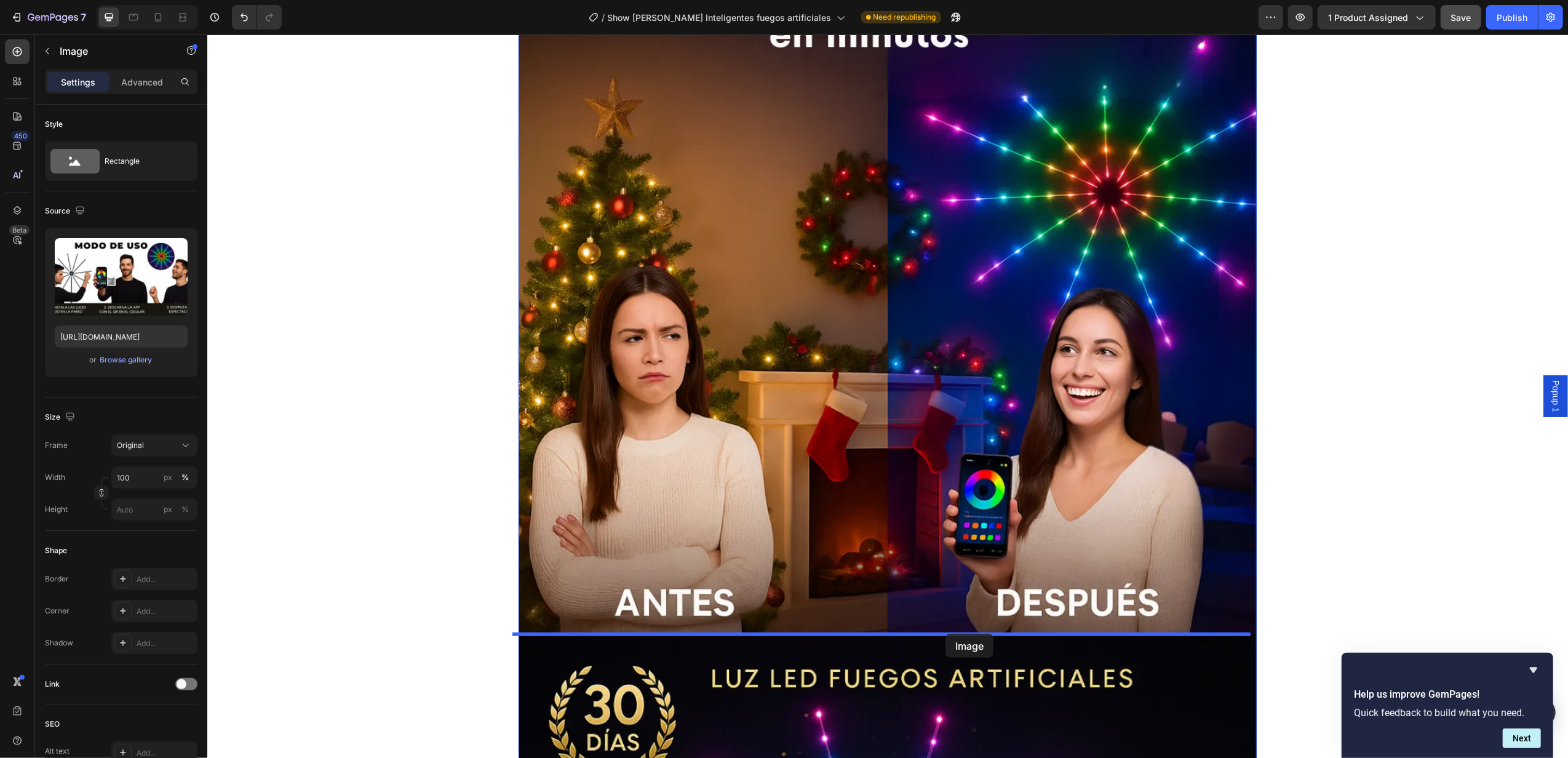
drag, startPoint x: 1032, startPoint y: 151, endPoint x: 941, endPoint y: 633, distance: 490.5
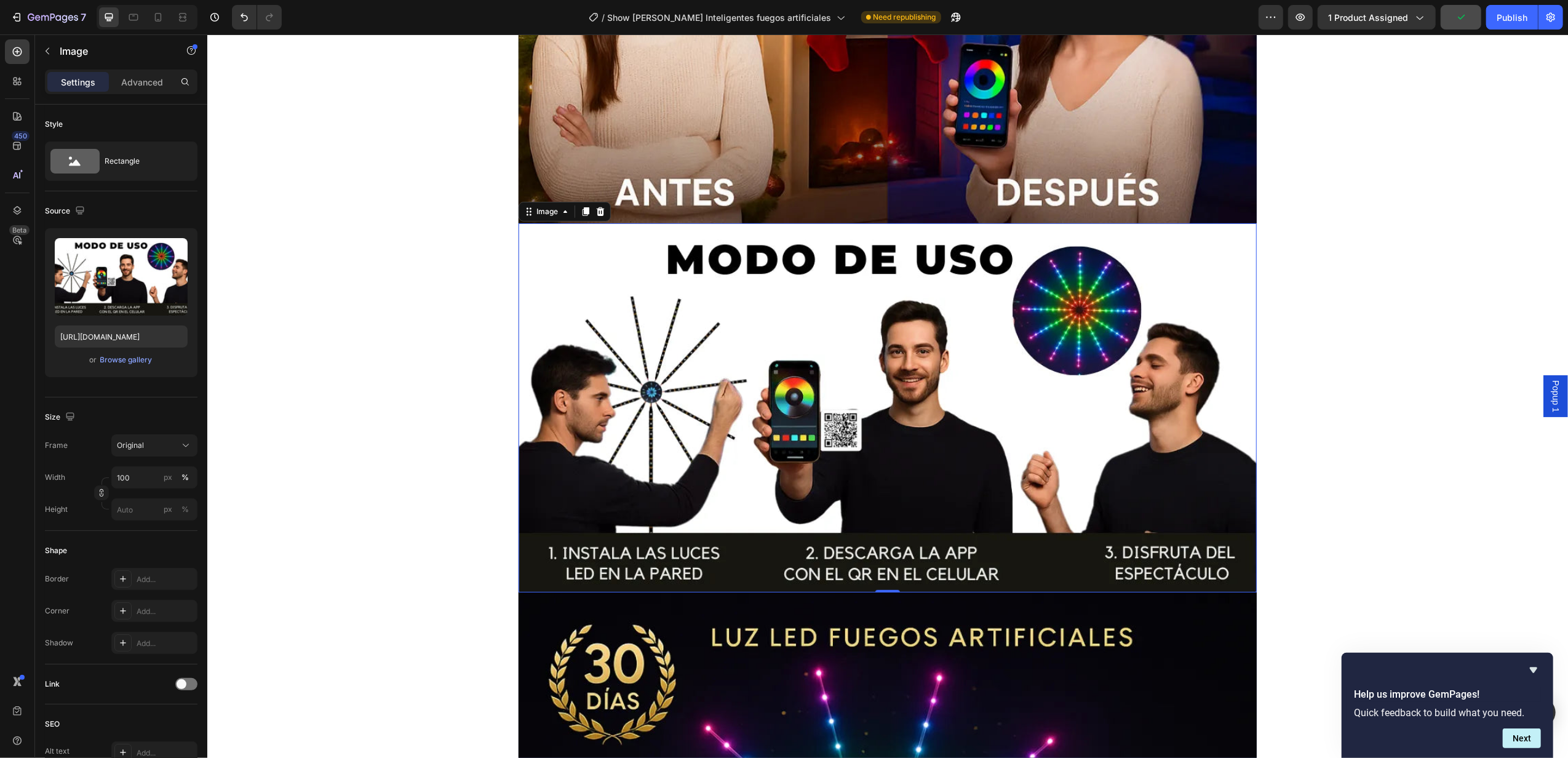
scroll to position [10183, 0]
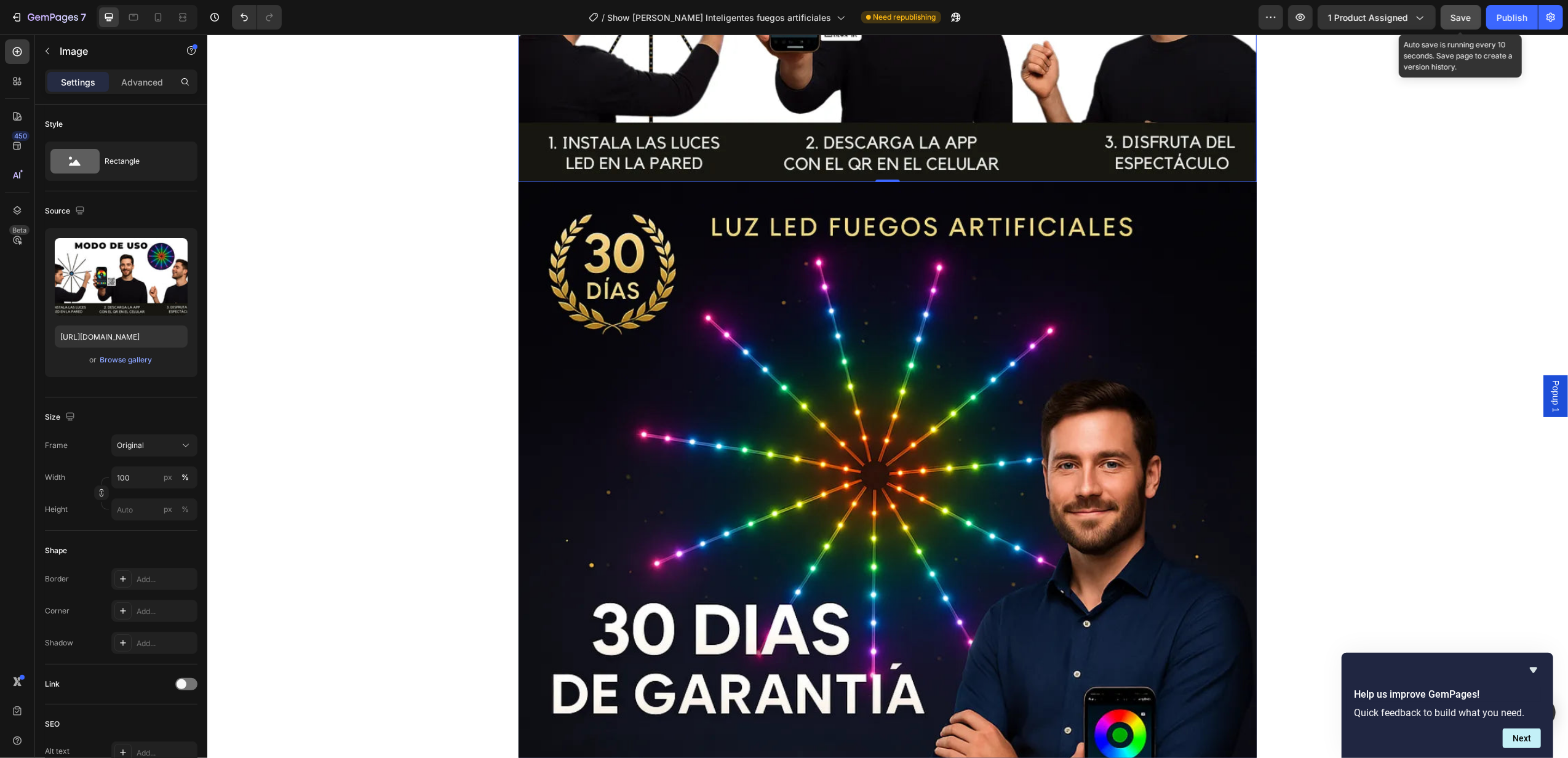
click at [1455, 19] on span "Save" at bounding box center [1461, 18] width 20 height 10
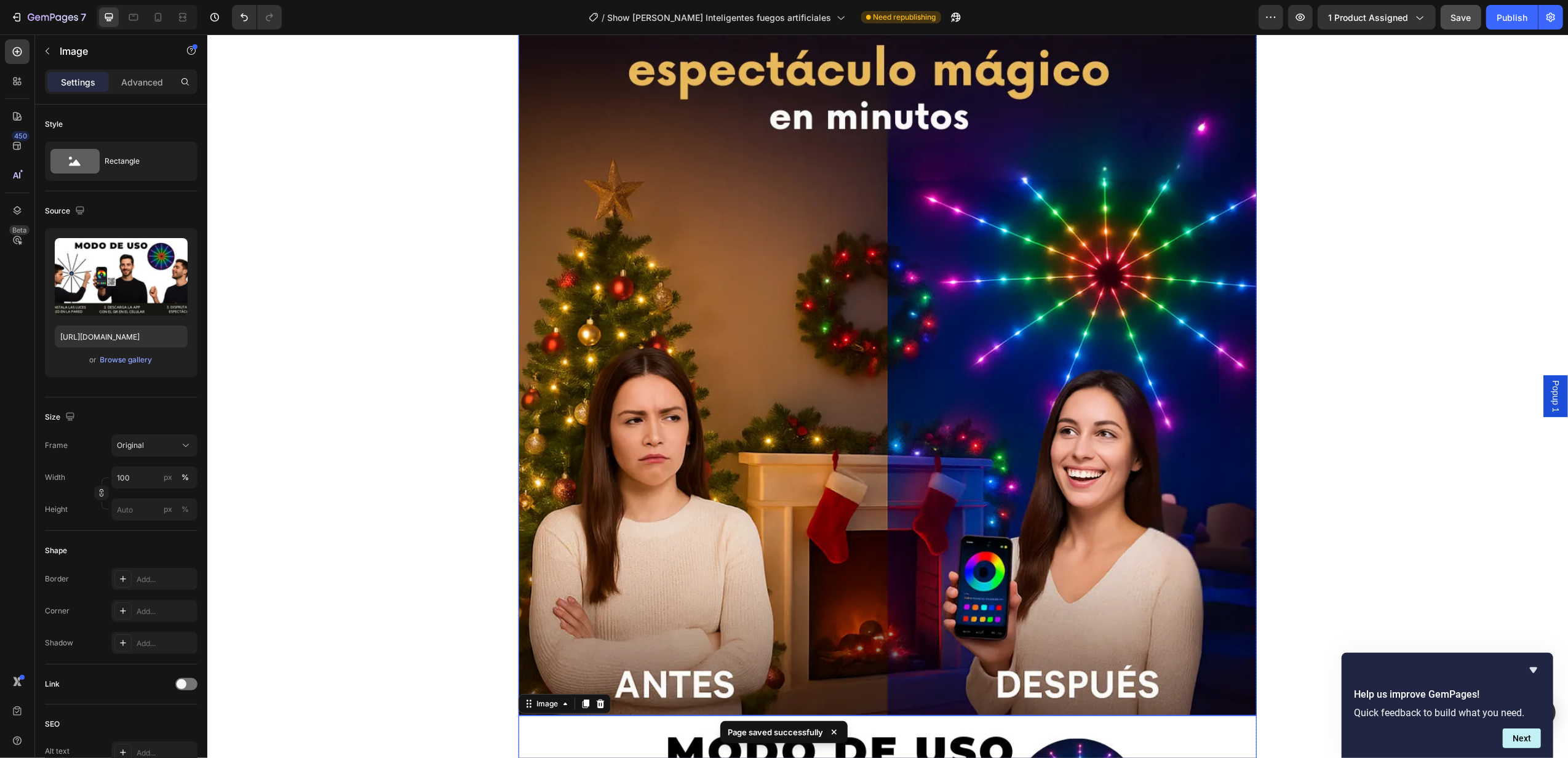
scroll to position [8952, 0]
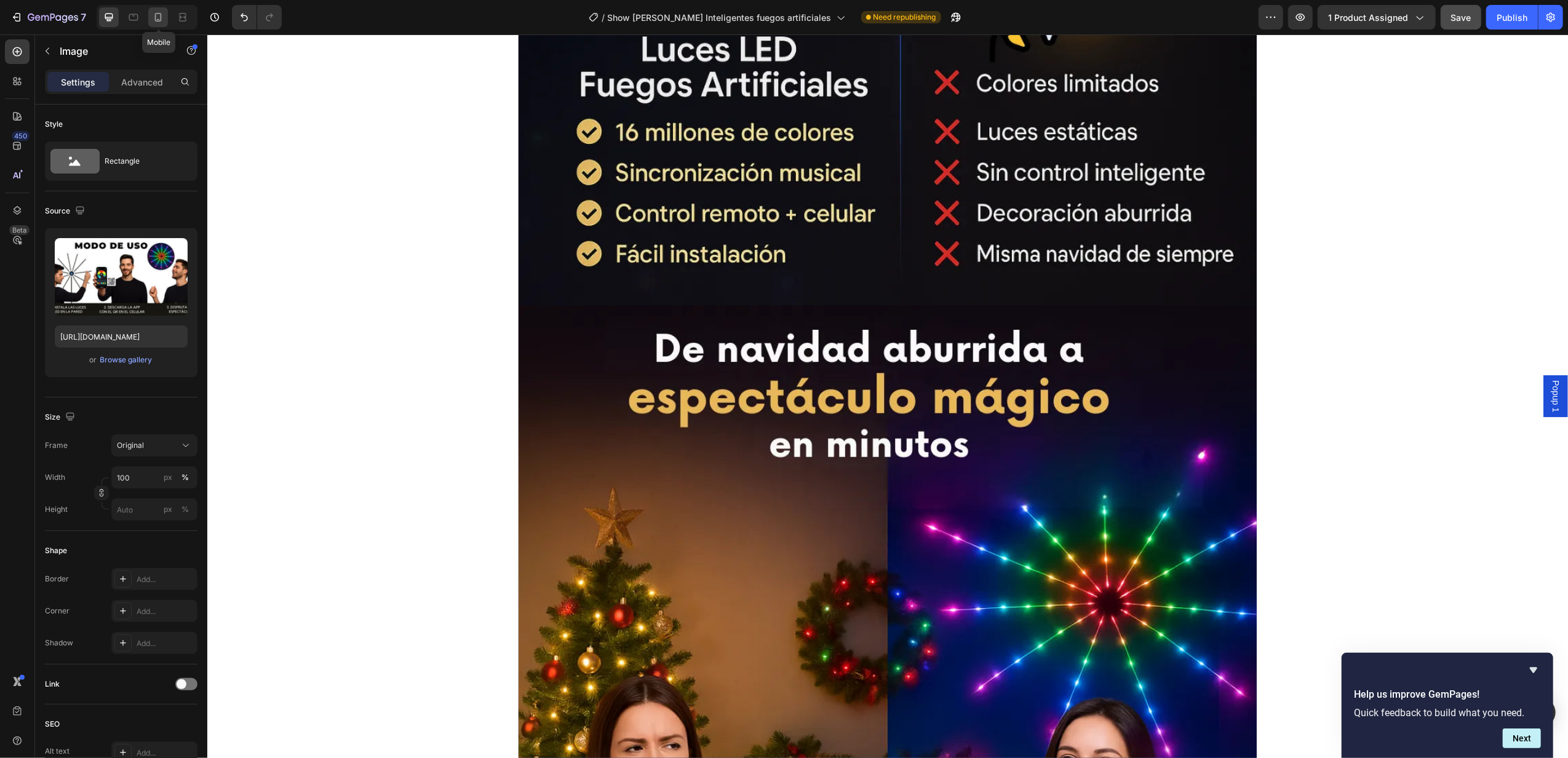
click at [160, 16] on icon at bounding box center [158, 17] width 13 height 13
type input "[URL][DOMAIN_NAME]"
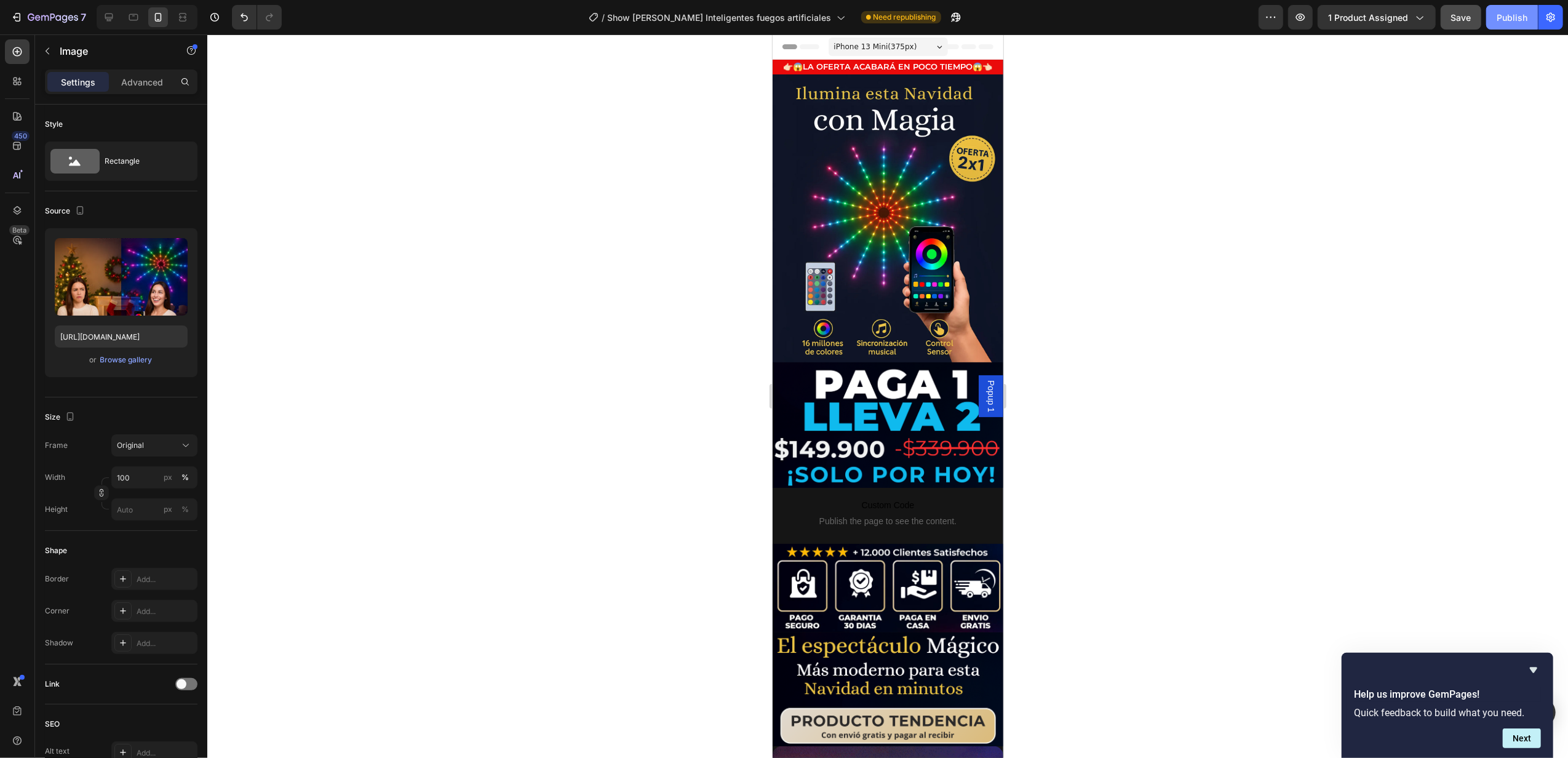
click at [1504, 19] on div "Publish" at bounding box center [1511, 17] width 31 height 13
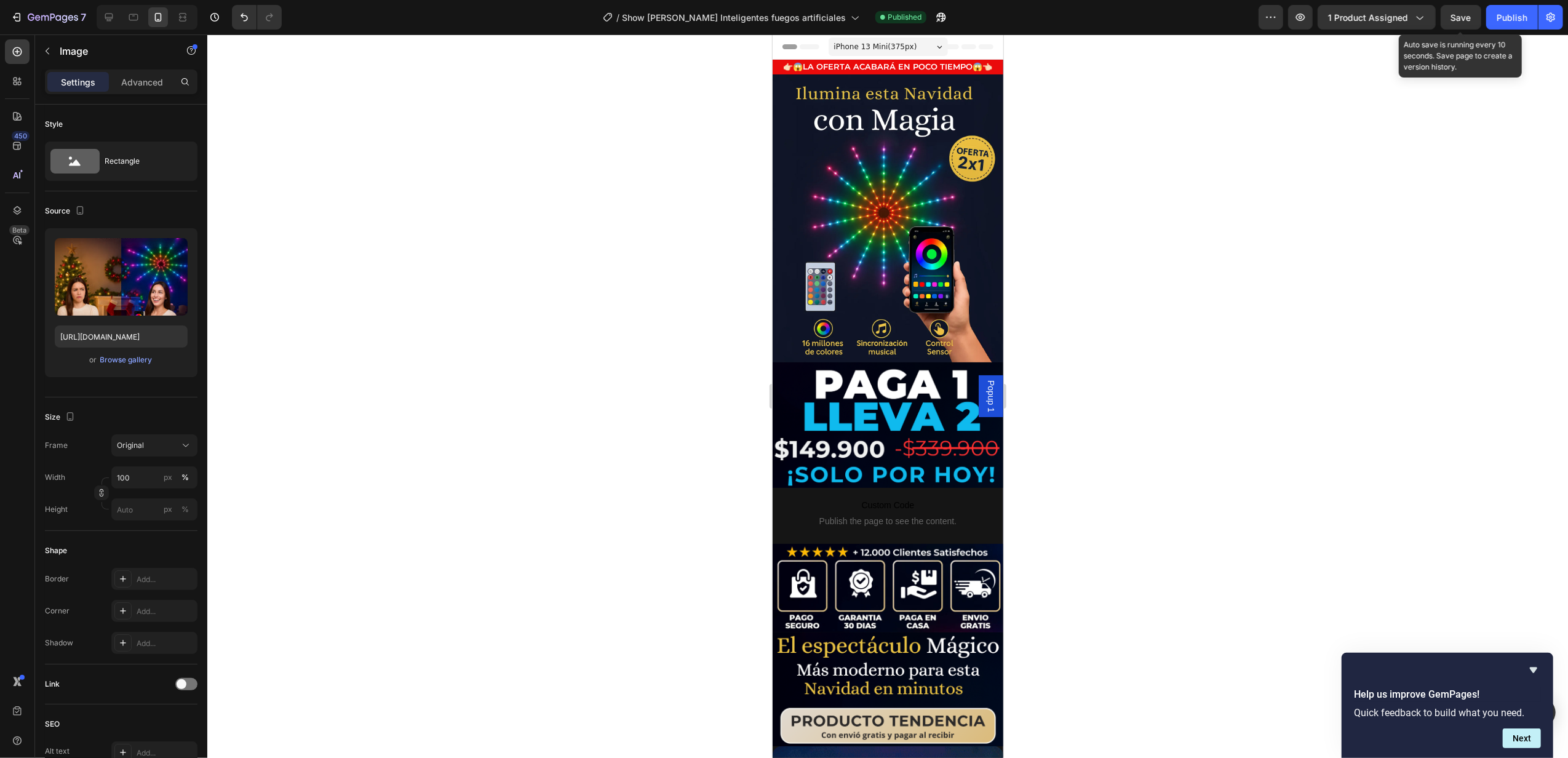
drag, startPoint x: 1462, startPoint y: 18, endPoint x: 1485, endPoint y: 19, distance: 23.0
click at [1460, 19] on span "Save" at bounding box center [1461, 18] width 20 height 10
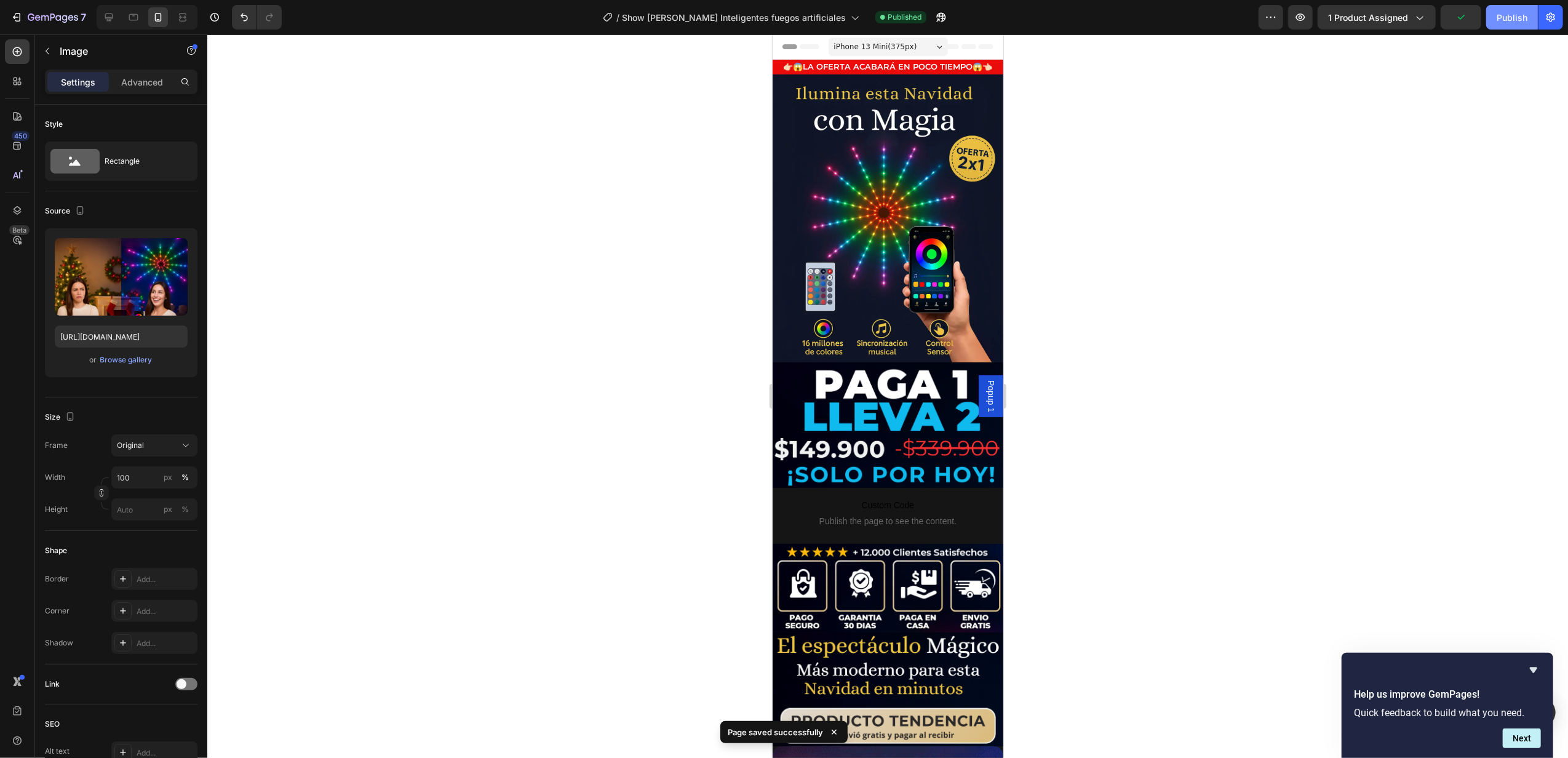
click at [1516, 16] on div "Publish" at bounding box center [1511, 17] width 31 height 13
